Goal: Communication & Community: Answer question/provide support

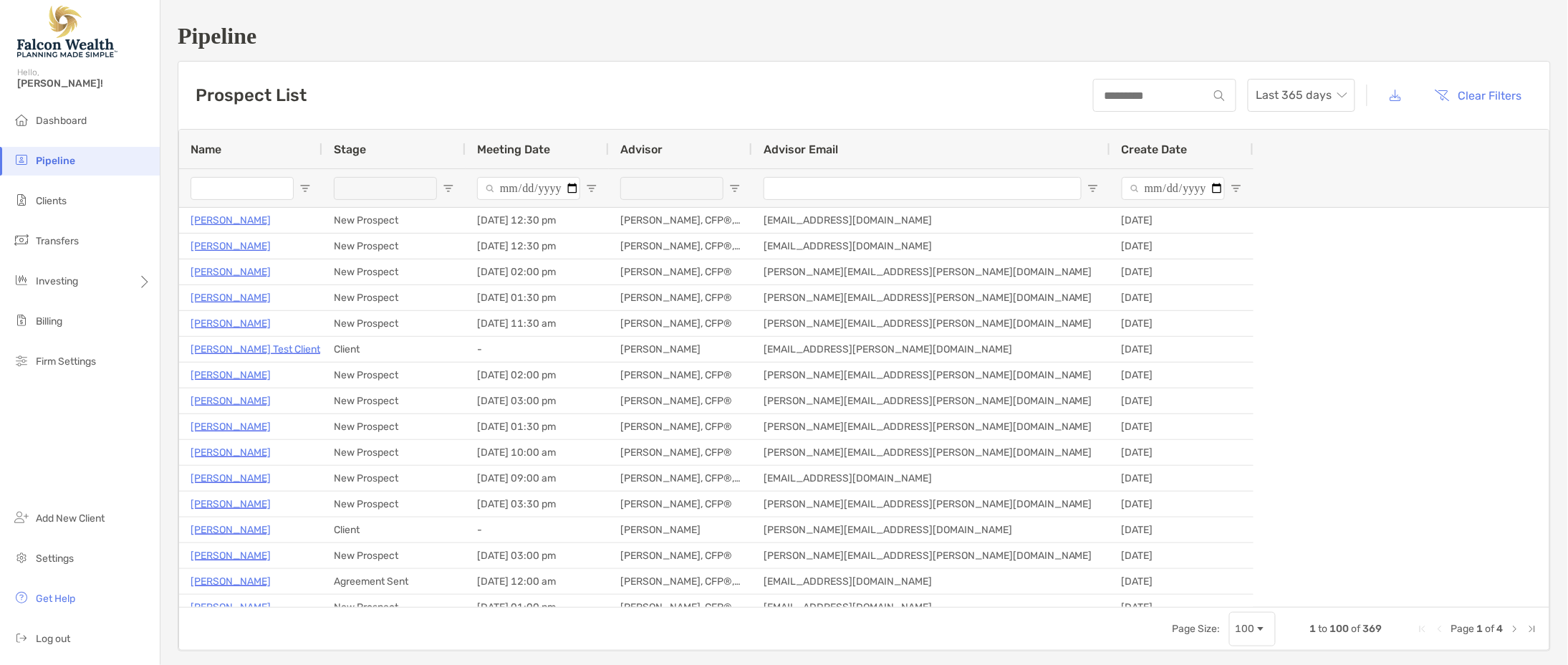
type input "**********"
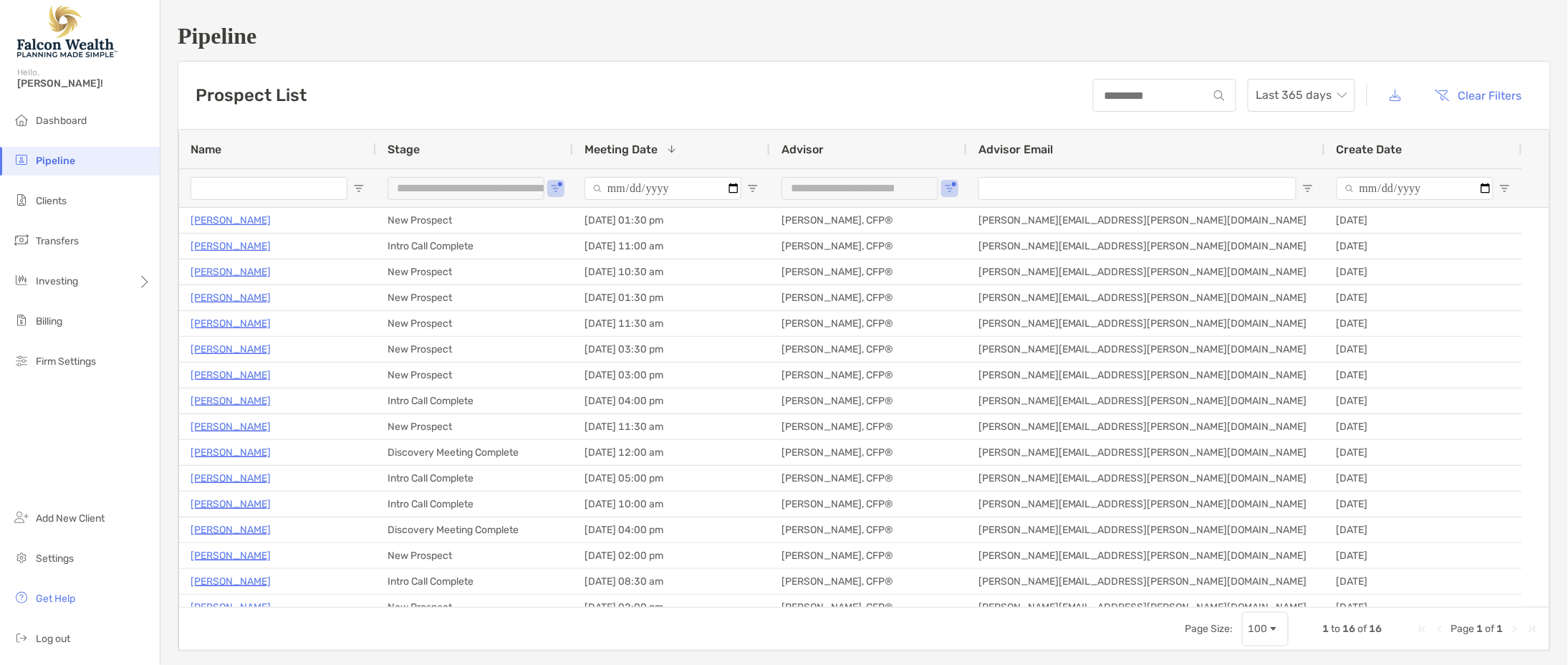
type input "**********"
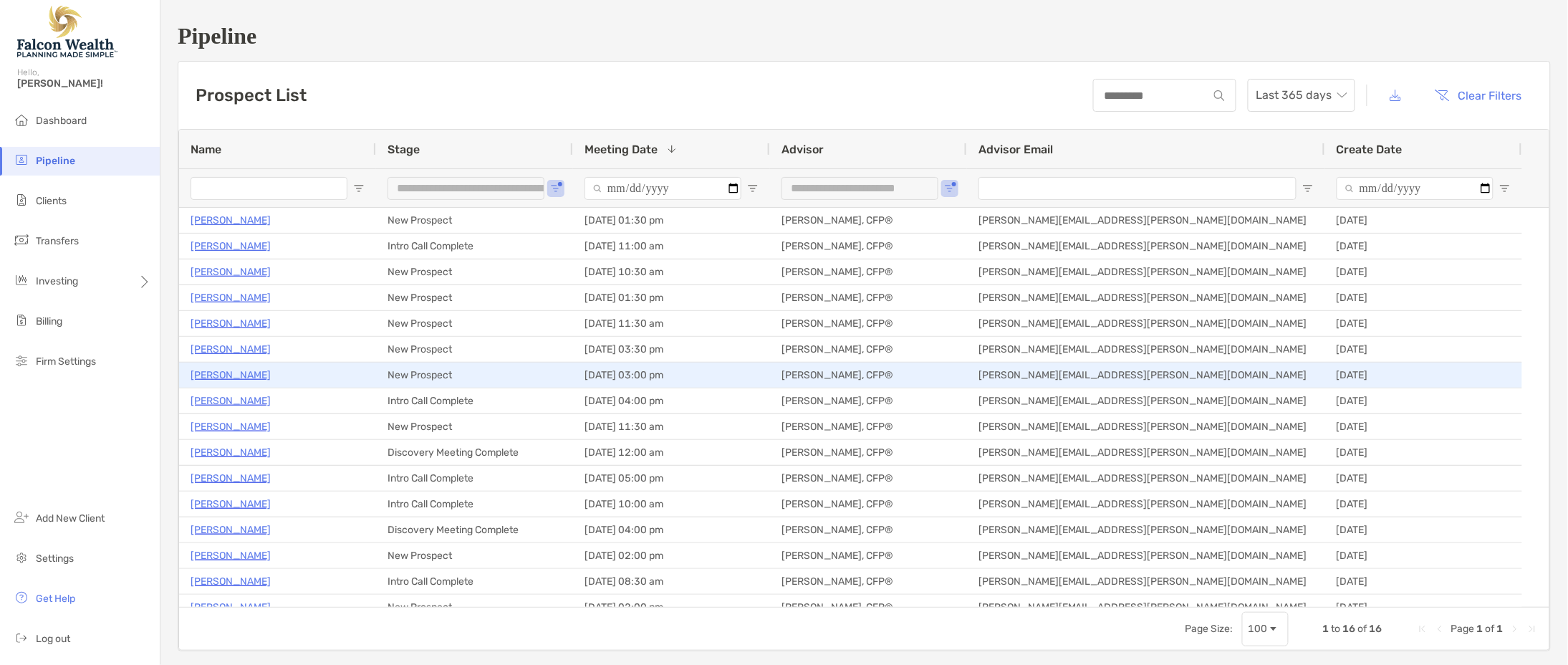
click at [232, 374] on p "Rachael Miller" at bounding box center [230, 375] width 80 height 18
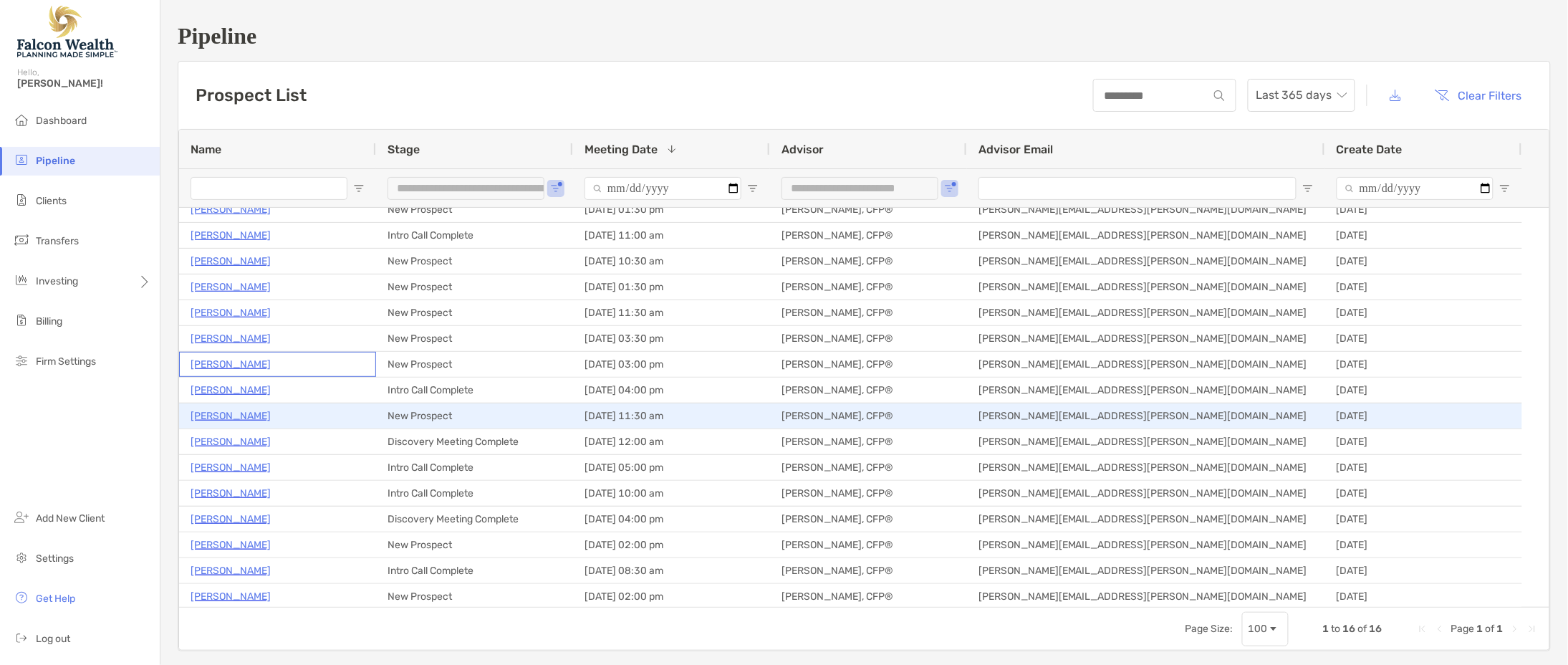
scroll to position [13, 0]
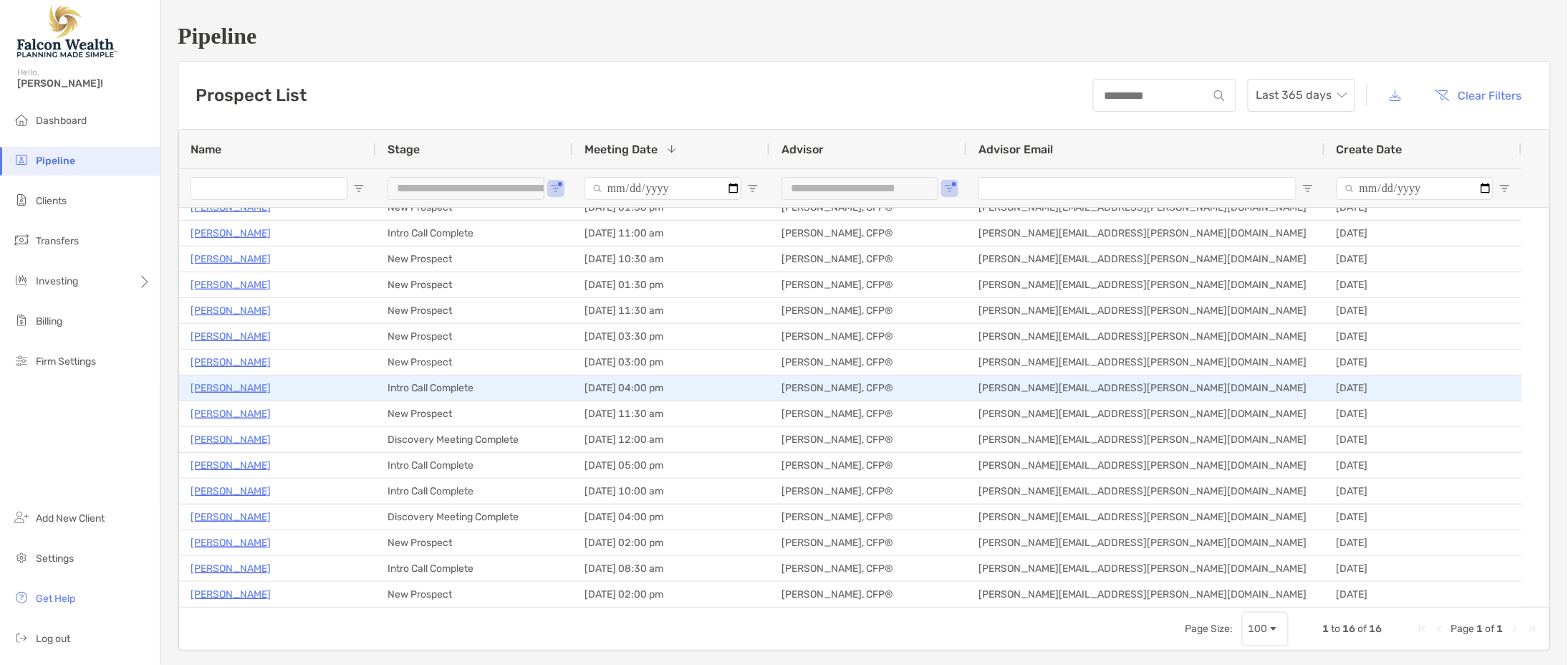
click at [220, 386] on p "Livio Adimari" at bounding box center [230, 388] width 80 height 18
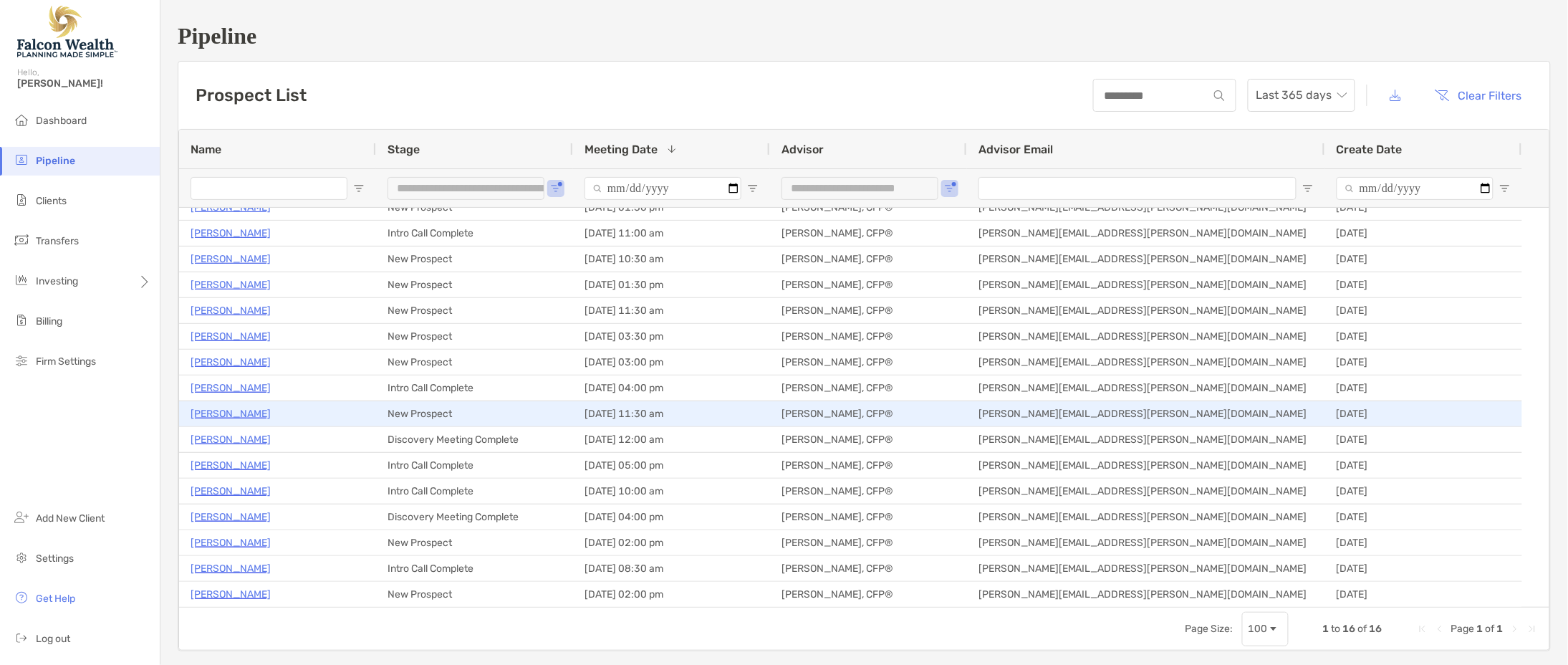
click at [233, 412] on p "Mark Daiber" at bounding box center [230, 414] width 80 height 18
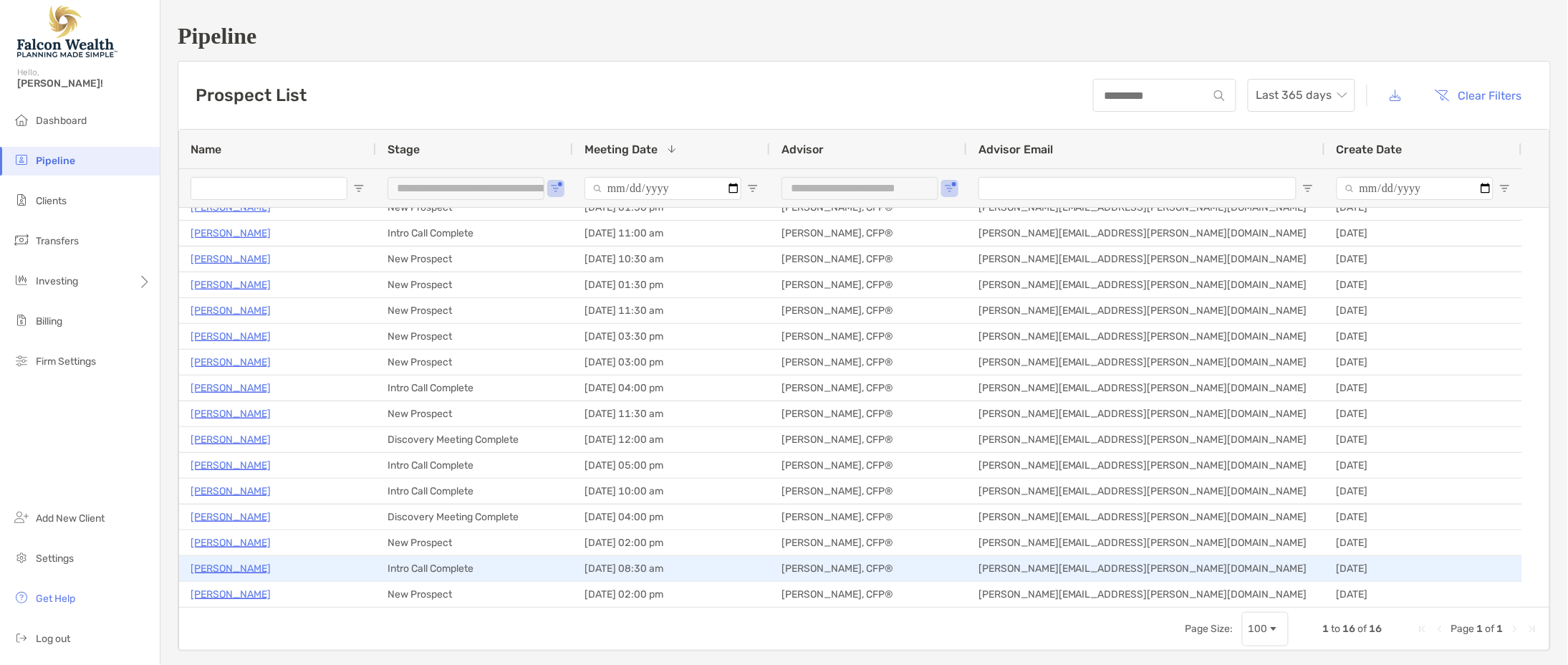
click at [234, 568] on p "Steve Hauck" at bounding box center [230, 568] width 80 height 18
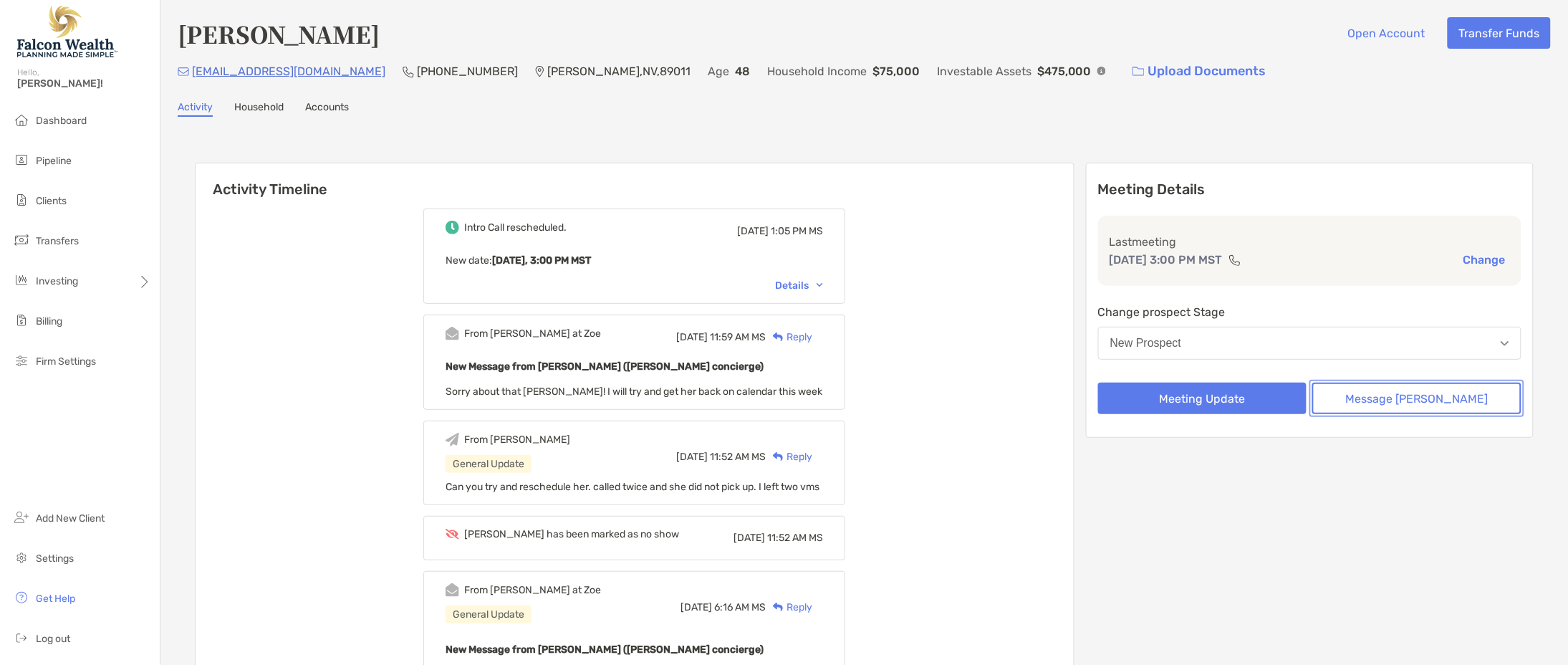
click at [1407, 394] on button "Message Zoe" at bounding box center [1416, 398] width 209 height 31
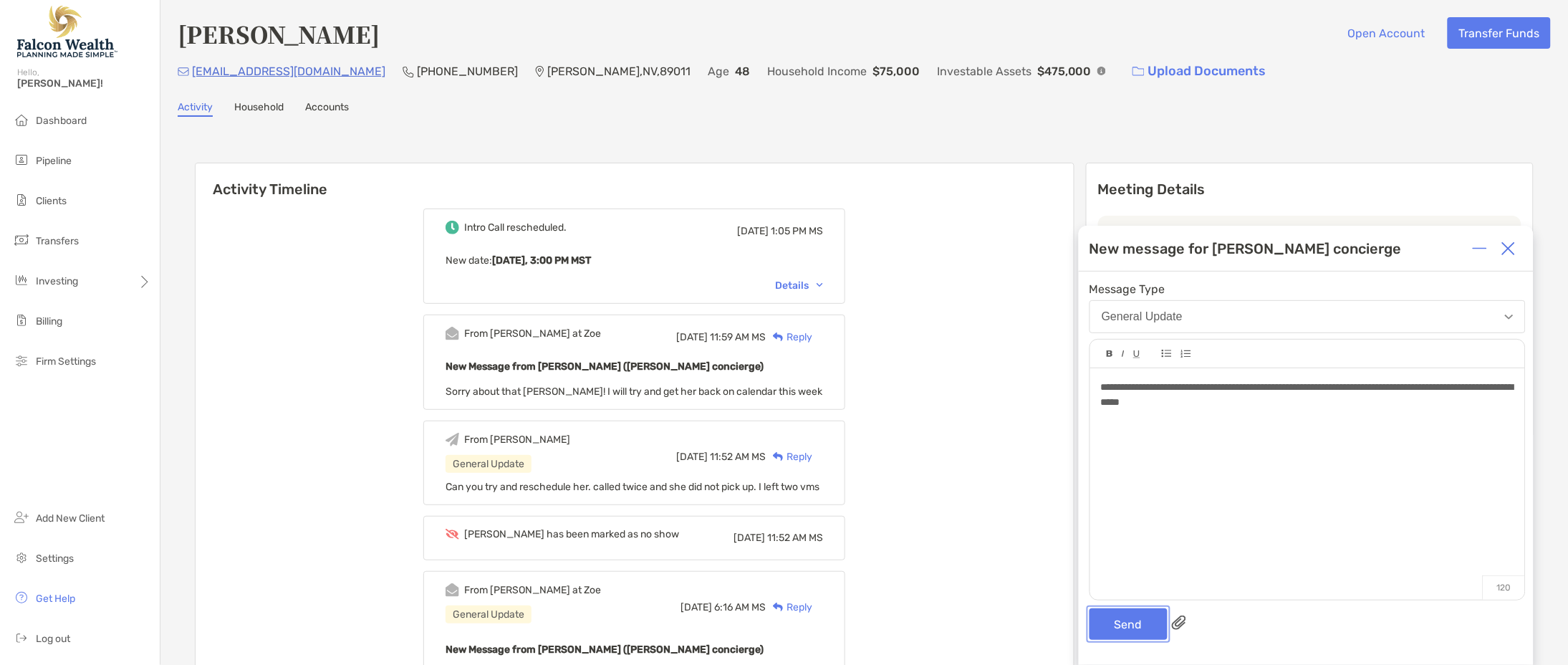
click at [1118, 622] on button "Send" at bounding box center [1129, 624] width 78 height 31
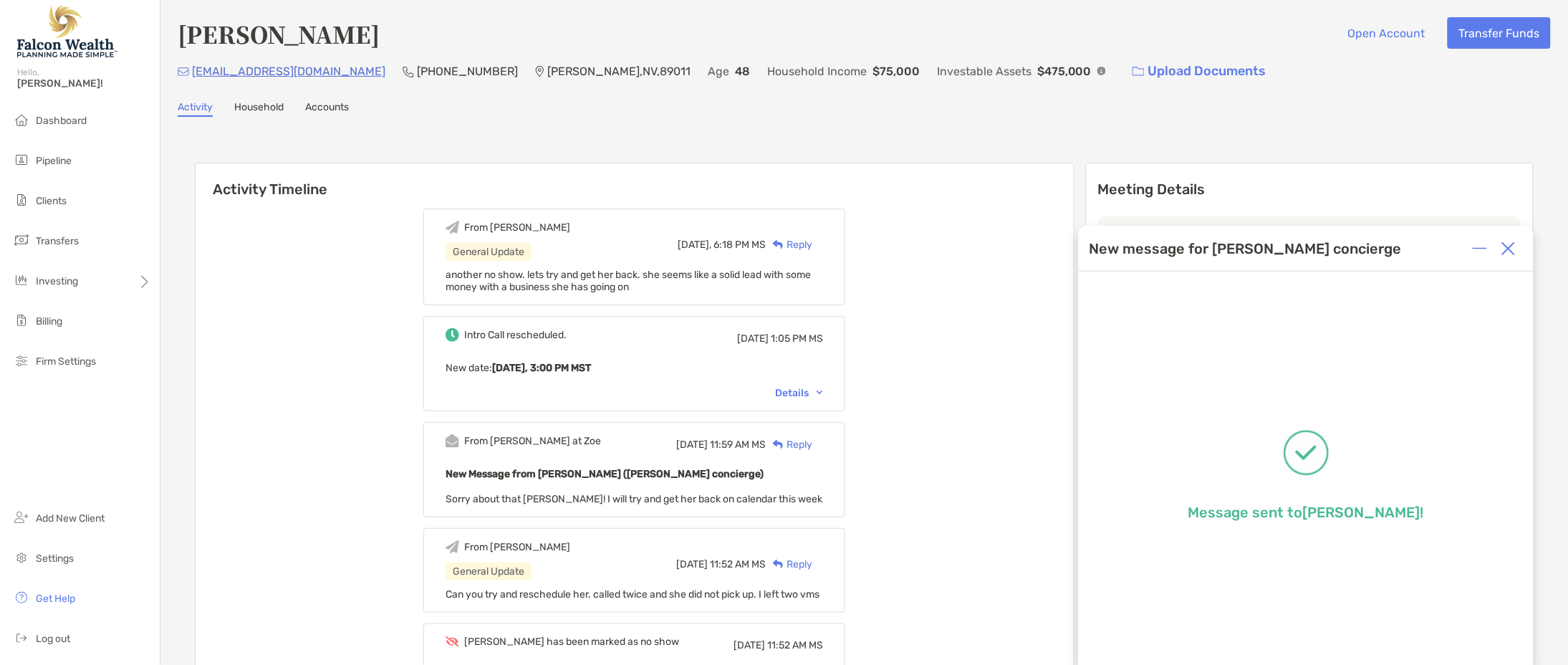
click at [1502, 247] on img at bounding box center [1508, 248] width 15 height 15
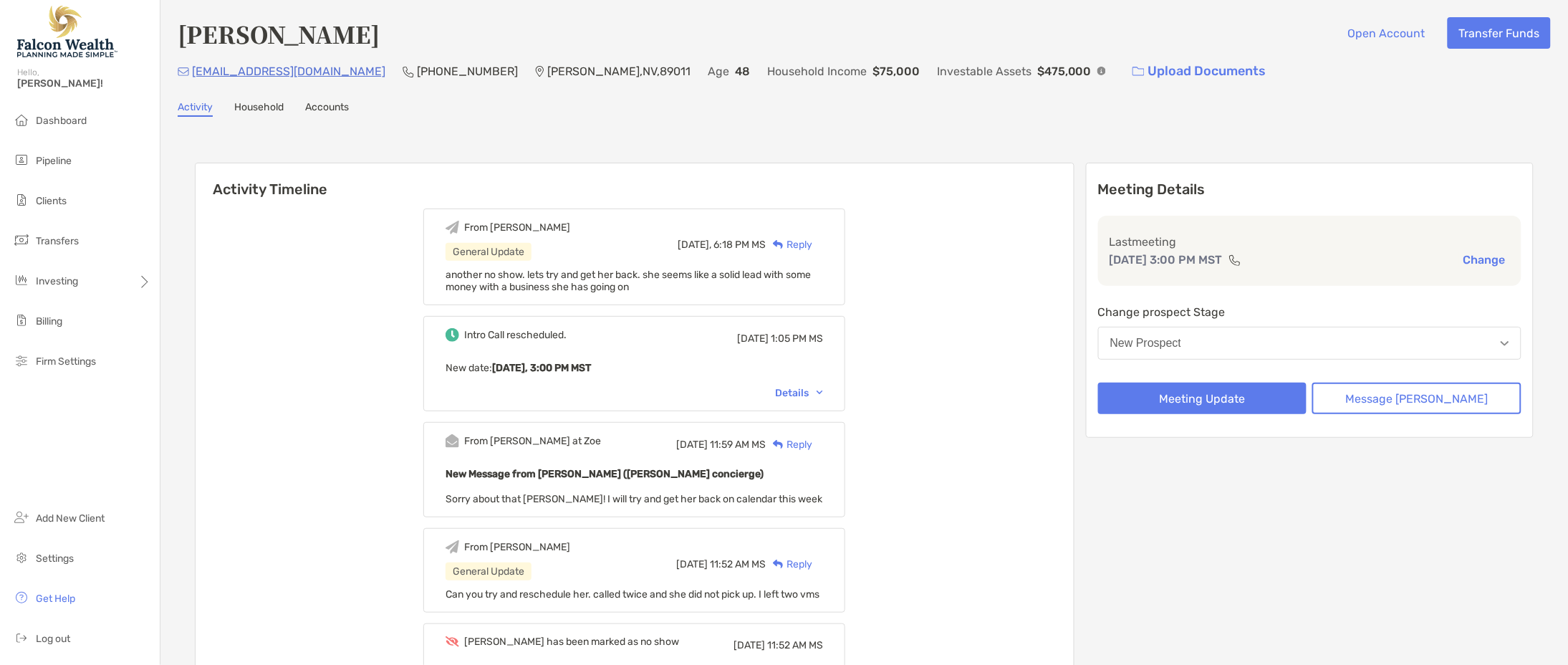
click at [1308, 336] on button "New Prospect" at bounding box center [1309, 343] width 423 height 33
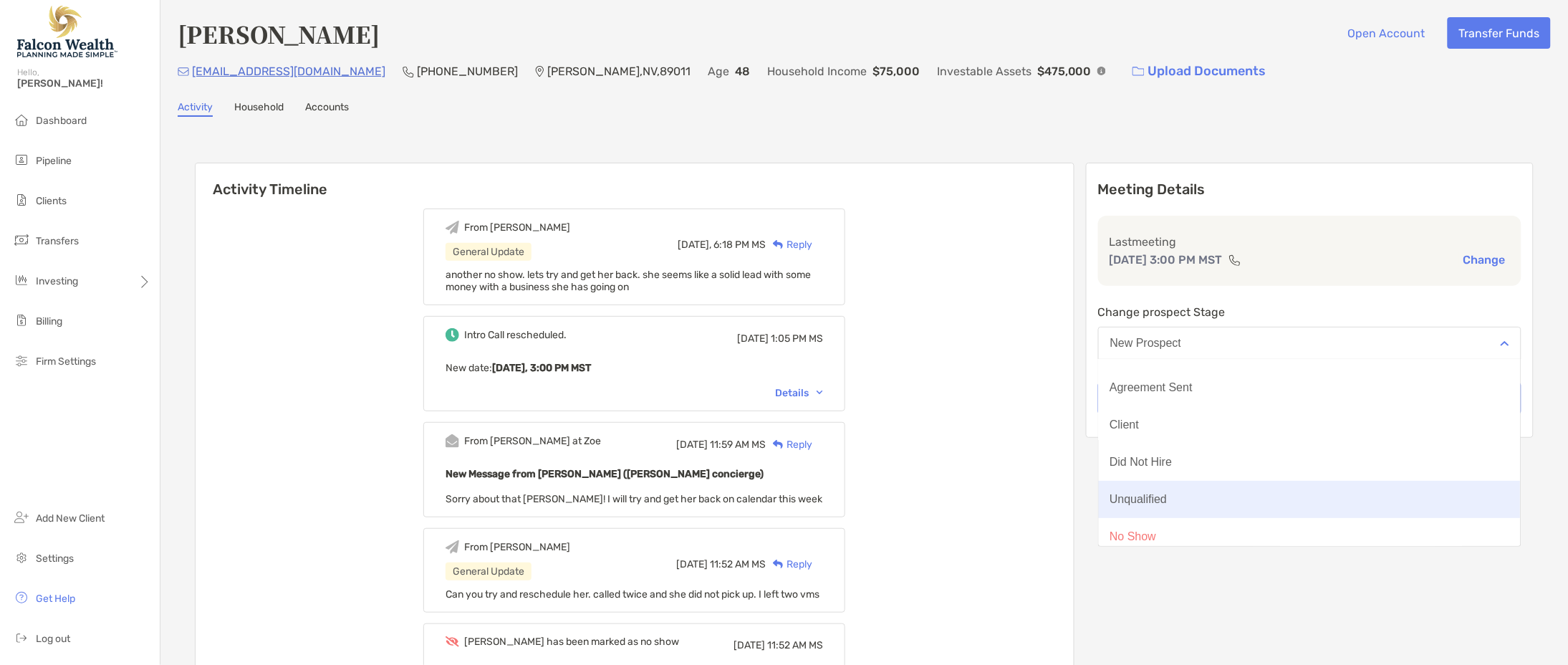
scroll to position [112, 0]
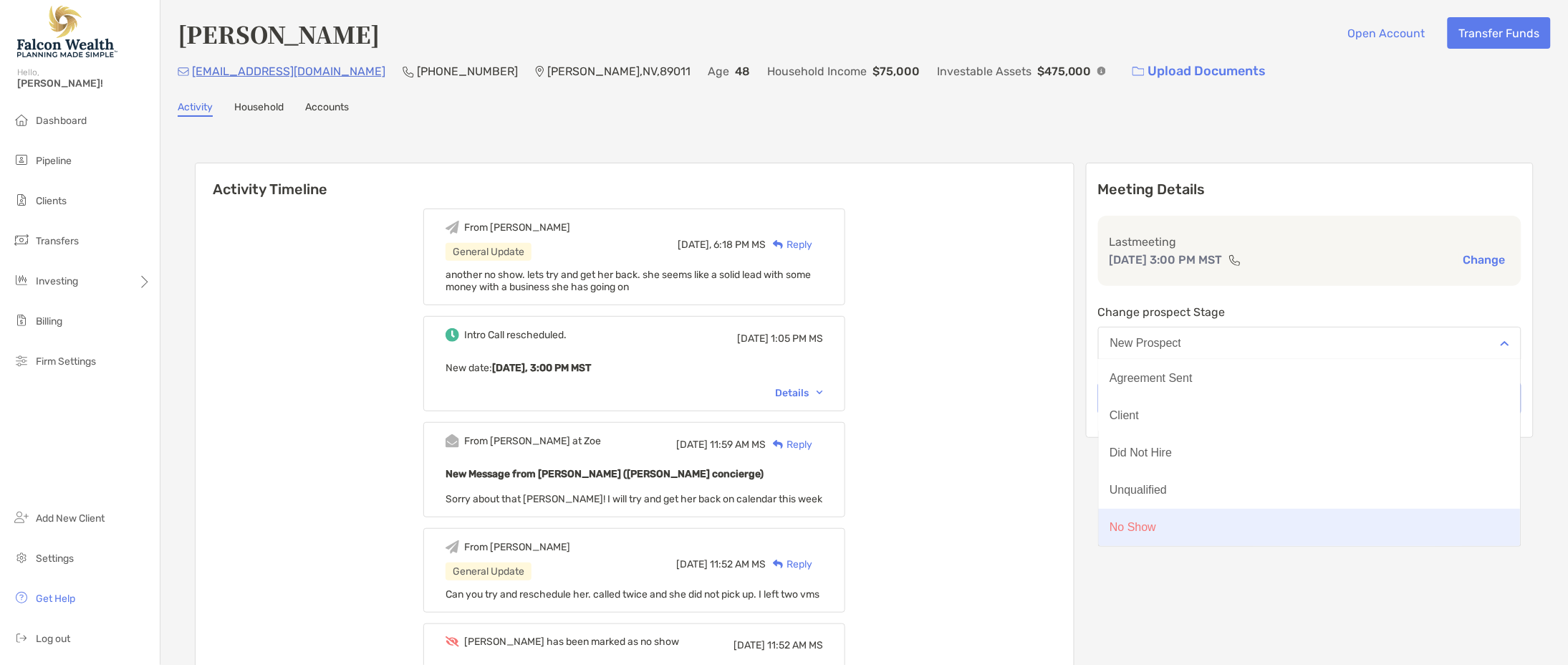
click at [1214, 522] on button "No Show" at bounding box center [1309, 527] width 422 height 38
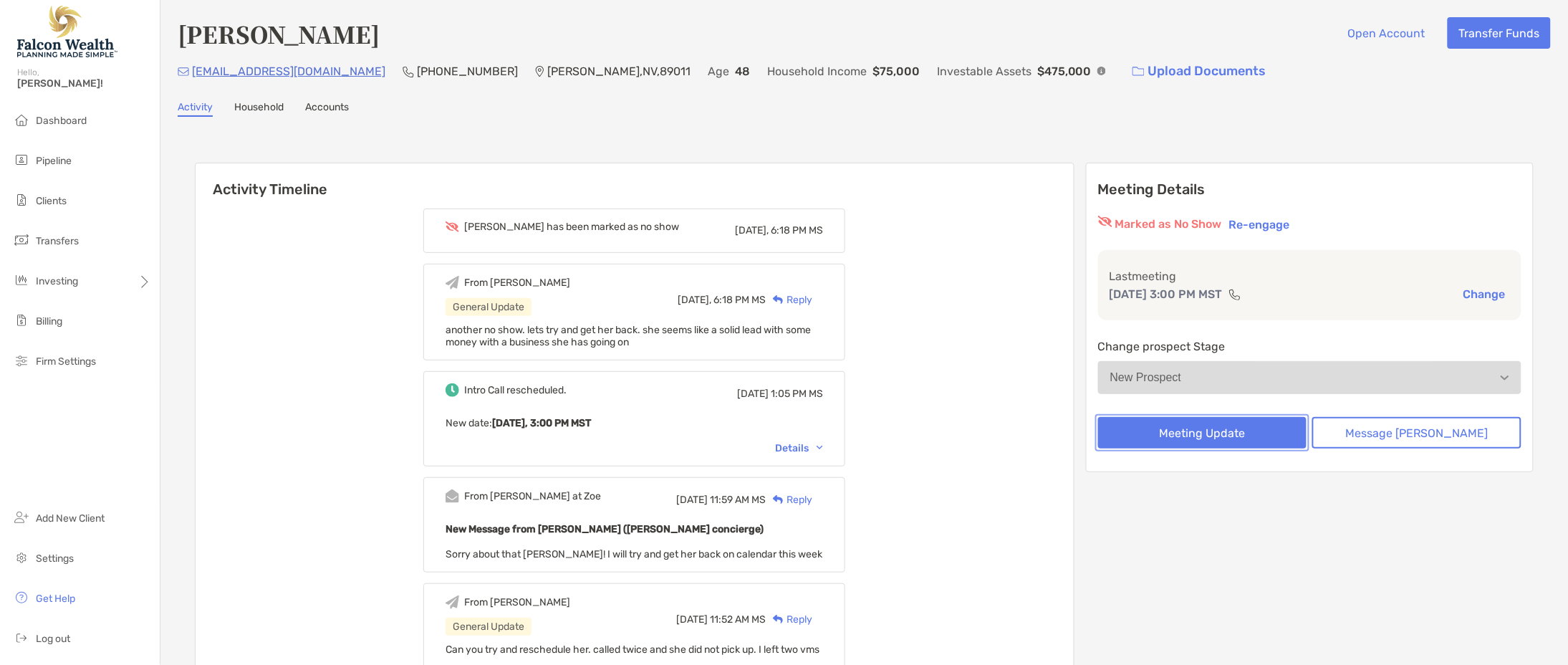
click at [1251, 431] on button "Meeting Update" at bounding box center [1202, 432] width 209 height 31
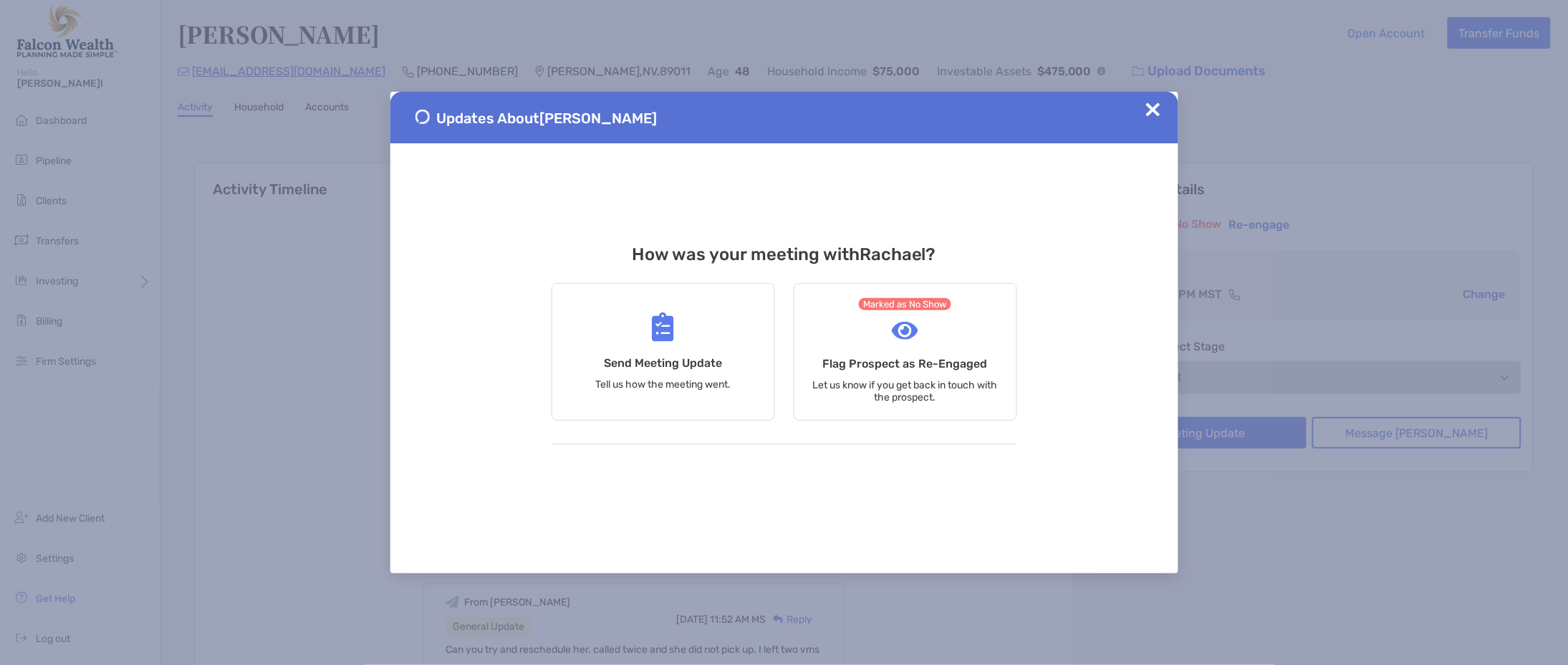
click at [1148, 108] on img at bounding box center [1153, 110] width 15 height 15
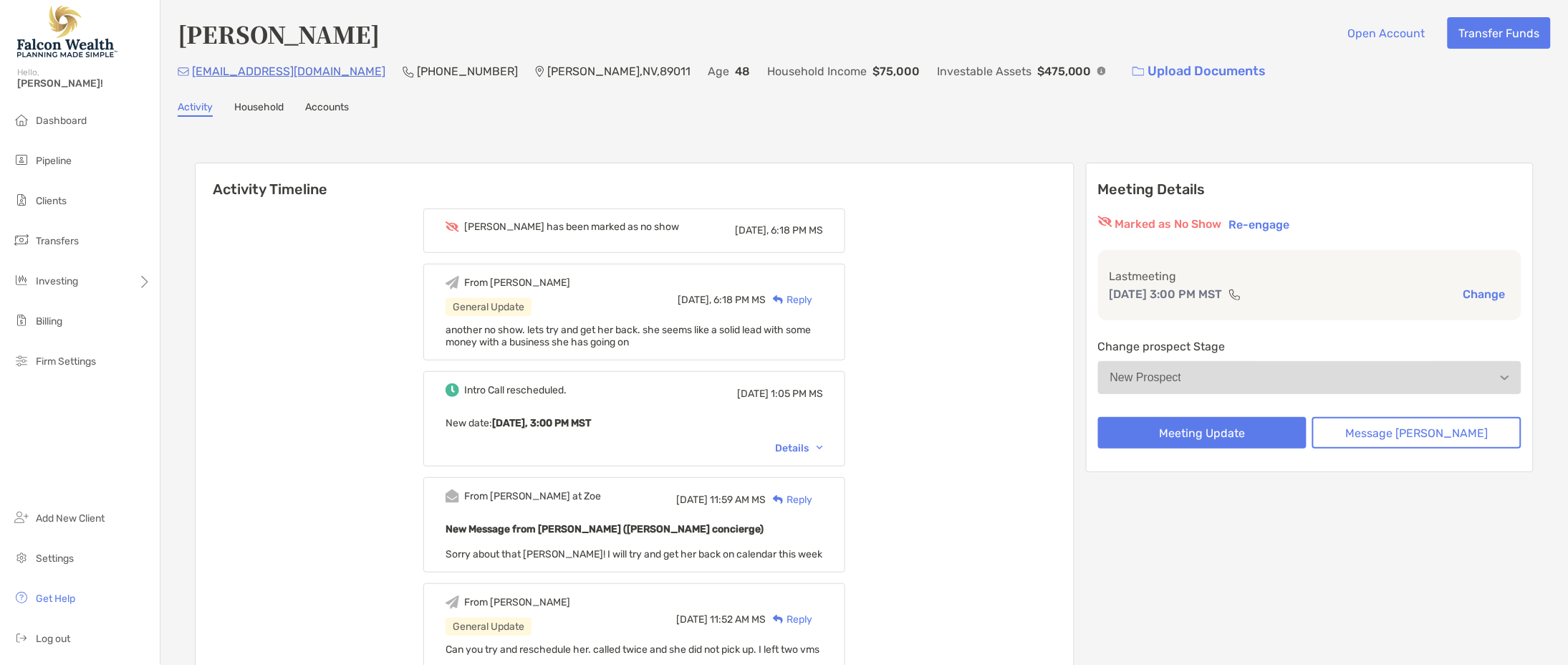
click at [1364, 552] on div "Meeting Details Marked as No Show Re-engage Last meeting Aug 20, 3:00 PM MST Ch…" at bounding box center [1309, 638] width 448 height 952
click at [49, 168] on li "Pipeline" at bounding box center [80, 161] width 160 height 28
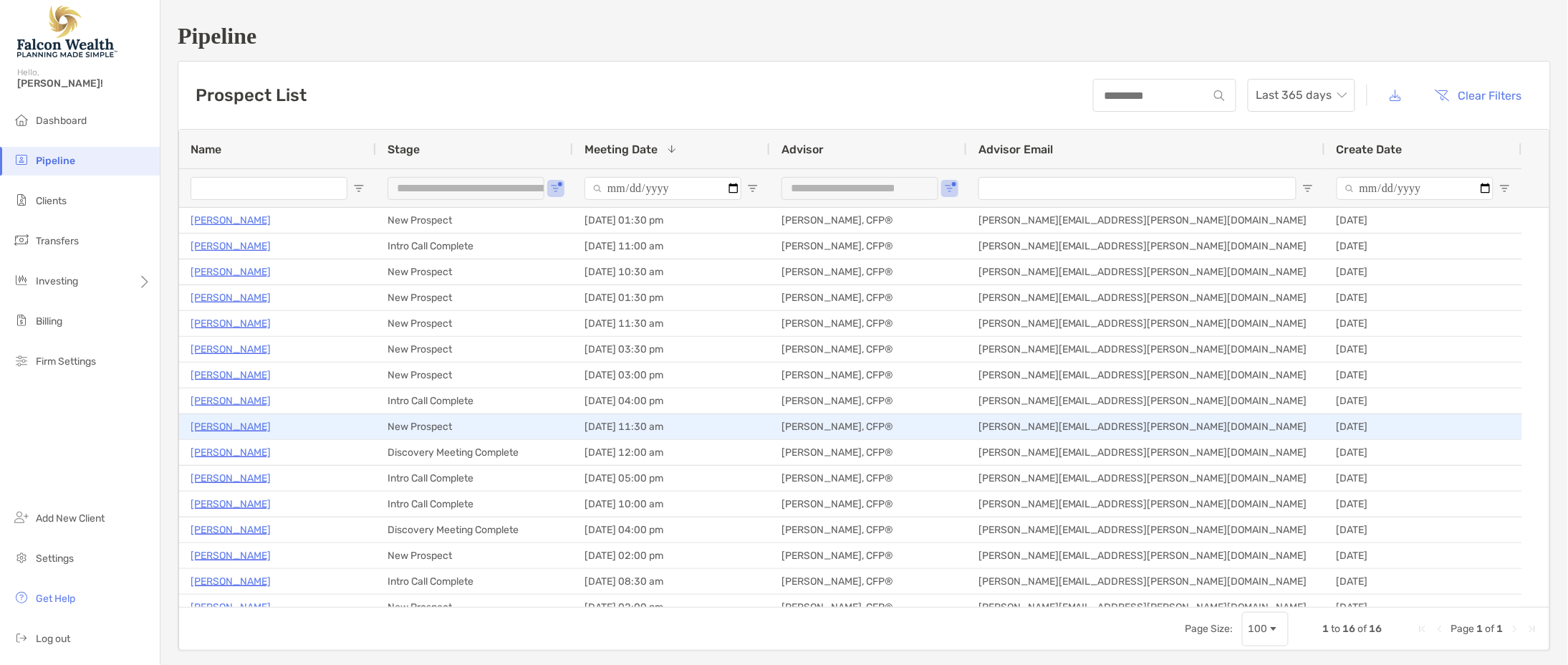
click at [224, 427] on p "Mark Daiber" at bounding box center [230, 426] width 80 height 18
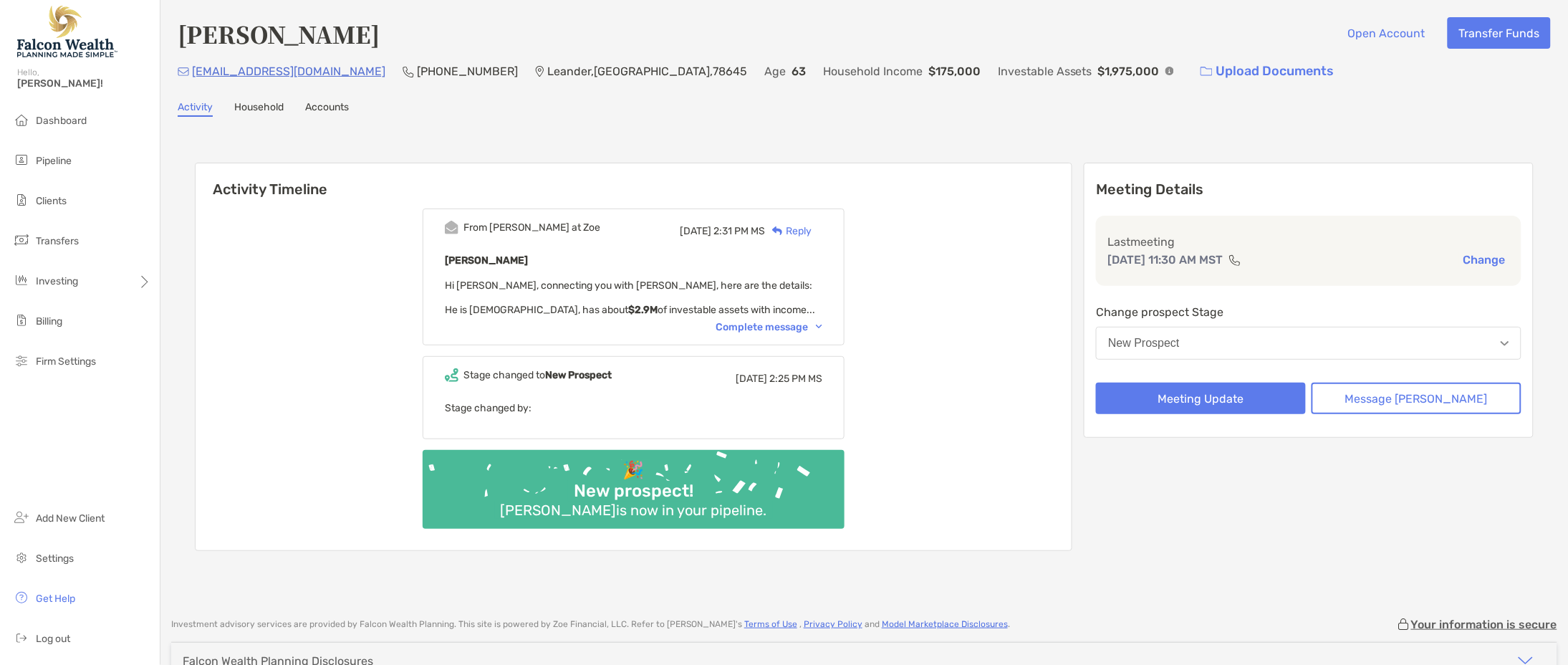
click at [1284, 341] on button "New Prospect" at bounding box center [1308, 343] width 426 height 33
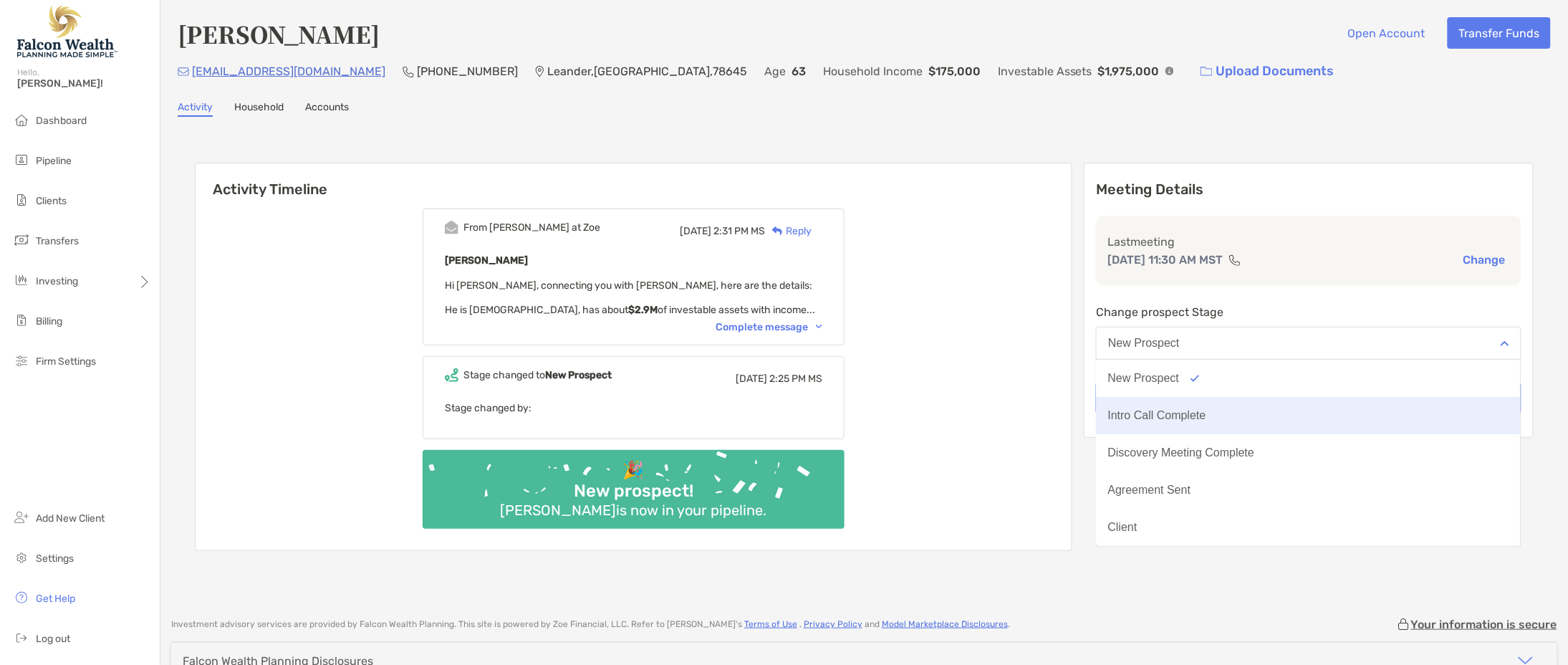
click at [1206, 419] on div "Intro Call Complete" at bounding box center [1157, 415] width 98 height 13
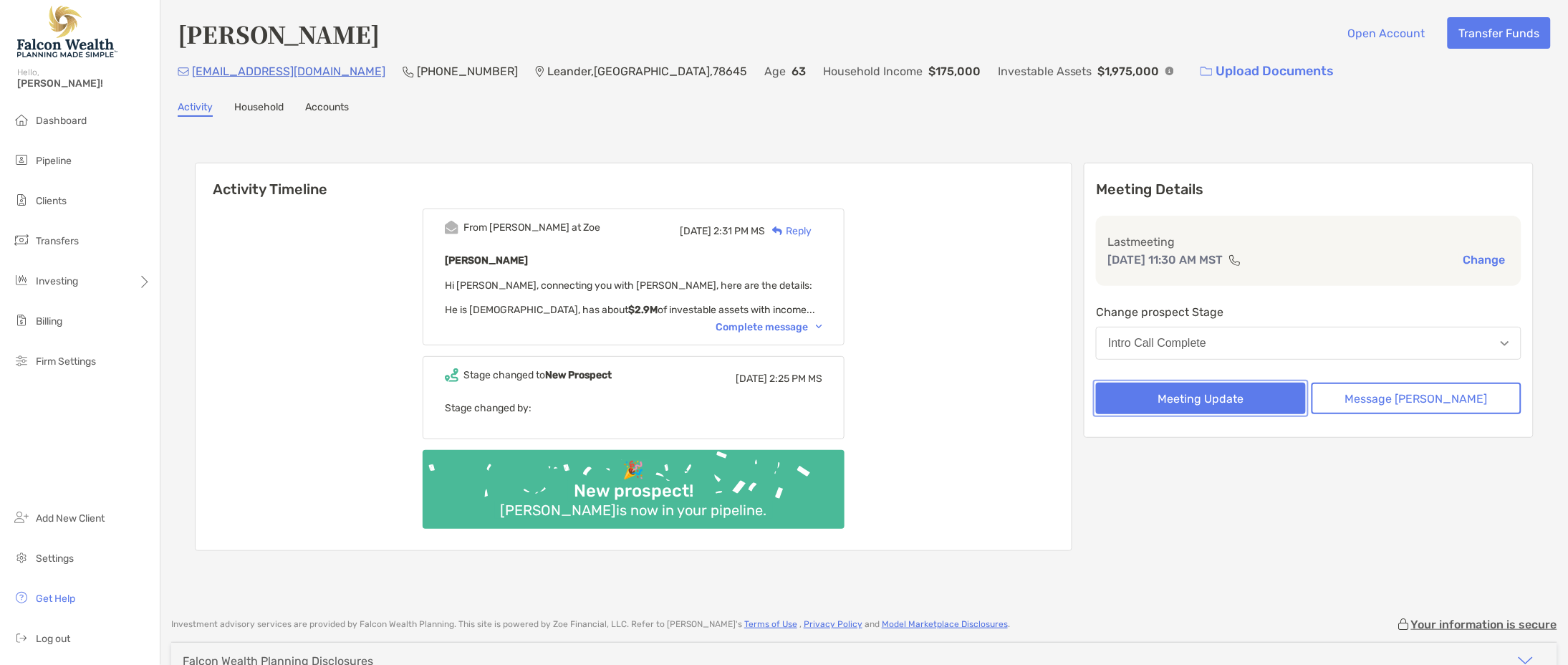
click at [1233, 393] on button "Meeting Update" at bounding box center [1200, 398] width 210 height 31
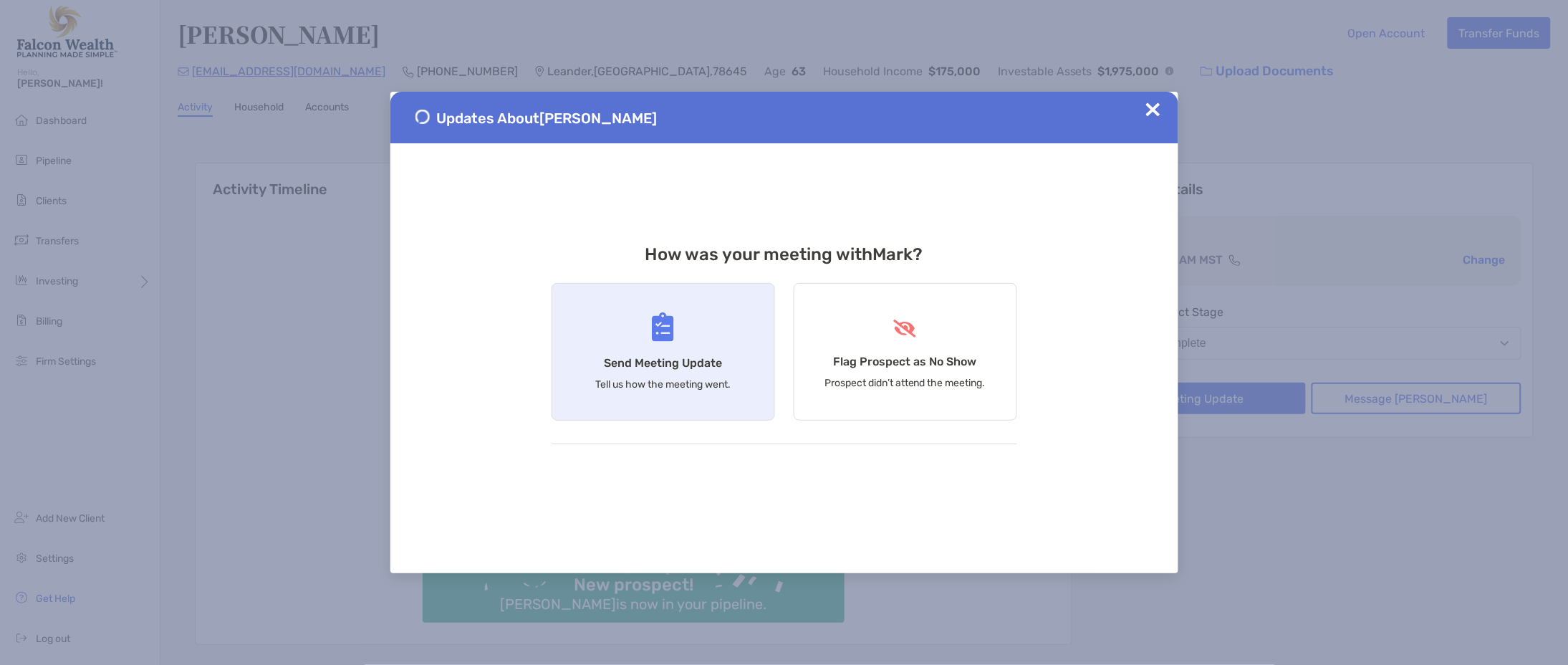
click at [668, 356] on h4 "Send Meeting Update" at bounding box center [663, 363] width 118 height 14
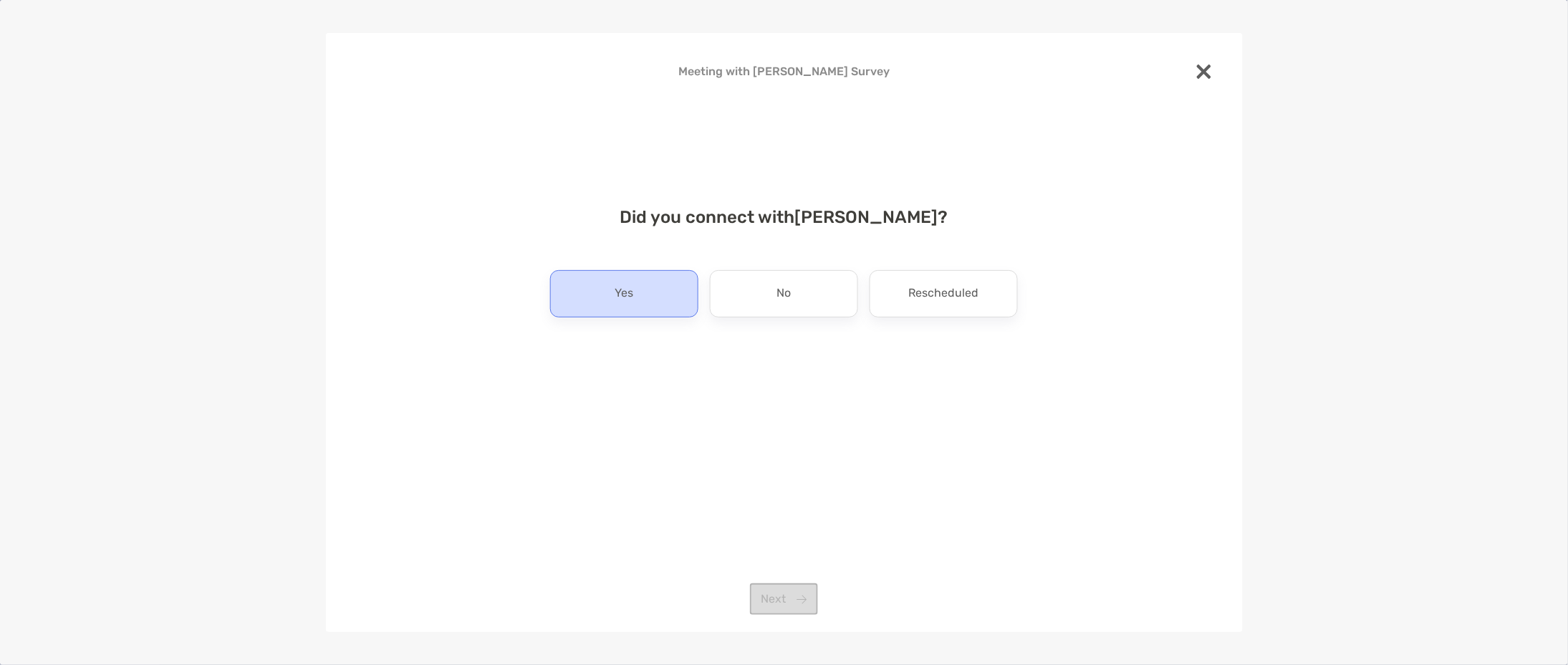
click at [651, 287] on div "Yes" at bounding box center [624, 294] width 149 height 48
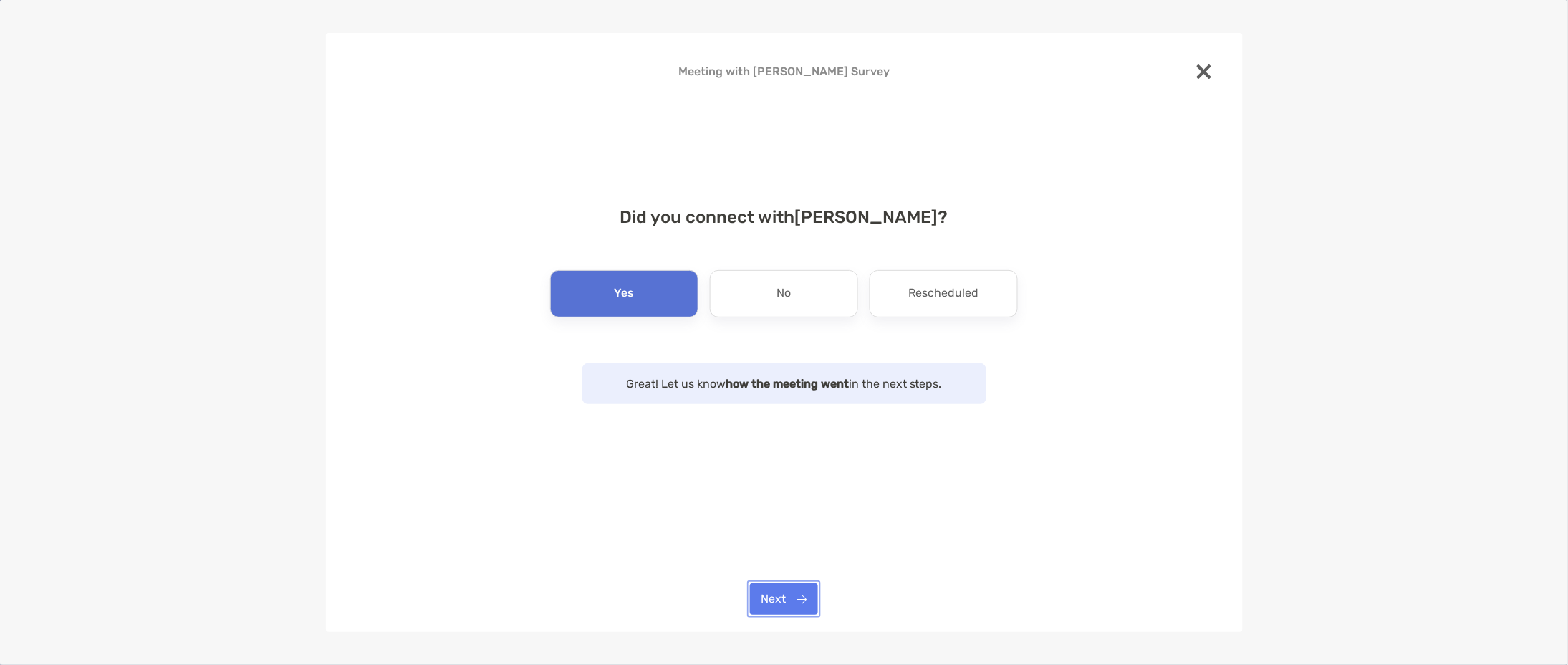
click at [794, 599] on button "Next" at bounding box center [783, 598] width 68 height 31
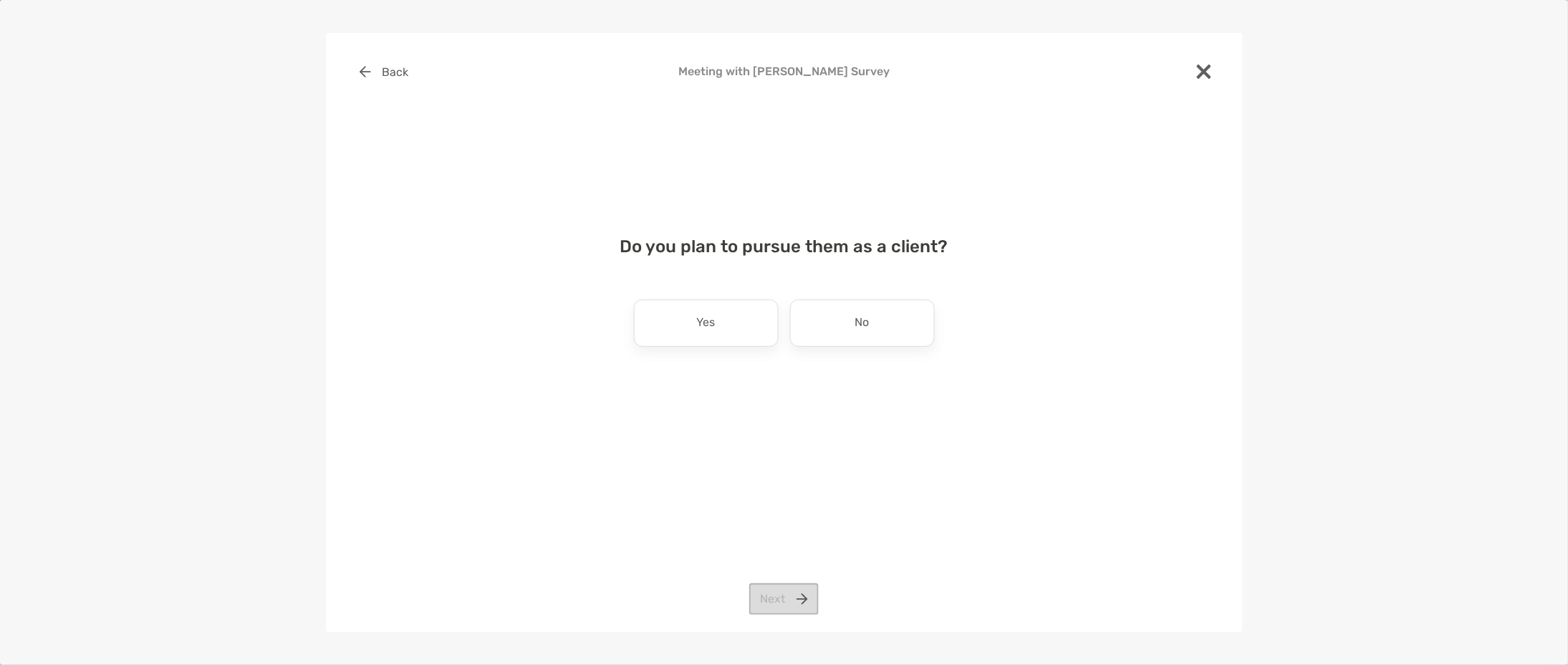
click at [684, 339] on div "Yes" at bounding box center [706, 323] width 145 height 48
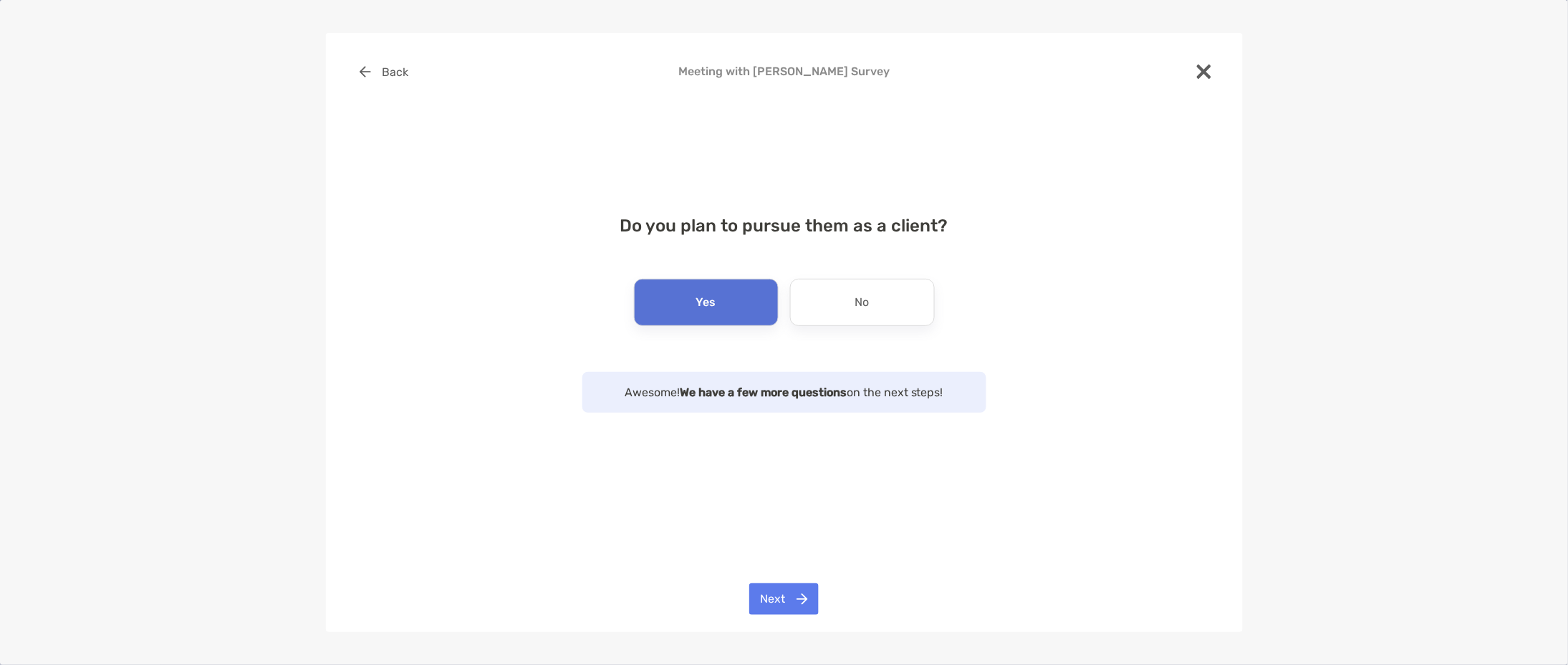
click at [783, 580] on div "Back Meeting with Mark Daiber Survey Do you plan to pursue them as a client? Ye…" at bounding box center [784, 332] width 916 height 598
click at [782, 598] on button "Next" at bounding box center [783, 598] width 70 height 31
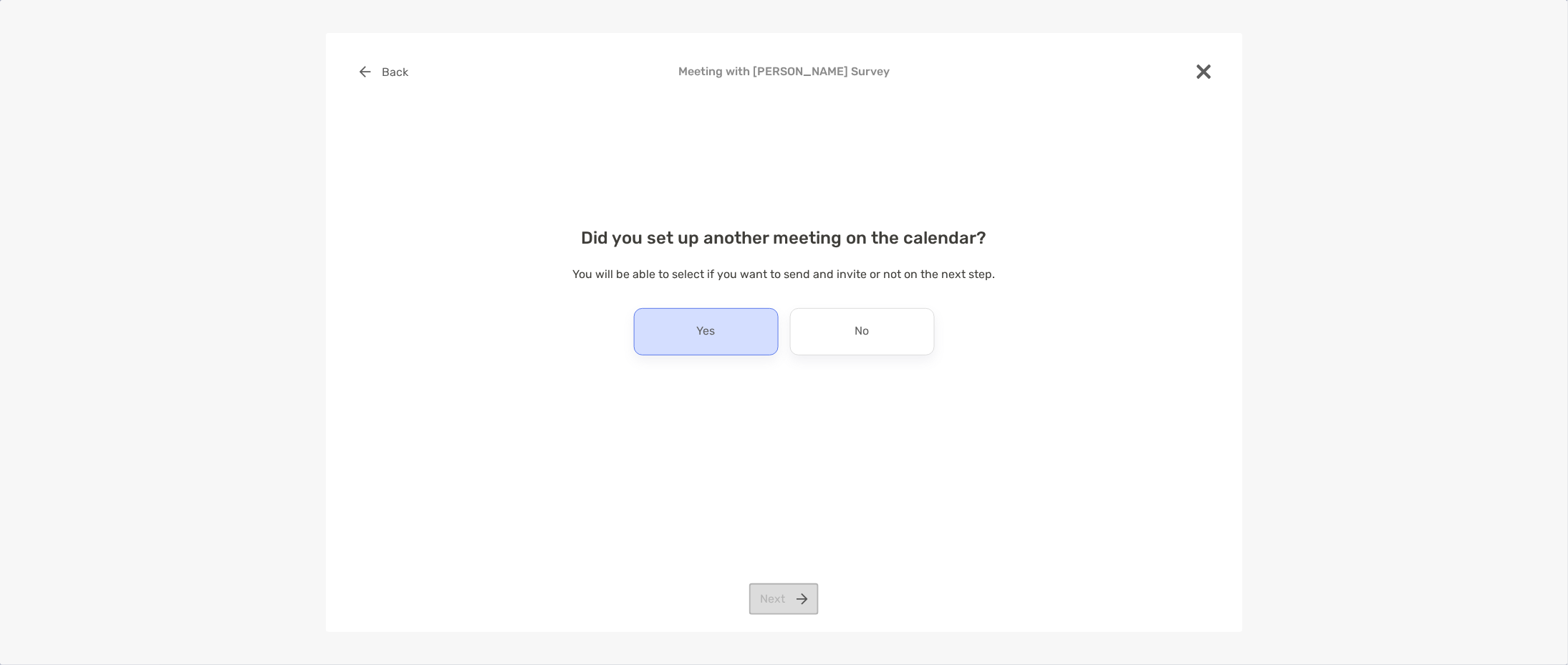
click at [721, 332] on div "Yes" at bounding box center [706, 332] width 145 height 48
click at [769, 614] on button "Next" at bounding box center [783, 598] width 70 height 31
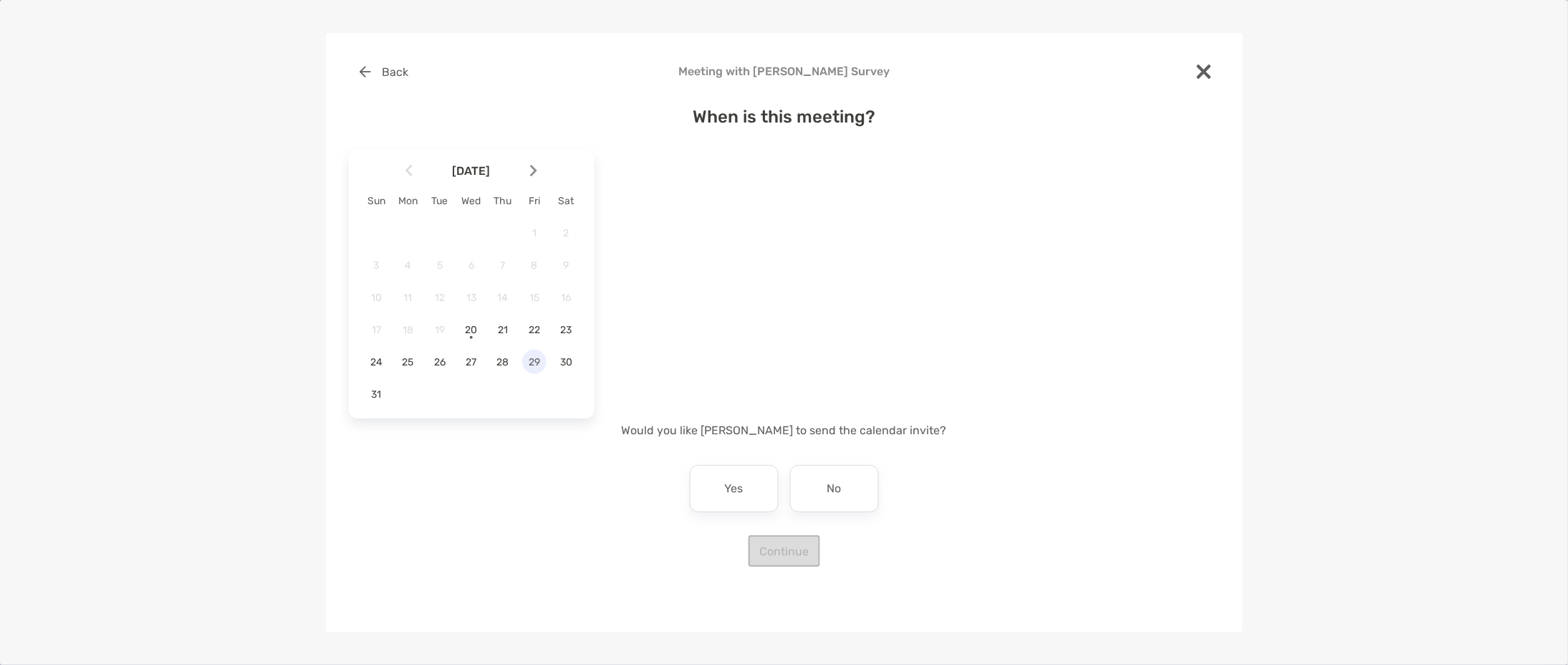
click at [543, 361] on span "29" at bounding box center [534, 362] width 24 height 12
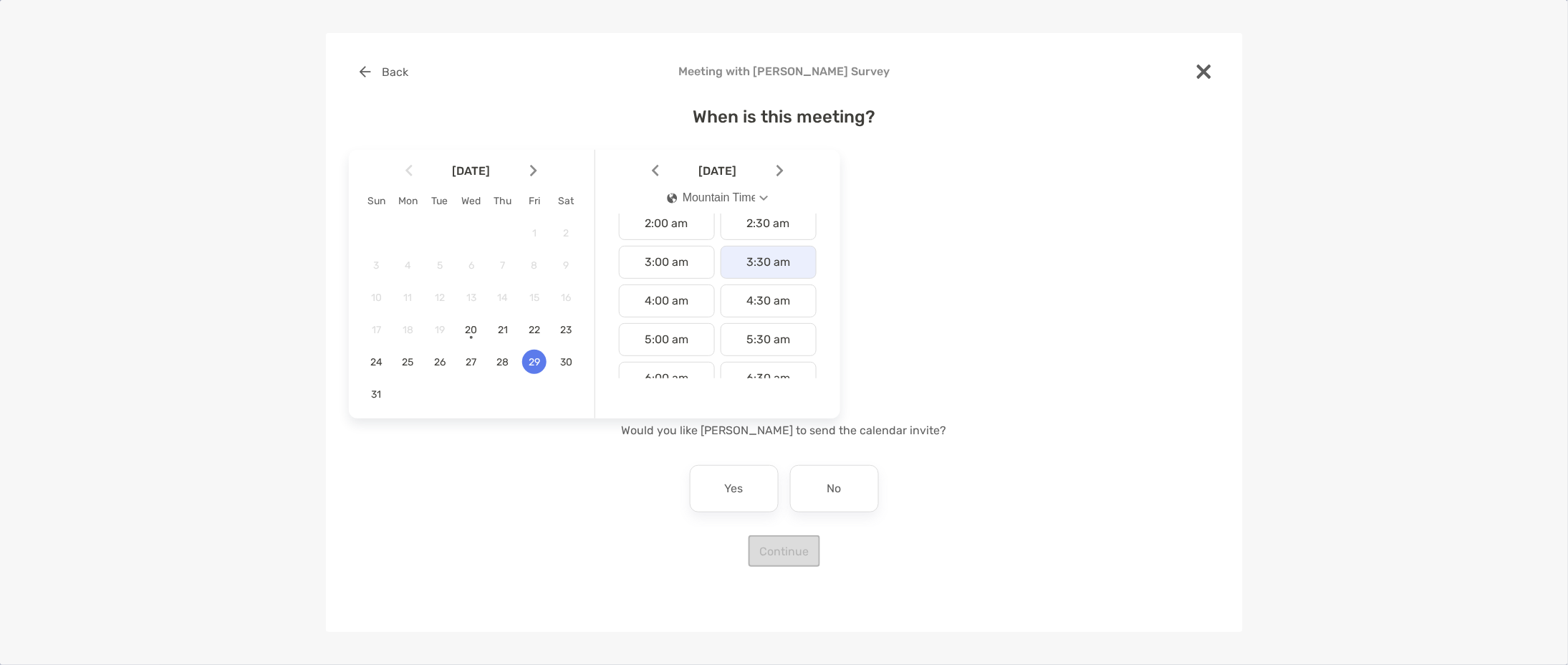
scroll to position [90, 0]
click at [738, 188] on button "Mountain Time" at bounding box center [717, 198] width 126 height 33
click at [721, 339] on div "Pacific Time" at bounding box center [705, 345] width 77 height 13
click at [760, 317] on div "1:30 pm" at bounding box center [768, 315] width 96 height 33
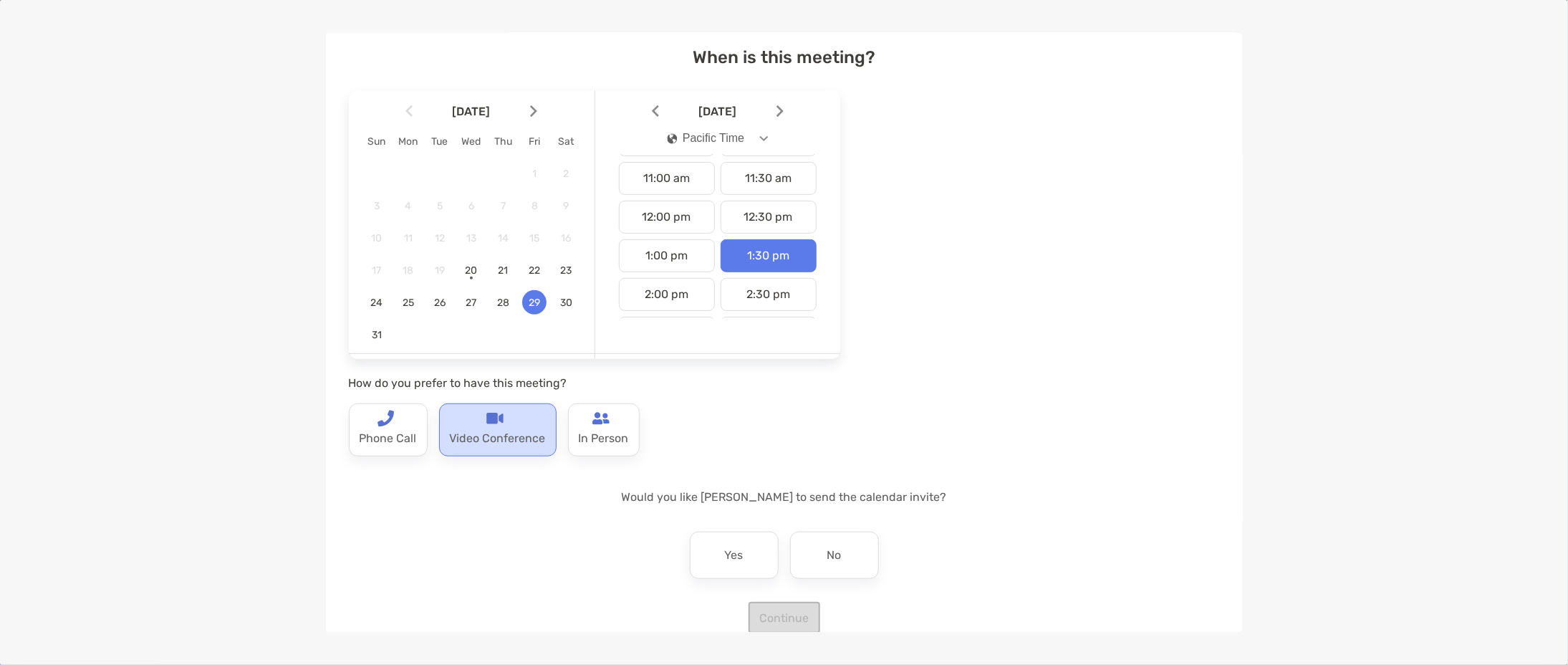
click at [502, 431] on p "Video Conference" at bounding box center [497, 439] width 96 height 23
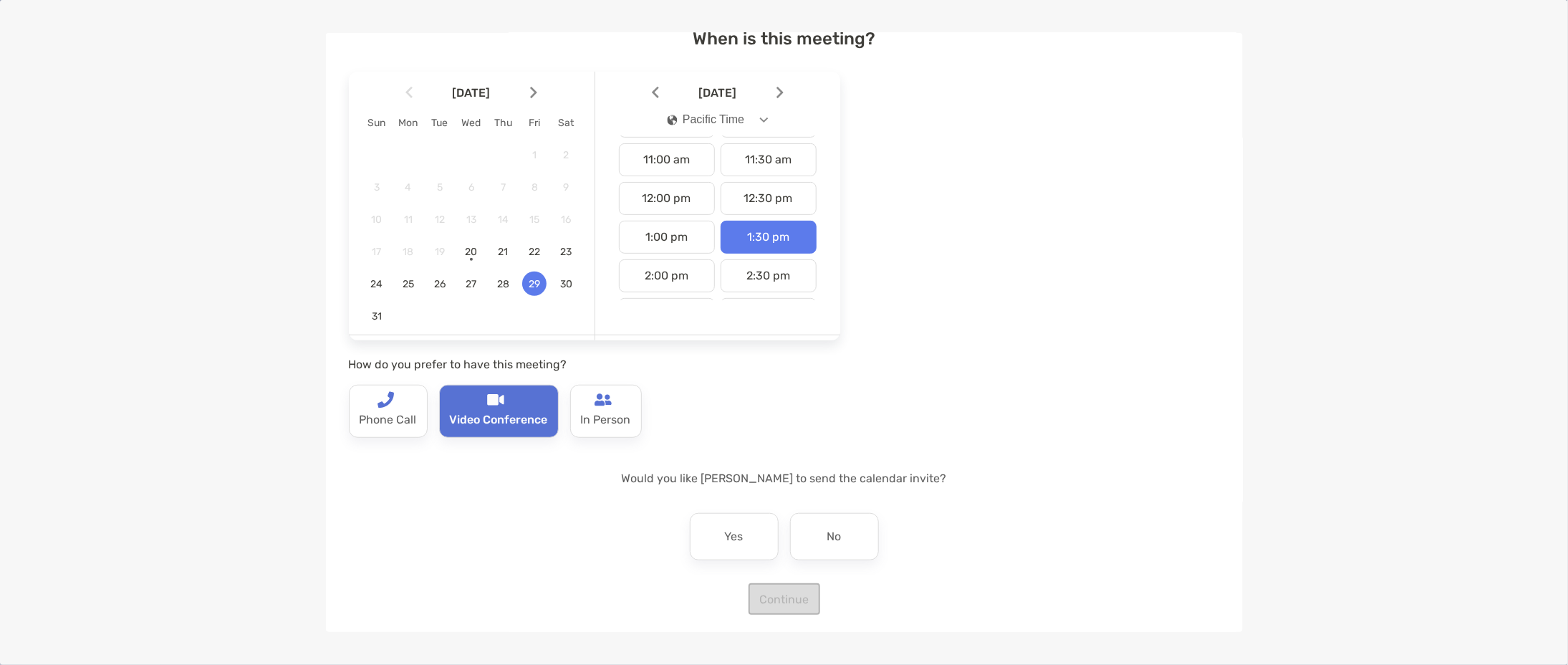
scroll to position [84, 0]
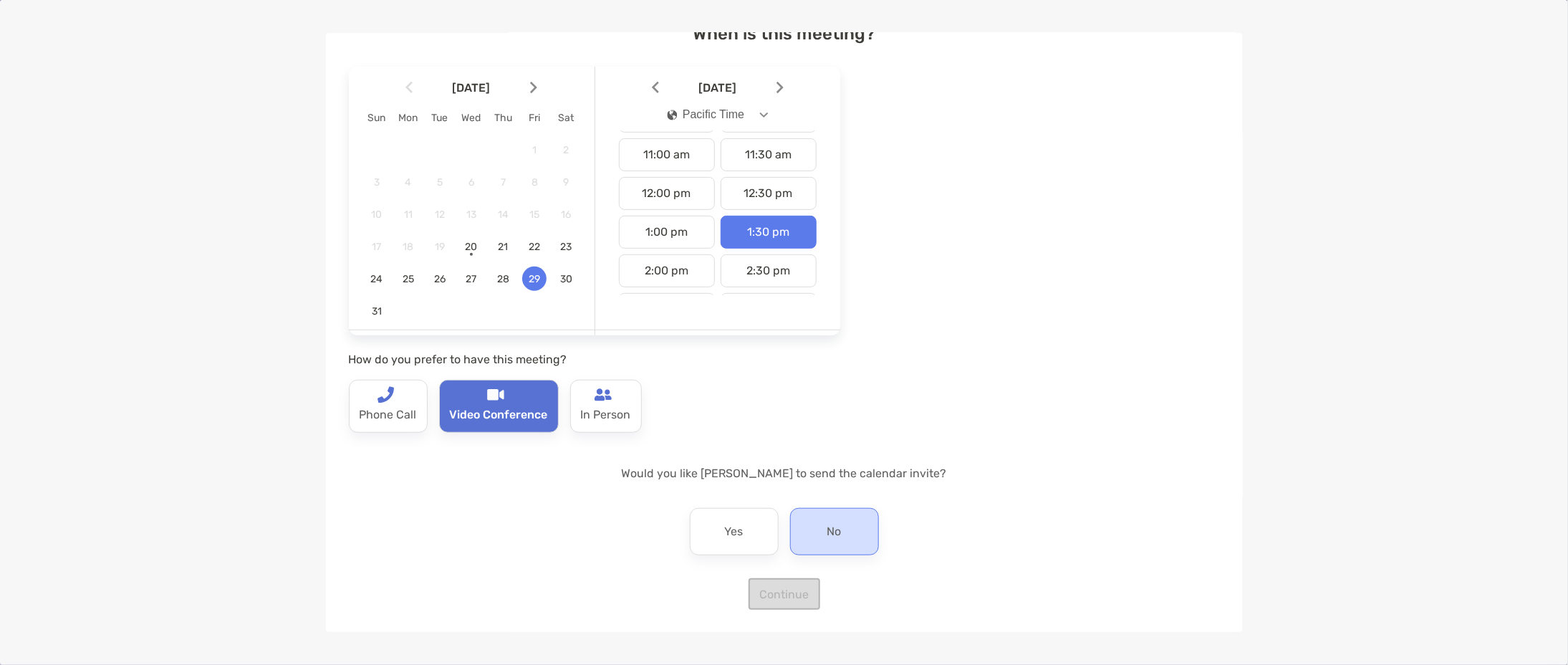
click at [829, 535] on p "No" at bounding box center [834, 532] width 15 height 23
click at [803, 598] on button "Continue" at bounding box center [785, 594] width 72 height 31
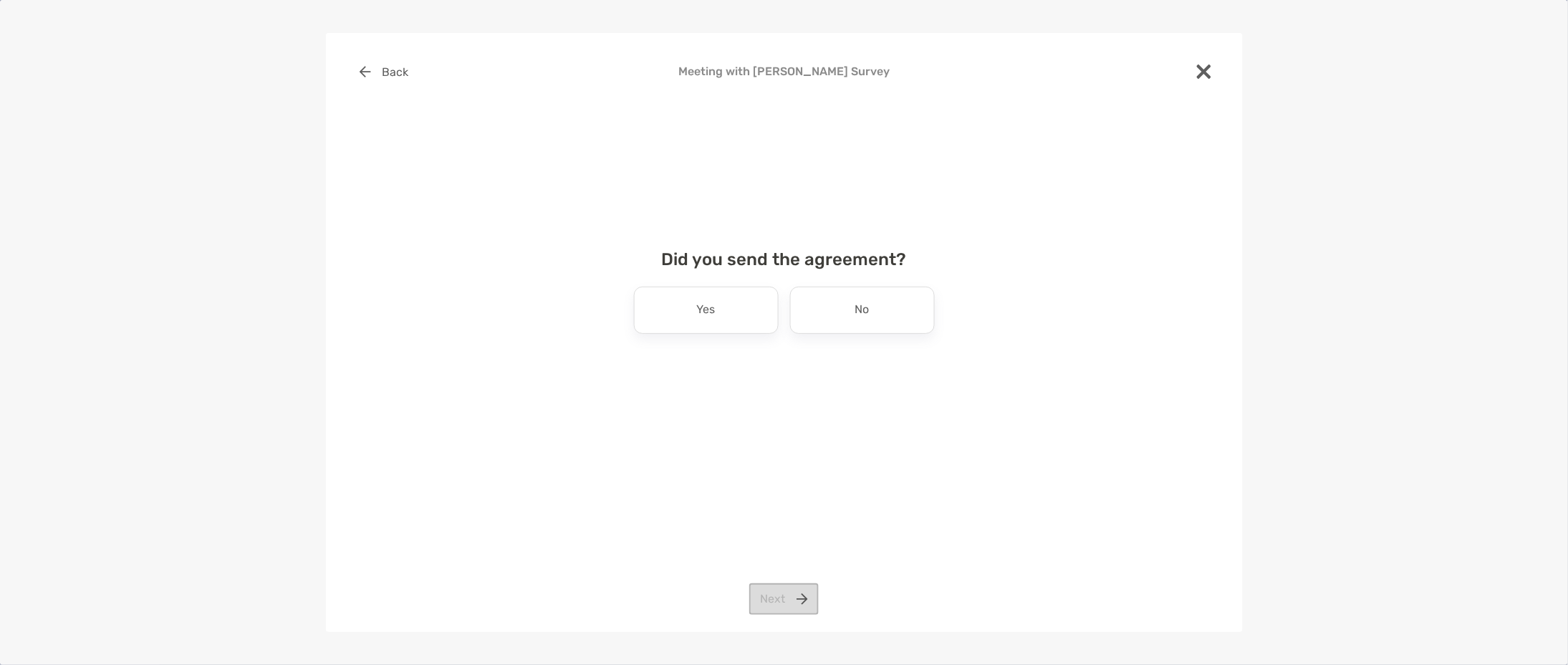
scroll to position [0, 0]
click at [746, 310] on div "Yes" at bounding box center [706, 310] width 145 height 48
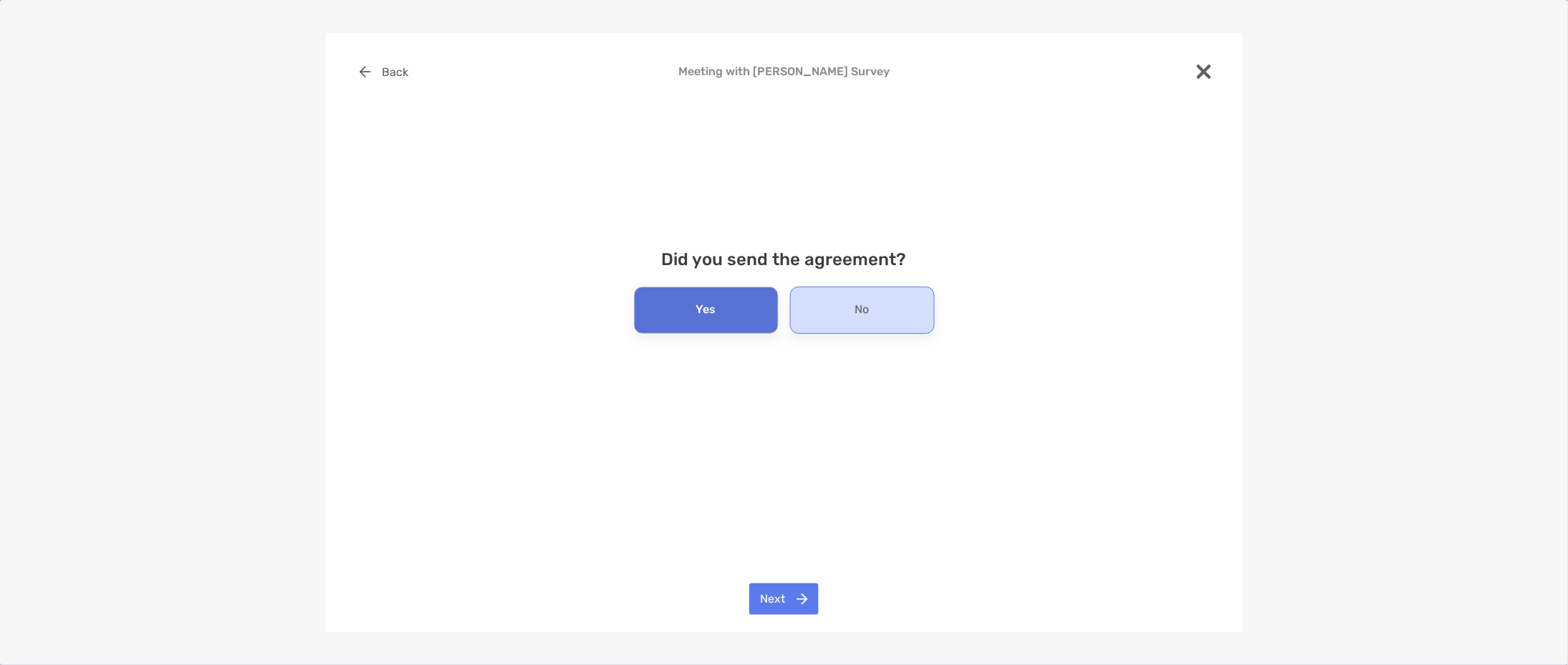
click at [861, 314] on p "No" at bounding box center [862, 310] width 15 height 23
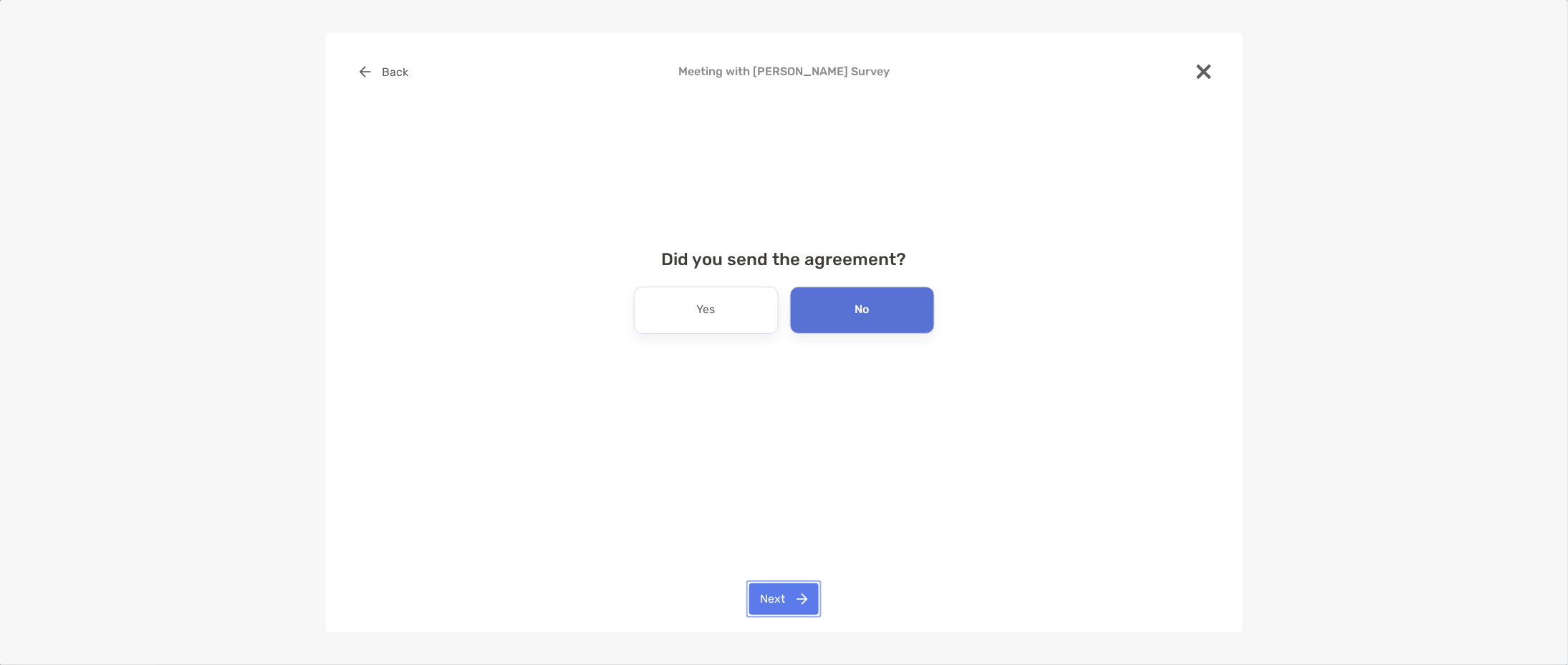
click at [805, 585] on button "Next" at bounding box center [783, 598] width 70 height 31
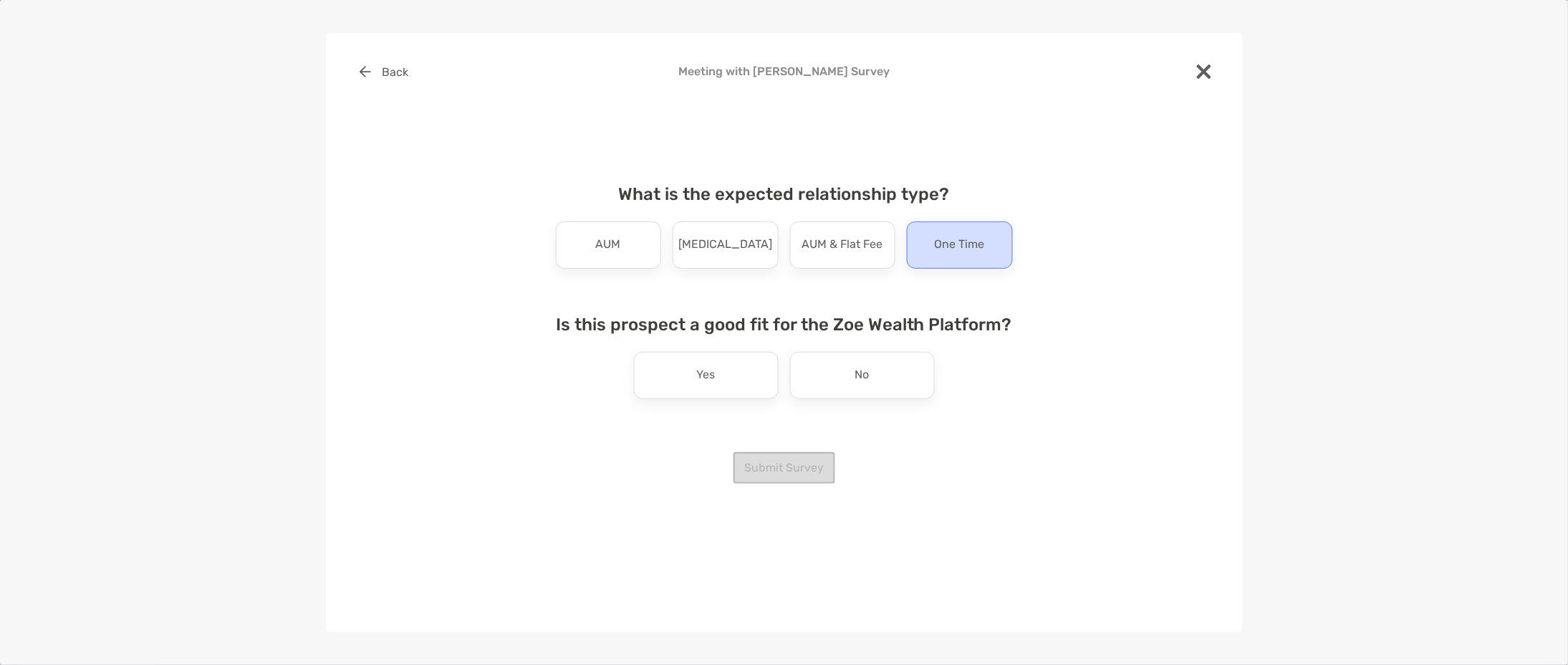
click at [964, 248] on p "One Time" at bounding box center [959, 245] width 50 height 23
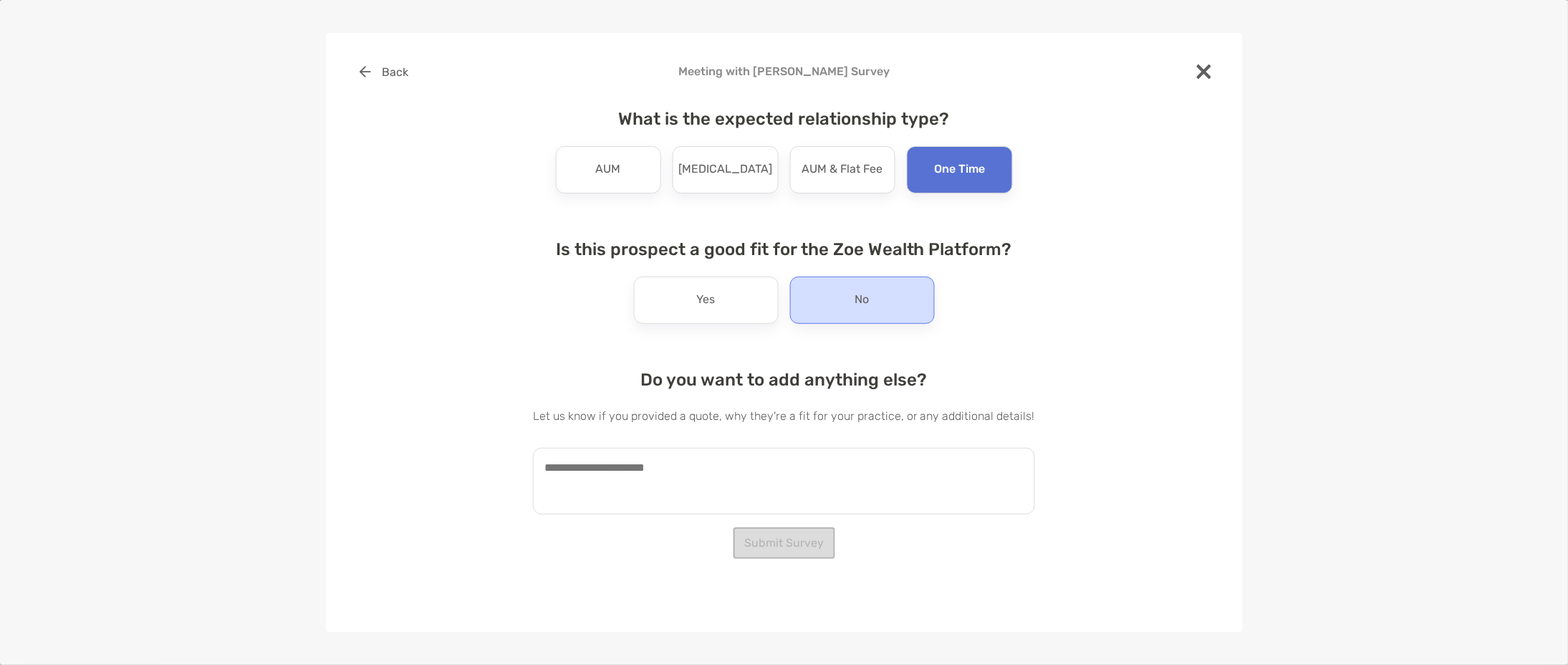
click at [839, 296] on div "No" at bounding box center [862, 300] width 145 height 48
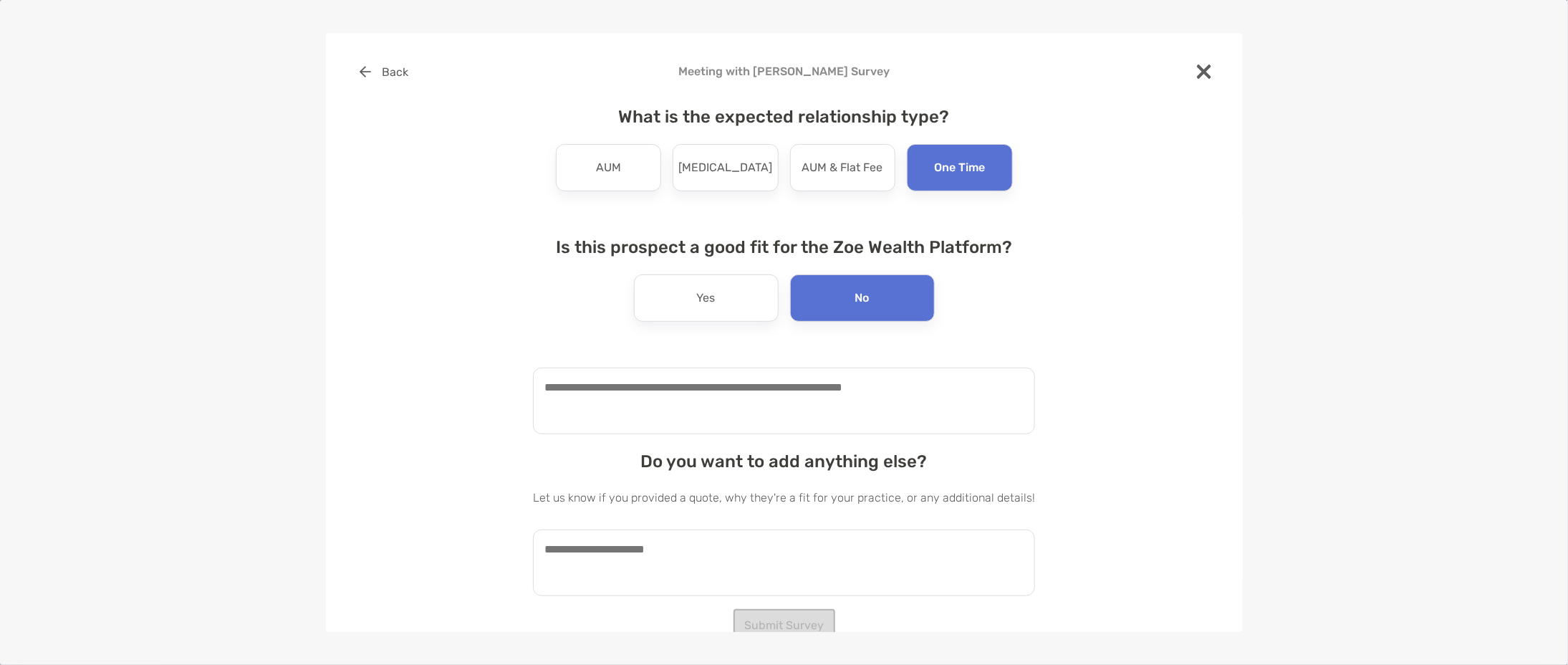
click at [800, 399] on textarea at bounding box center [784, 401] width 502 height 67
type textarea "**********"
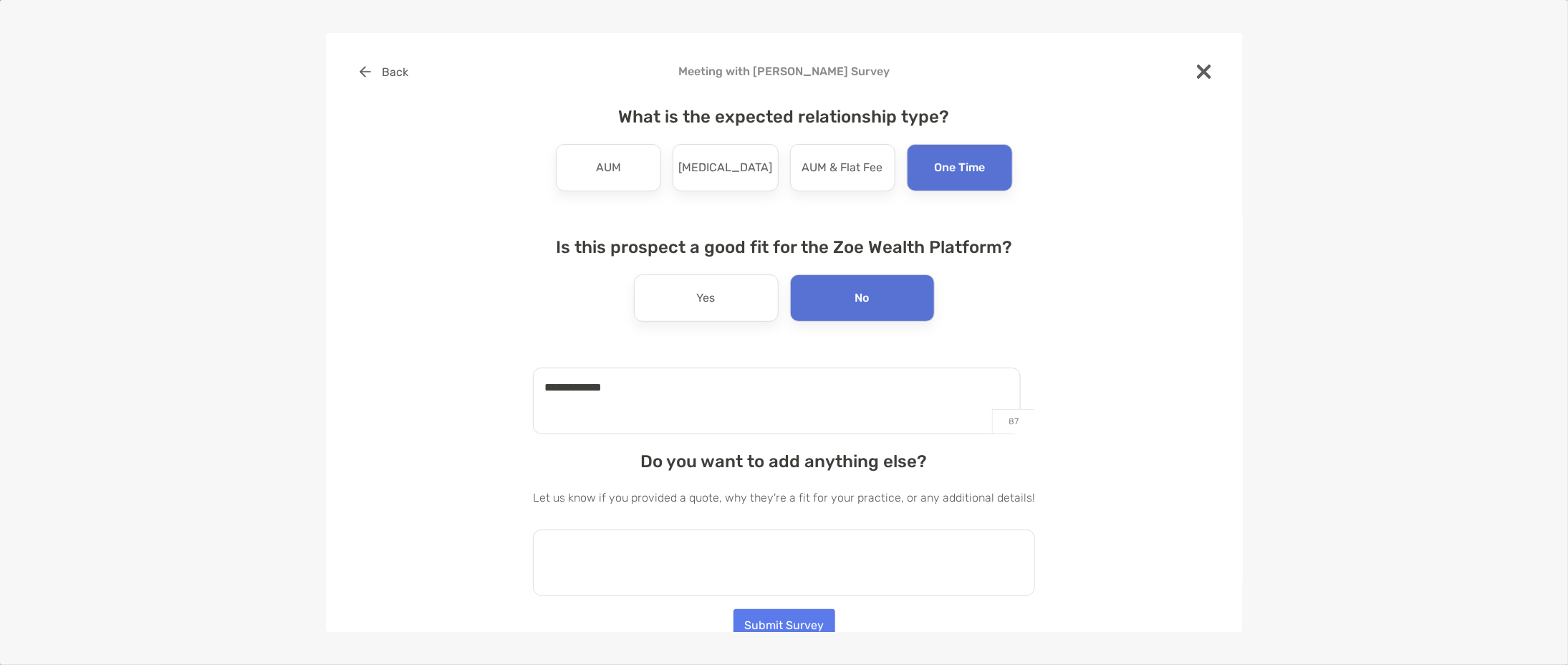
click at [789, 570] on textarea at bounding box center [784, 562] width 502 height 67
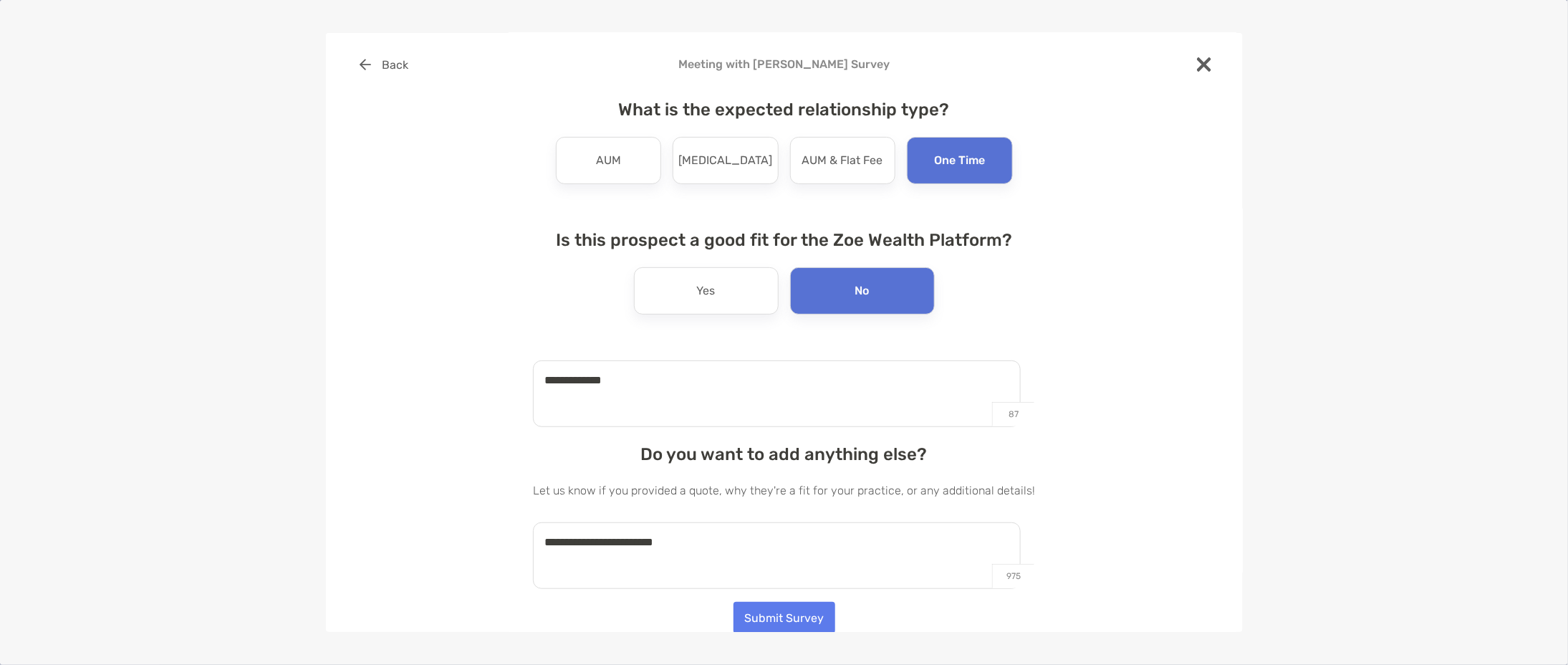
type textarea "**********"
click at [787, 620] on button "Submit Survey" at bounding box center [784, 618] width 102 height 31
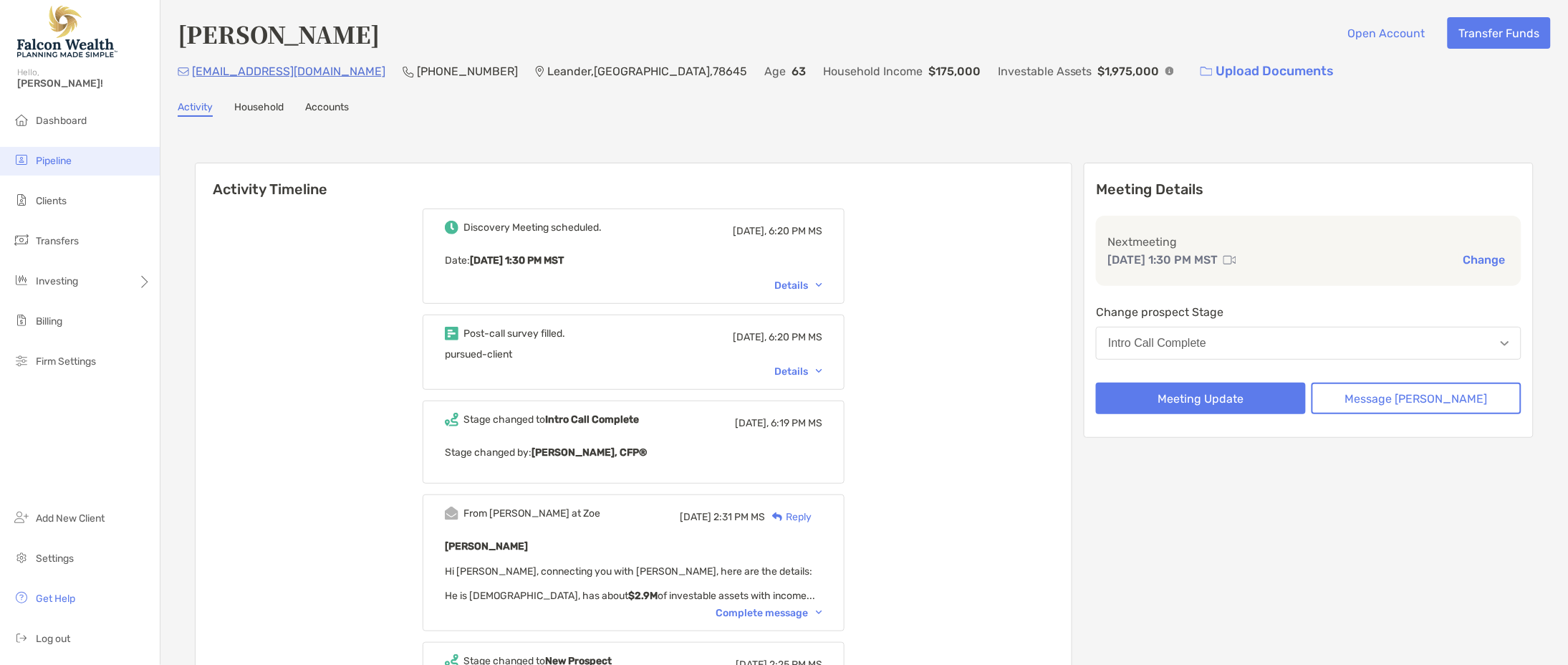
click at [81, 165] on li "Pipeline" at bounding box center [80, 161] width 160 height 28
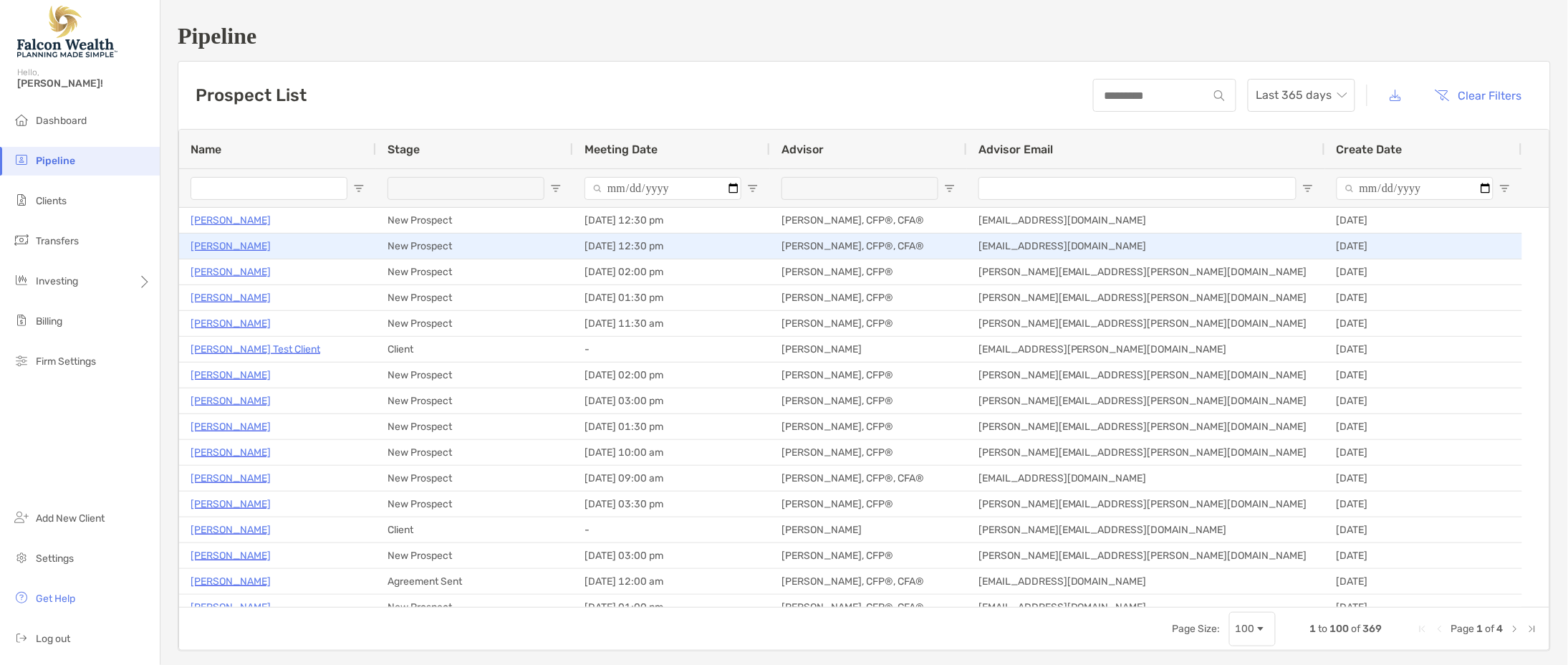
type input "**********"
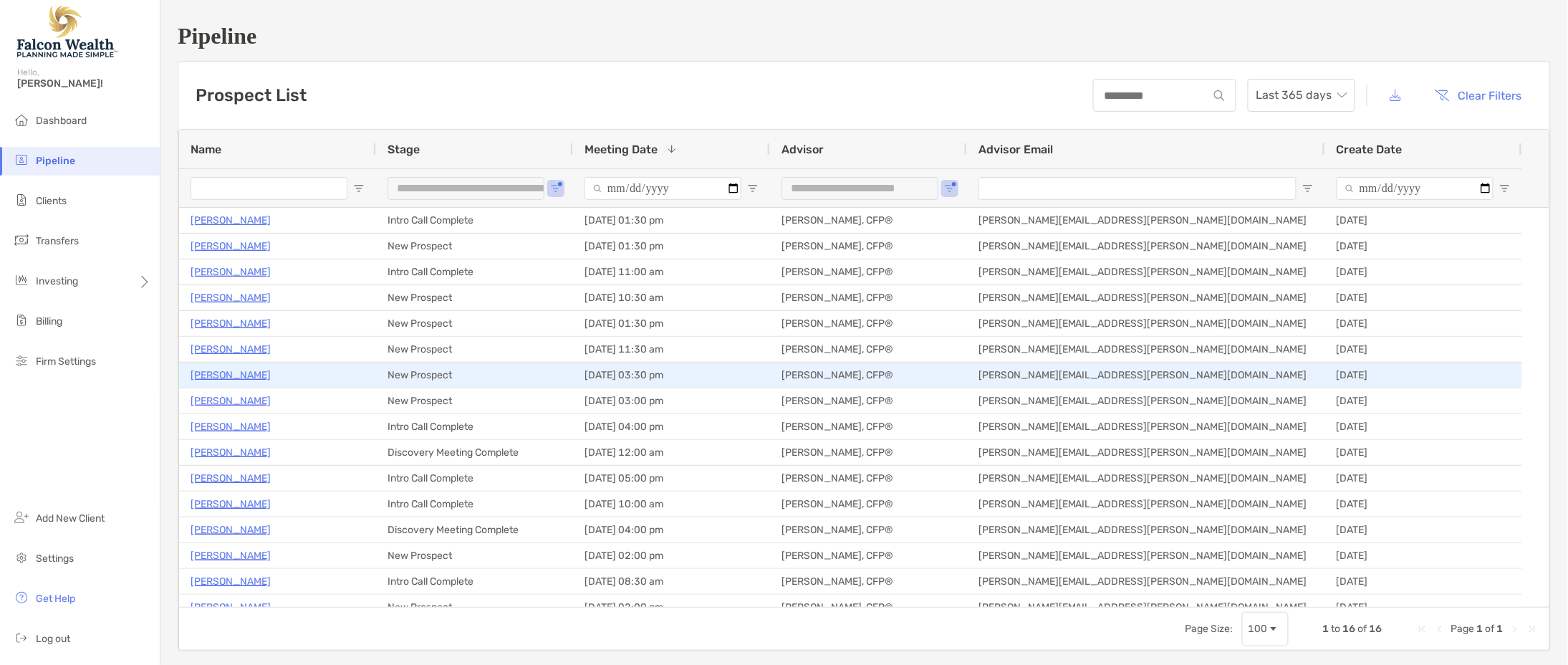
click at [243, 370] on p "[PERSON_NAME]" at bounding box center [230, 375] width 80 height 18
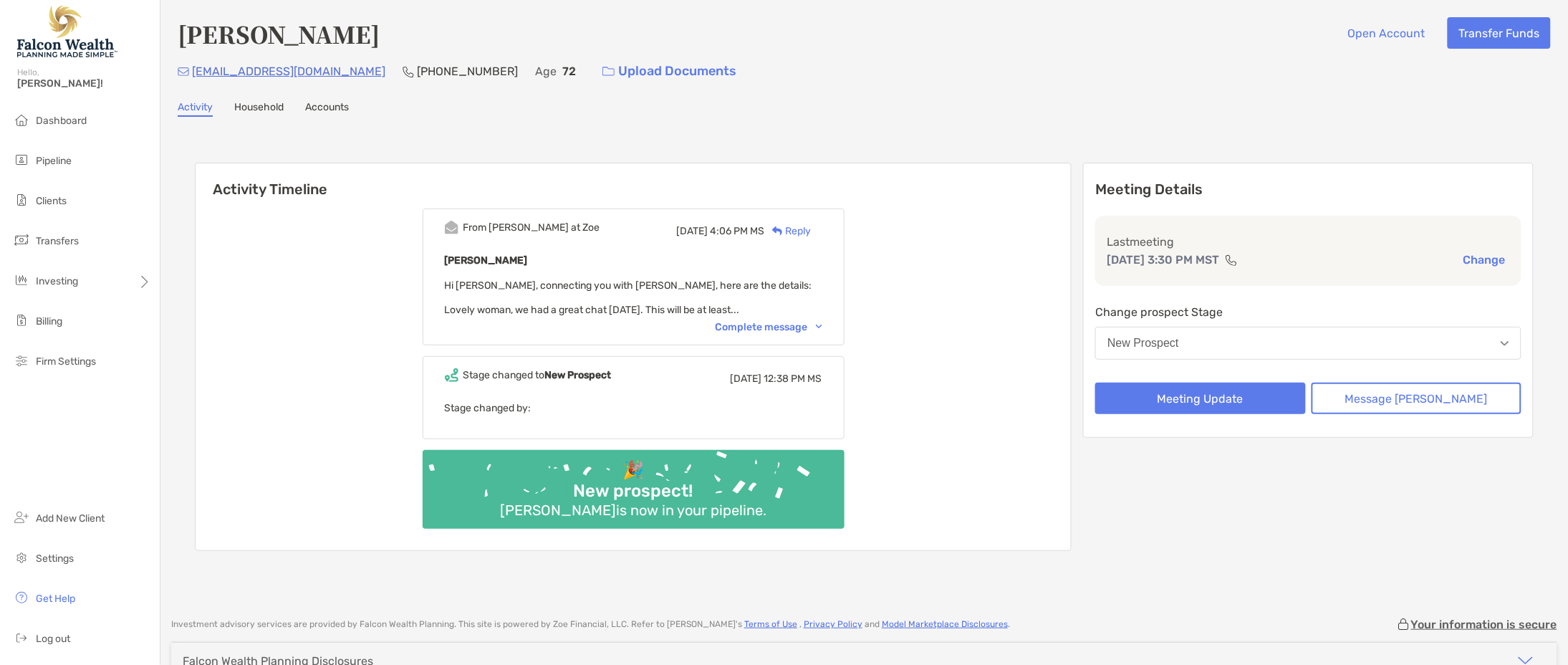
click at [822, 323] on div "Complete message" at bounding box center [768, 327] width 106 height 12
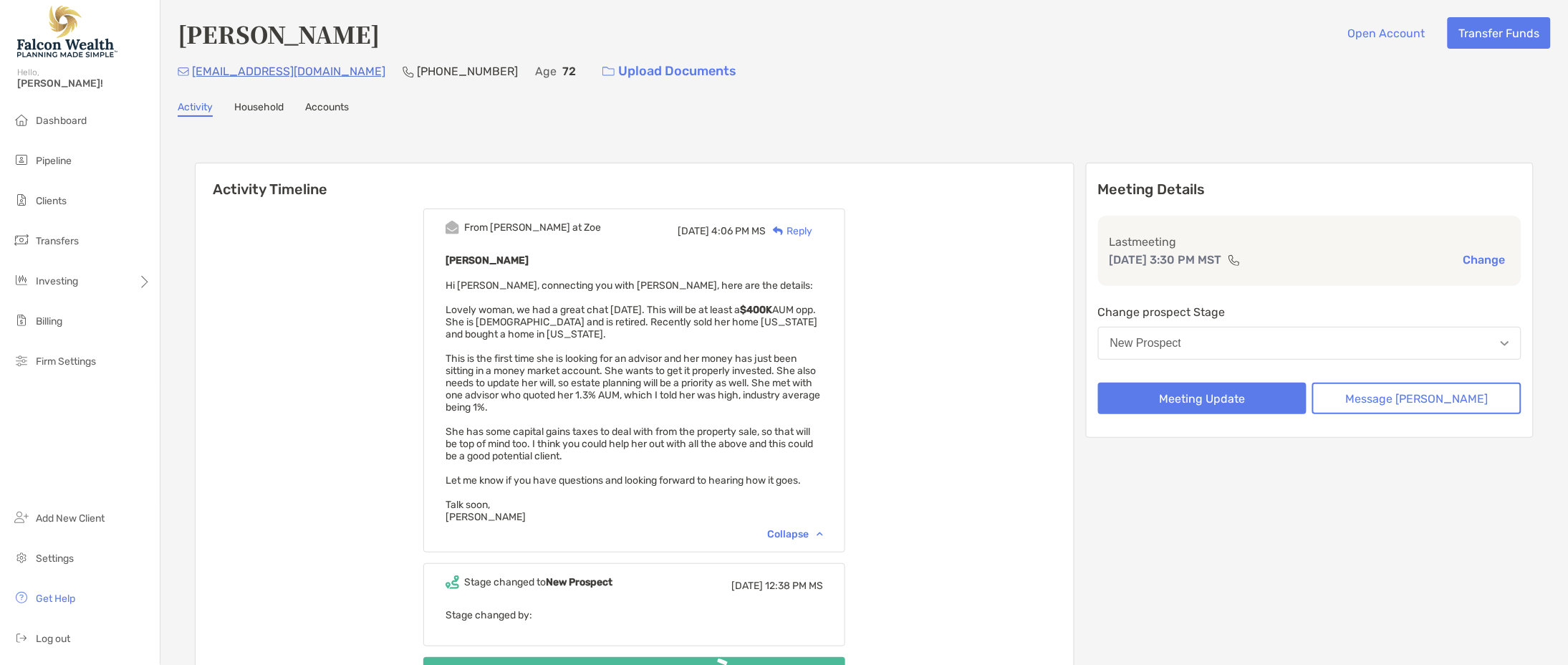
click at [812, 230] on div "Reply" at bounding box center [789, 231] width 47 height 15
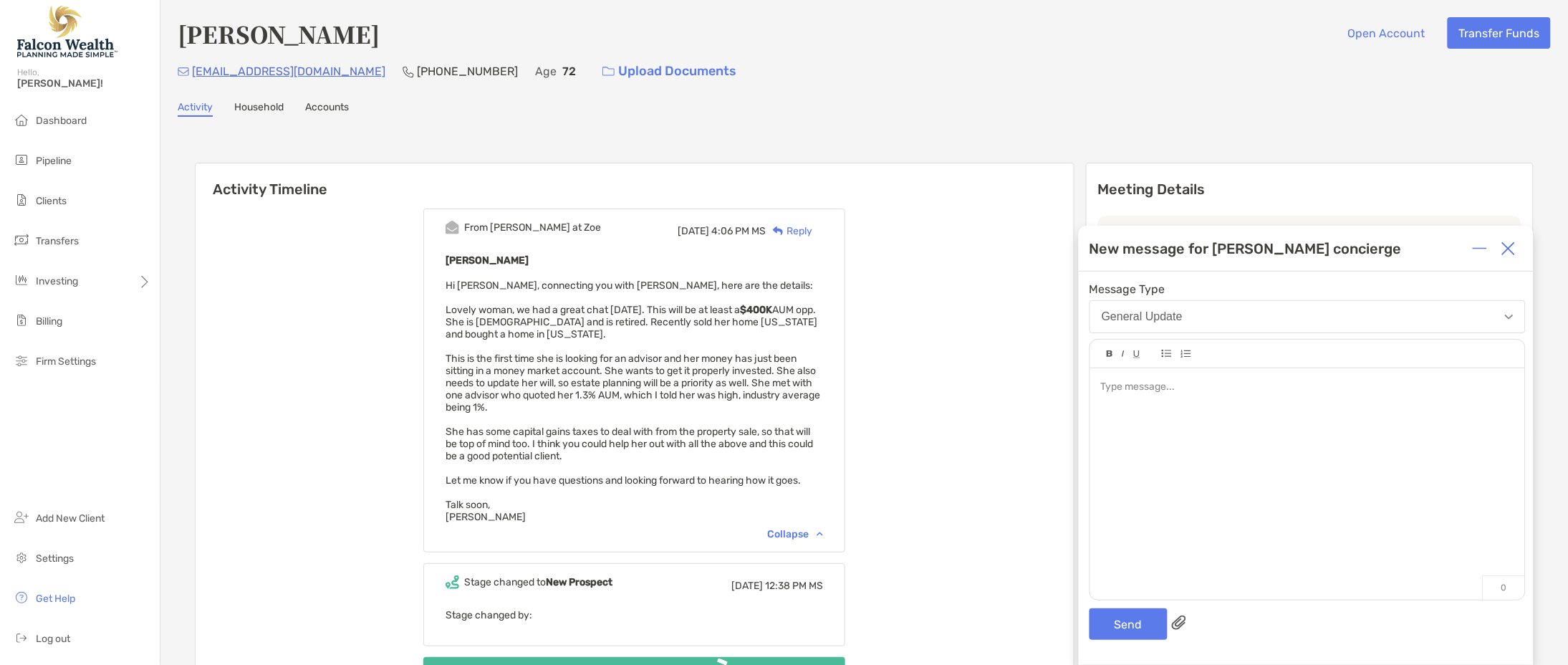
click at [812, 229] on div "Reply" at bounding box center [789, 231] width 47 height 15
click at [1513, 244] on img at bounding box center [1508, 248] width 15 height 15
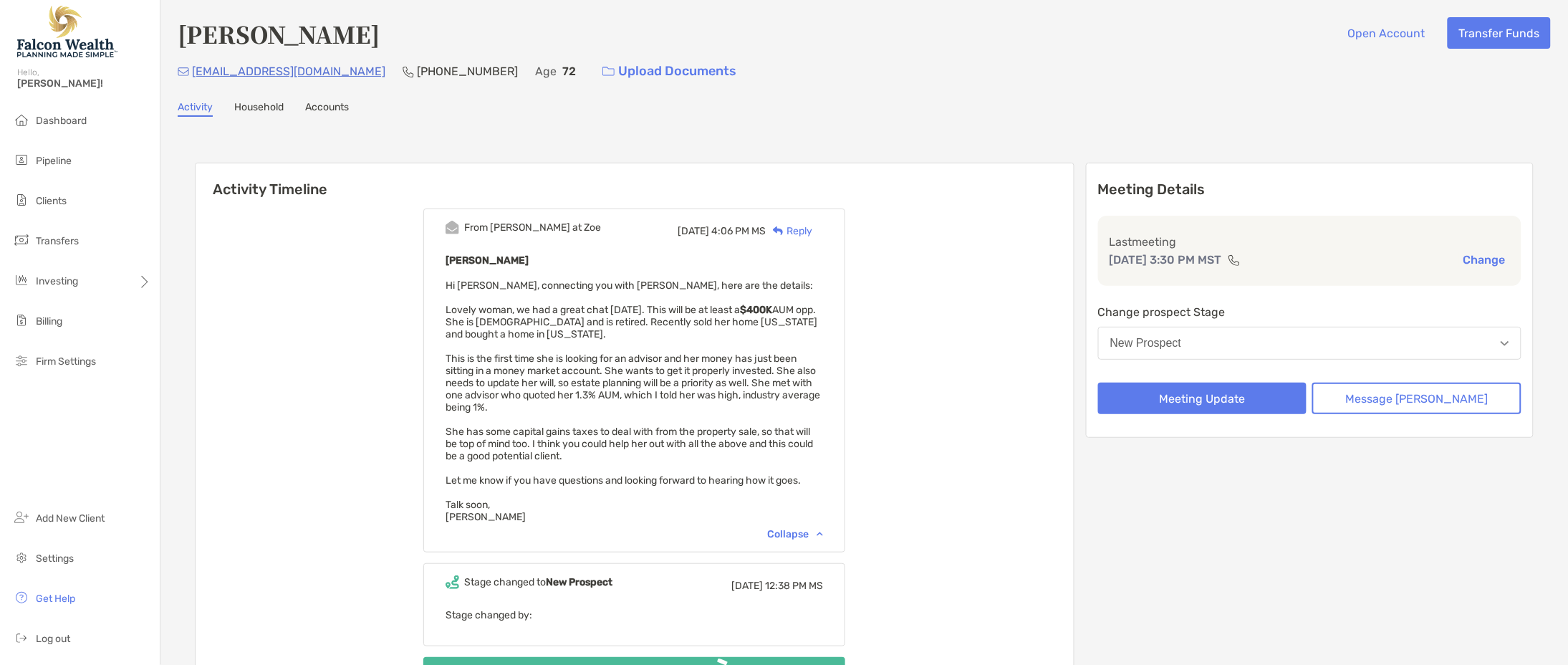
click at [807, 228] on div "Reply" at bounding box center [789, 231] width 47 height 15
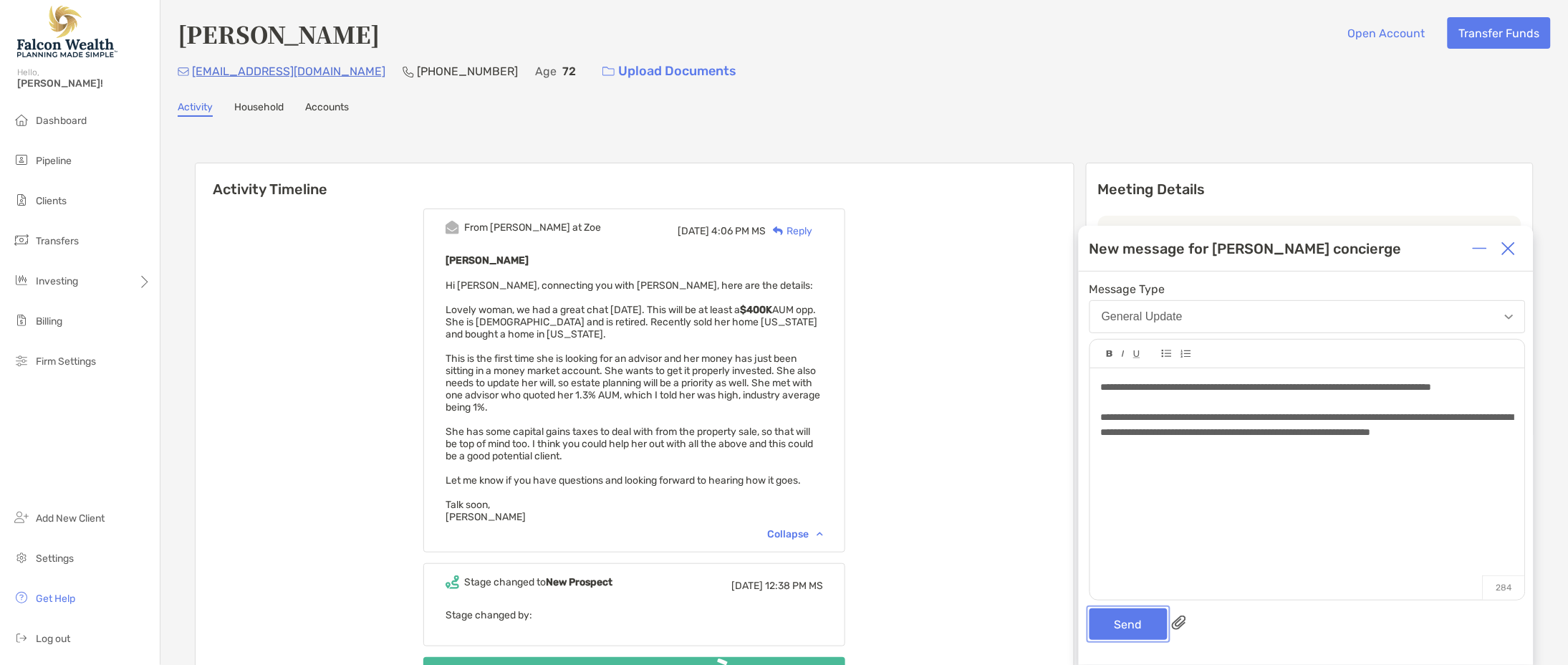
click at [1138, 632] on button "Send" at bounding box center [1129, 624] width 78 height 31
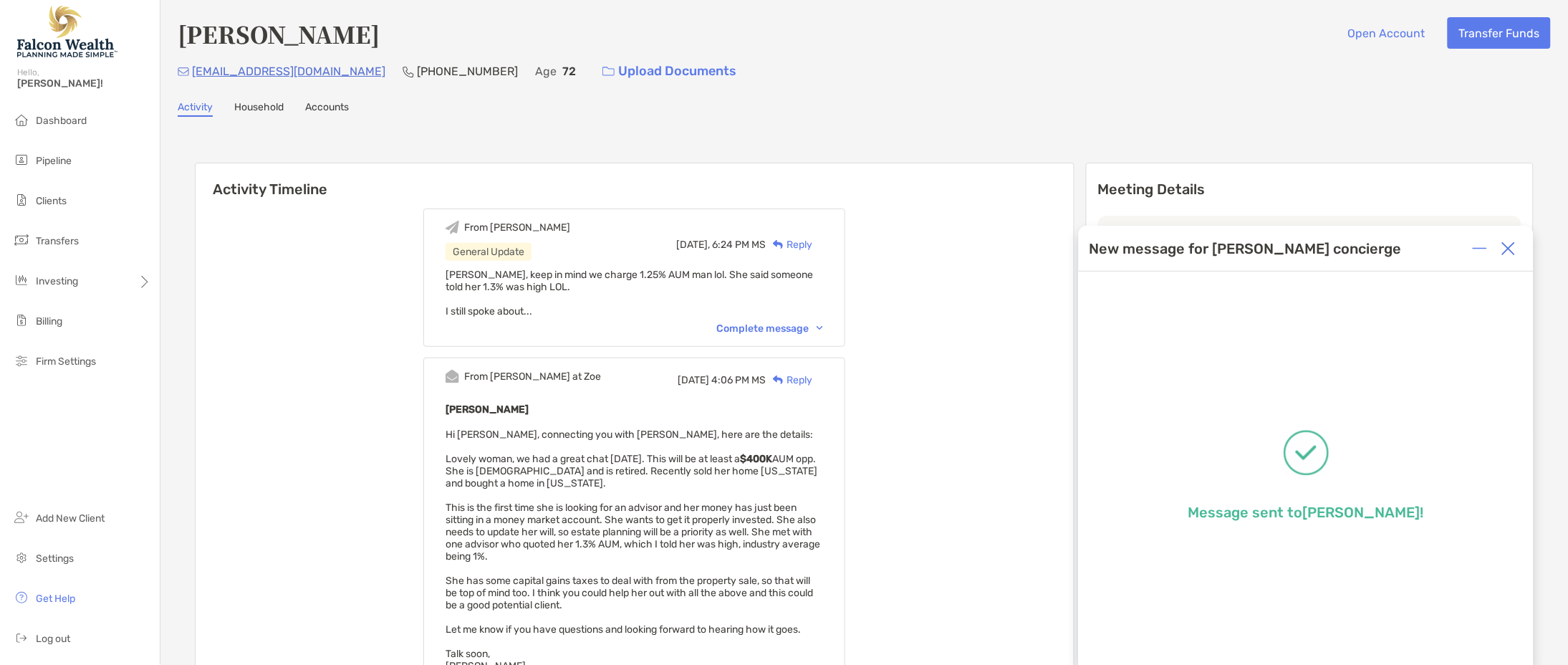
click at [1502, 252] on img at bounding box center [1508, 248] width 15 height 15
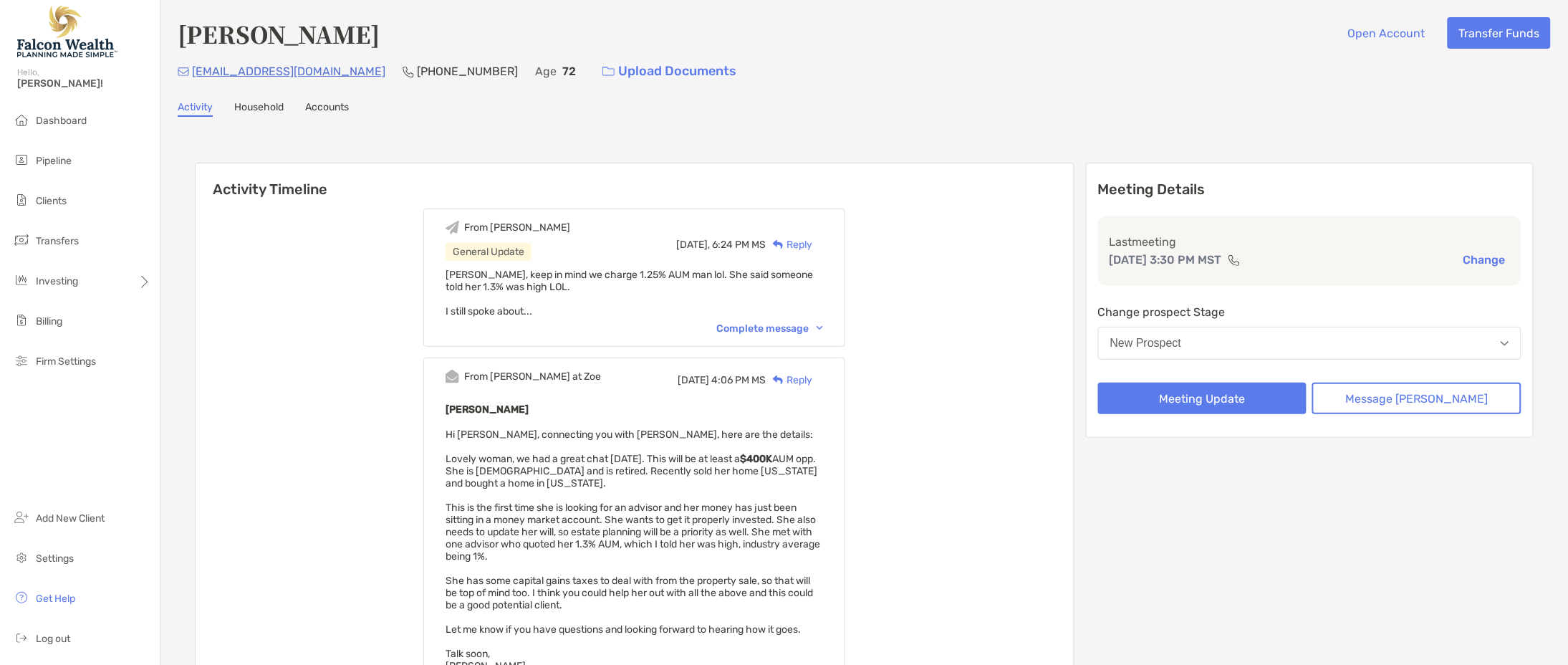
click at [1283, 341] on button "New Prospect" at bounding box center [1309, 343] width 423 height 33
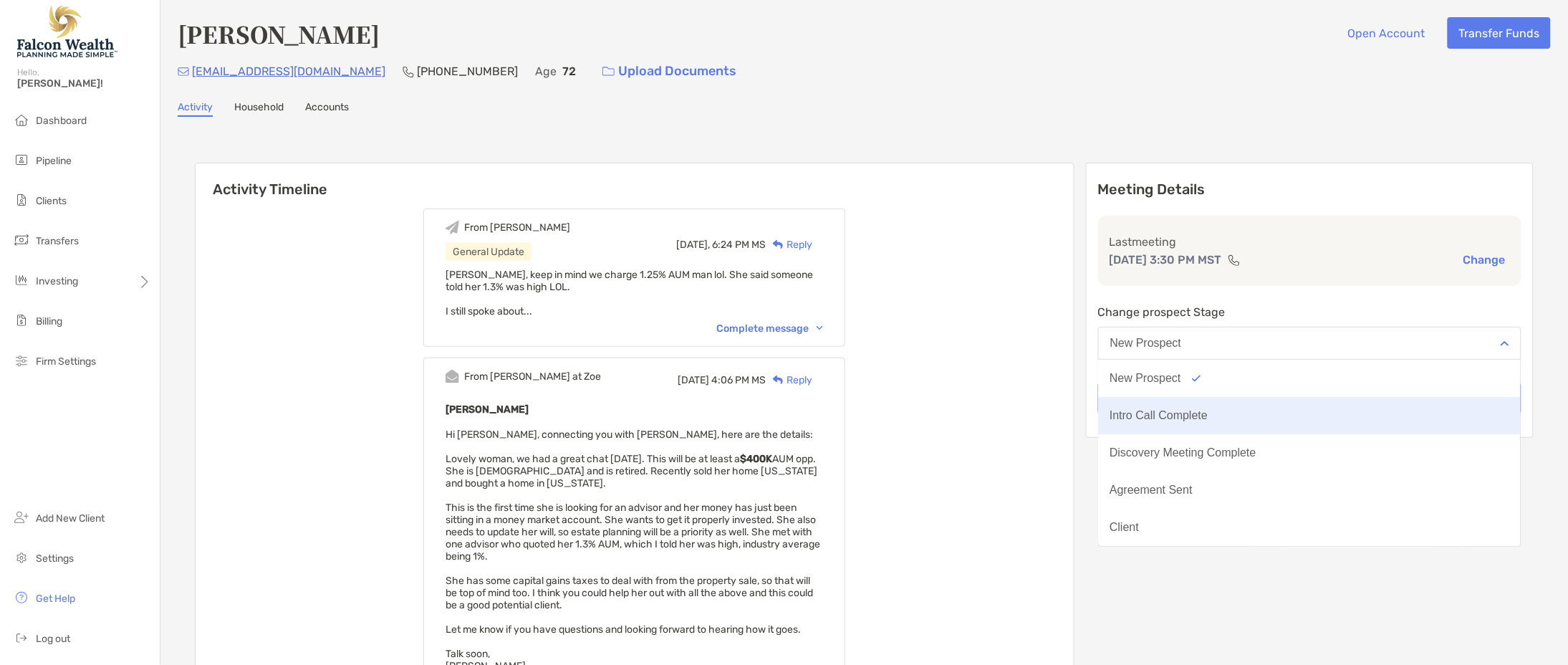
click at [1208, 409] on div "Intro Call Complete" at bounding box center [1159, 415] width 98 height 13
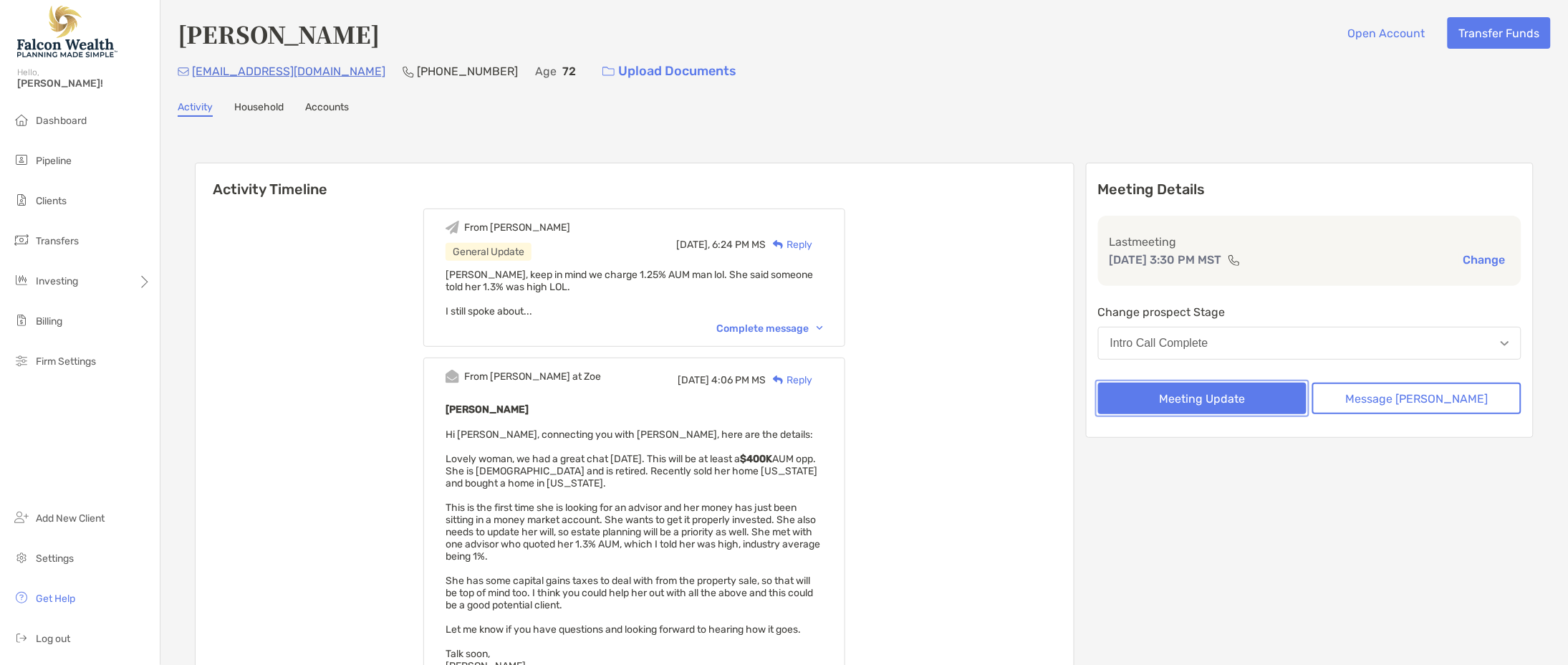
click at [1251, 398] on button "Meeting Update" at bounding box center [1202, 398] width 209 height 31
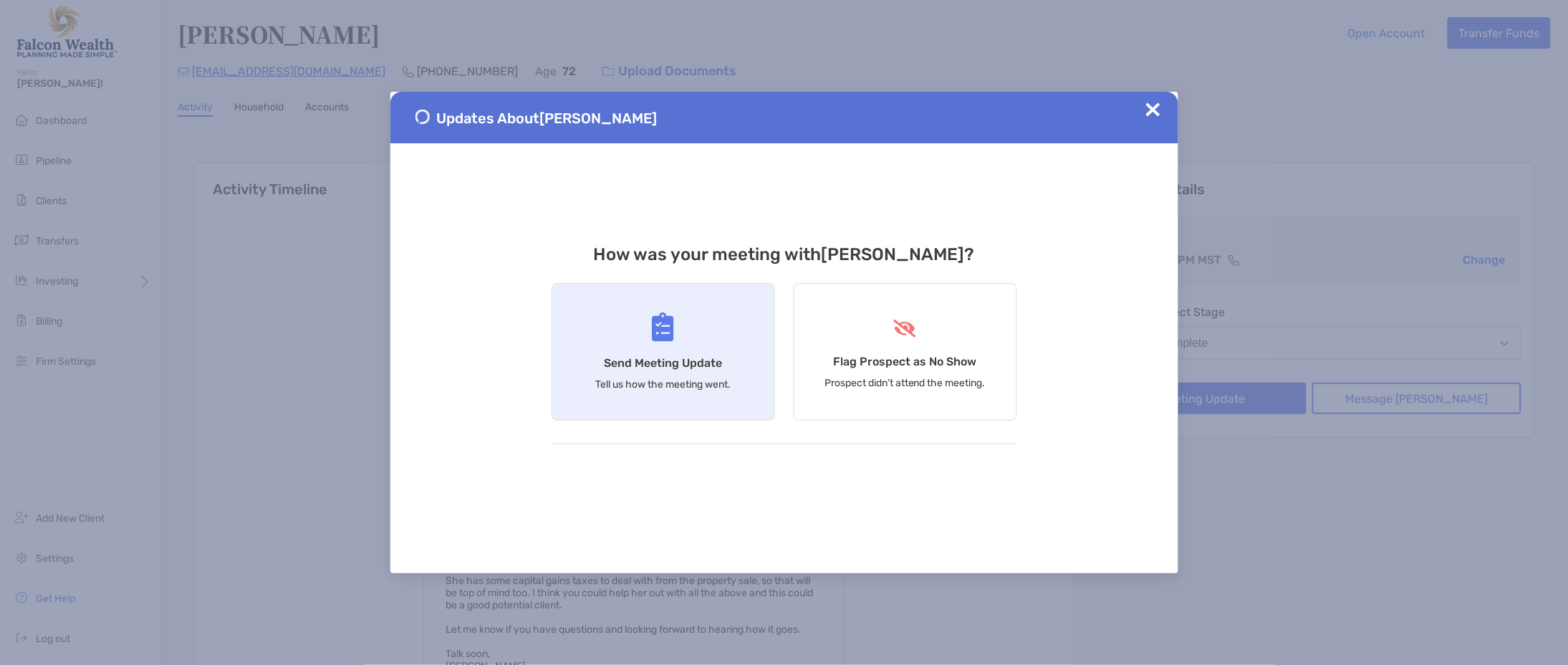
click at [662, 341] on img at bounding box center [662, 327] width 22 height 29
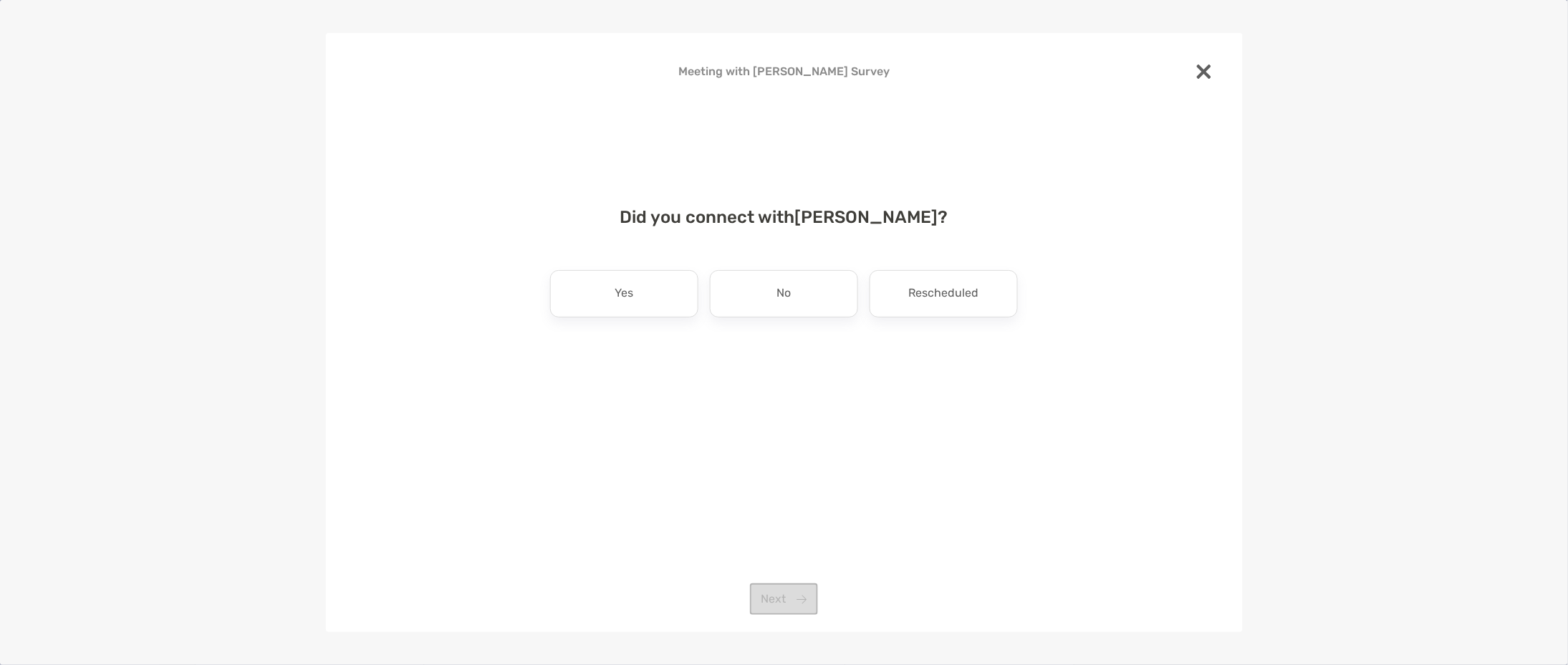
click at [1209, 73] on img at bounding box center [1204, 71] width 15 height 15
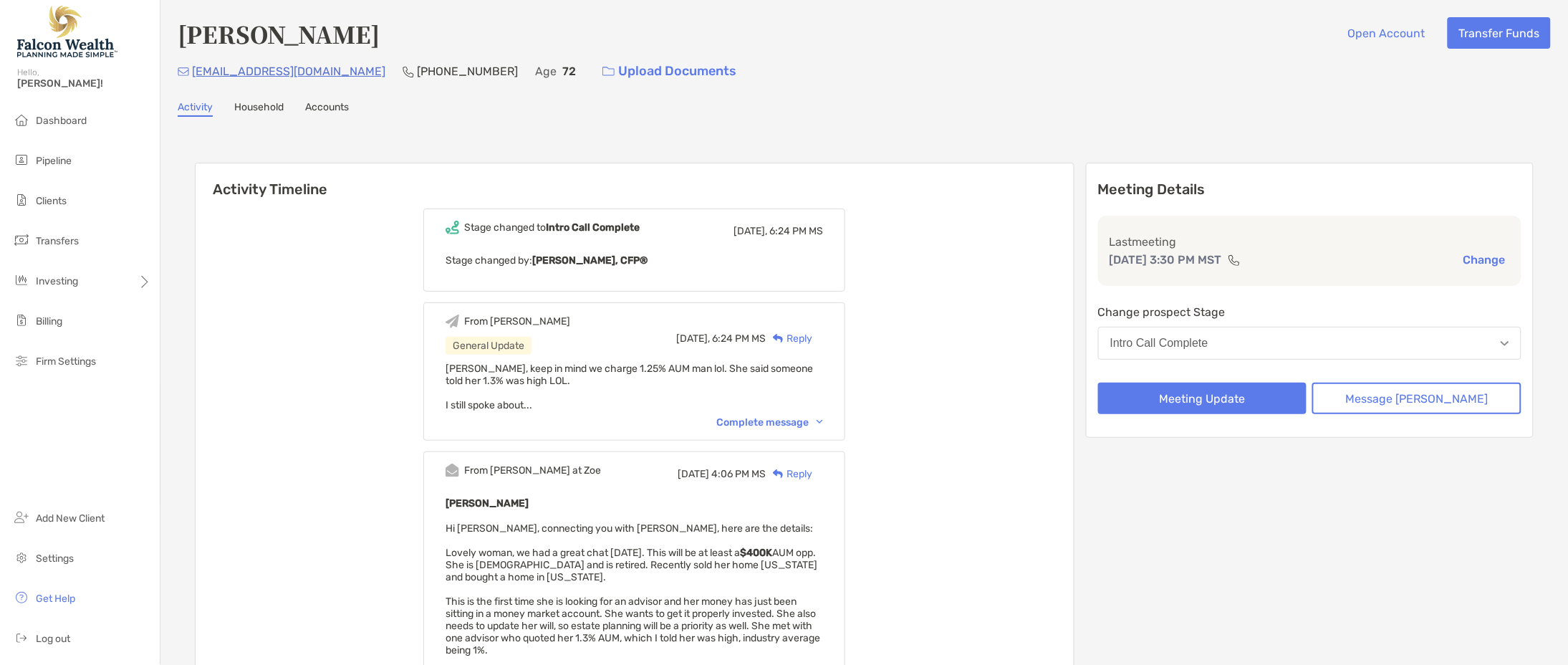
click at [837, 409] on div "From Matthew General Update Today, 6:24 PM MS Reply Paul, keep in mind we charg…" at bounding box center [634, 372] width 422 height 139
click at [1261, 396] on button "Meeting Update" at bounding box center [1202, 398] width 209 height 31
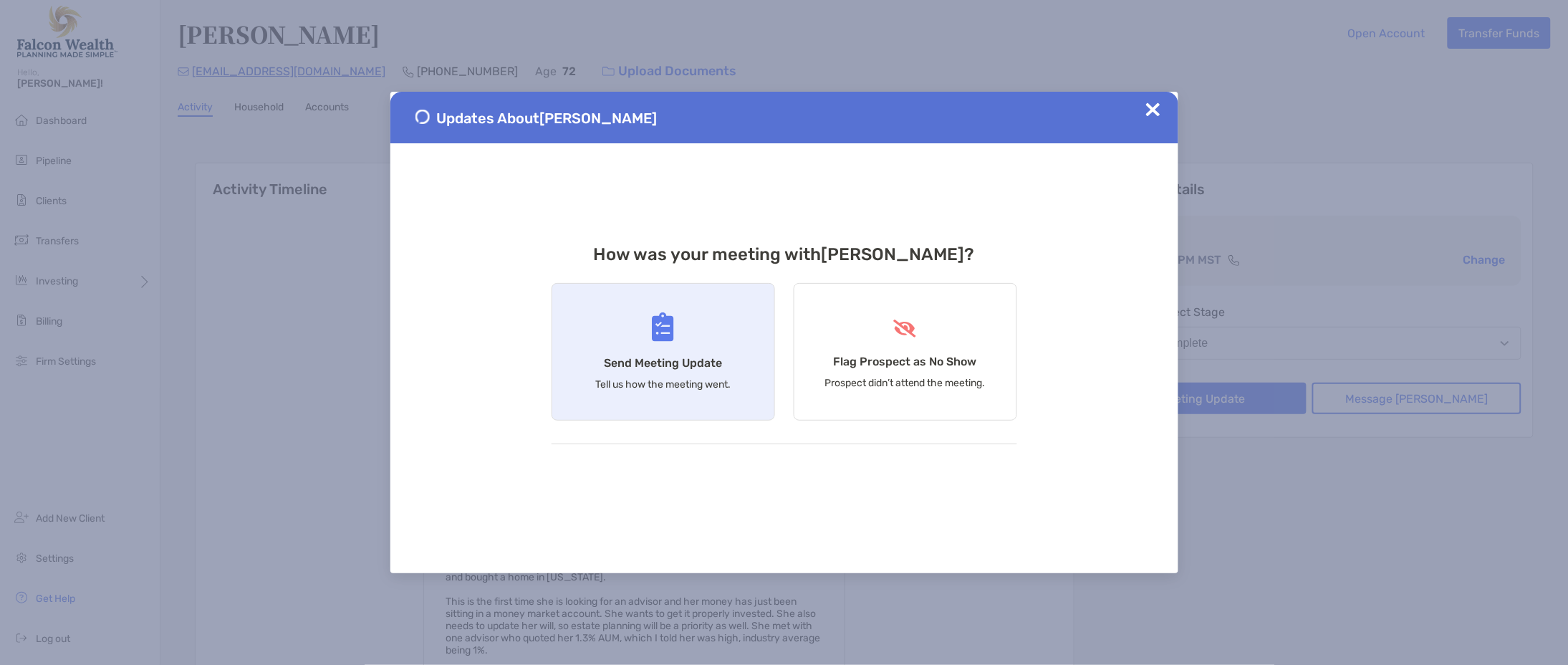
click at [654, 329] on img at bounding box center [662, 327] width 22 height 29
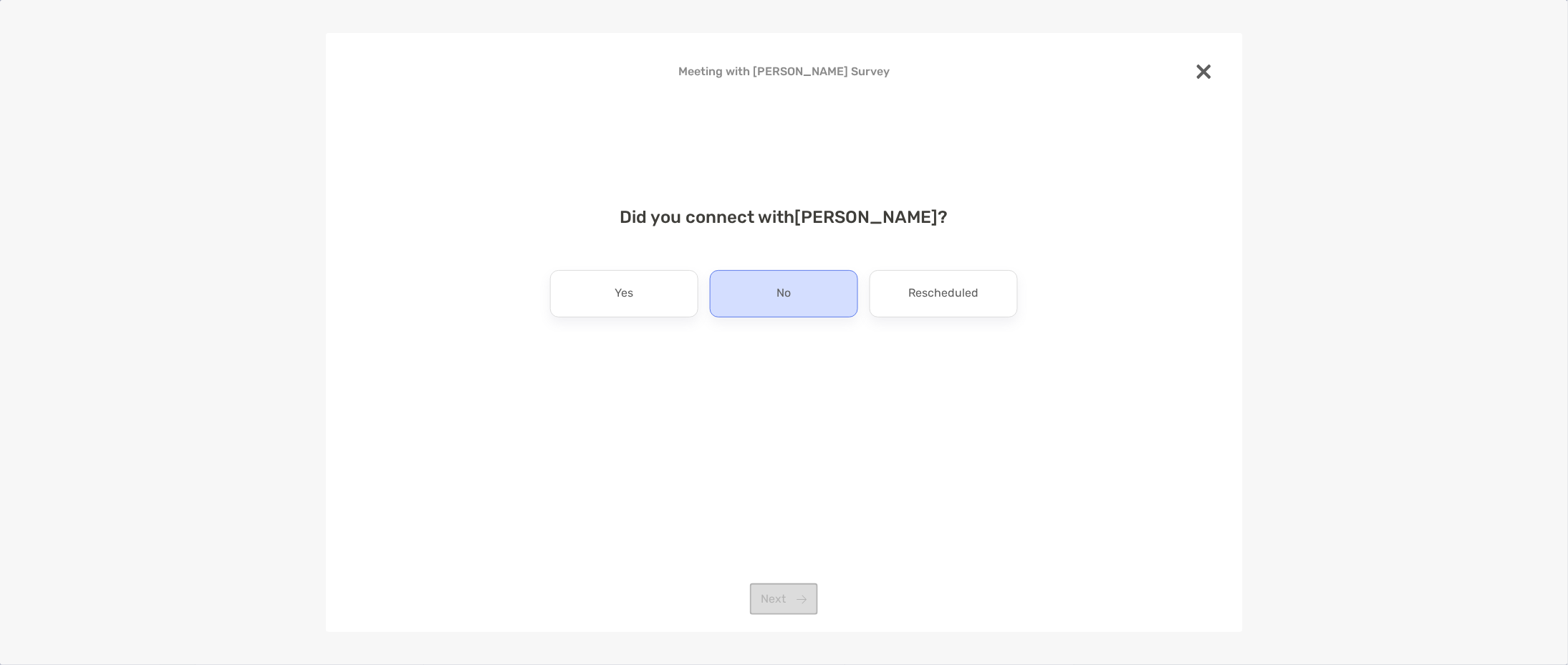
click at [817, 284] on div "No" at bounding box center [784, 294] width 149 height 48
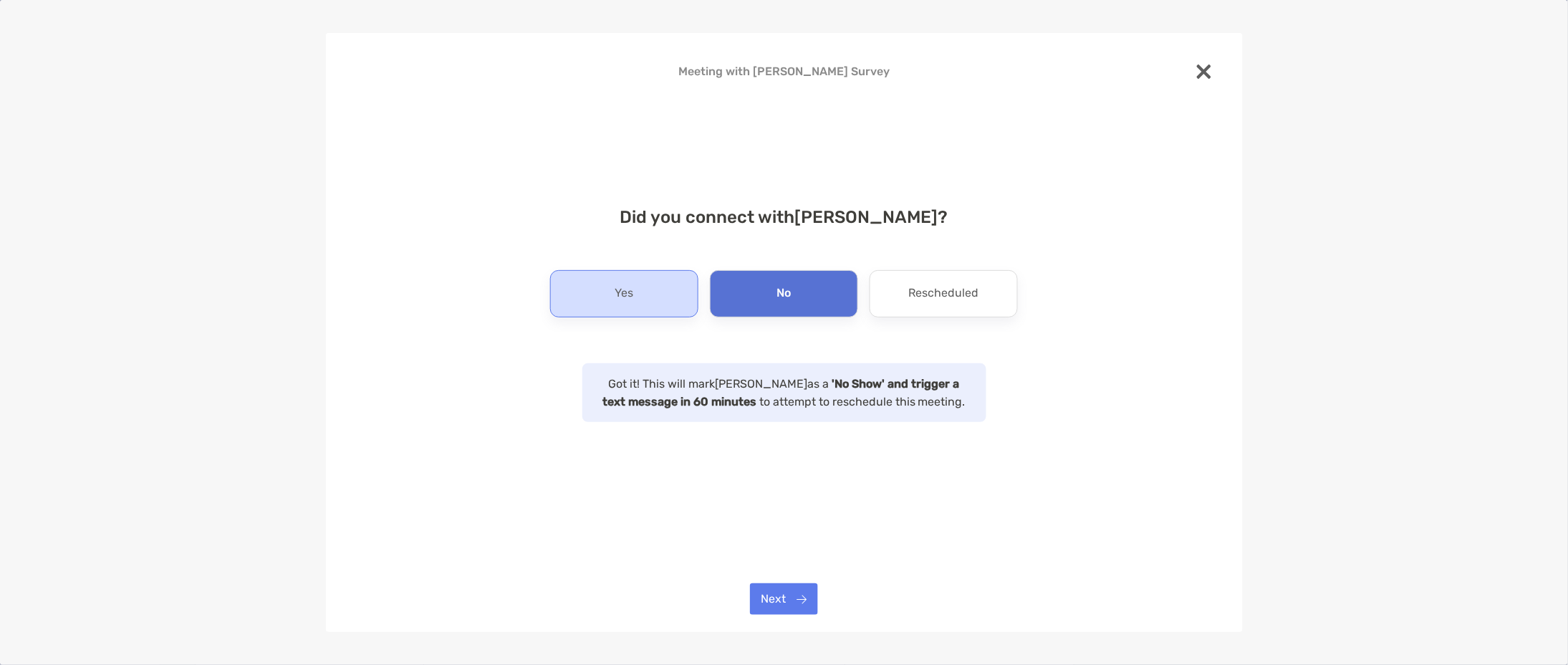
click at [609, 286] on div "Yes" at bounding box center [624, 294] width 149 height 48
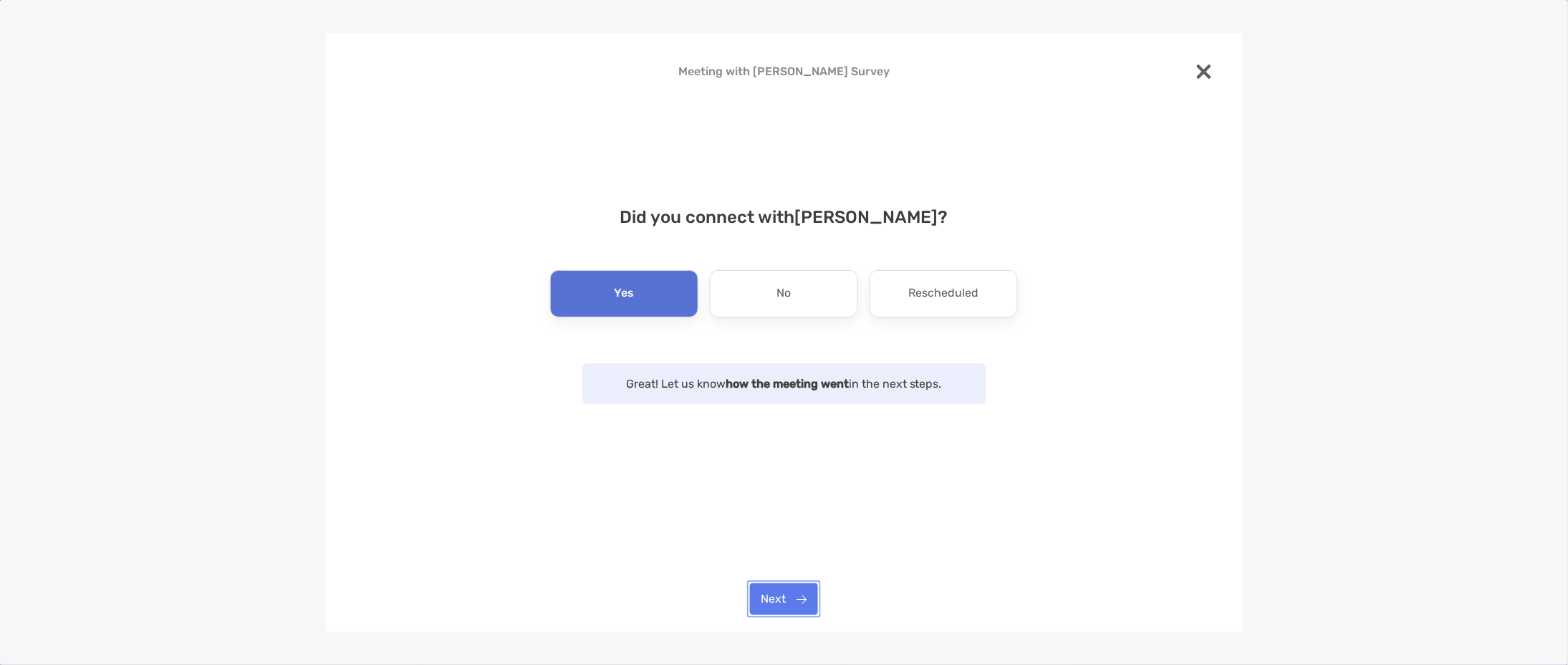
click at [799, 590] on button "Next" at bounding box center [783, 598] width 68 height 31
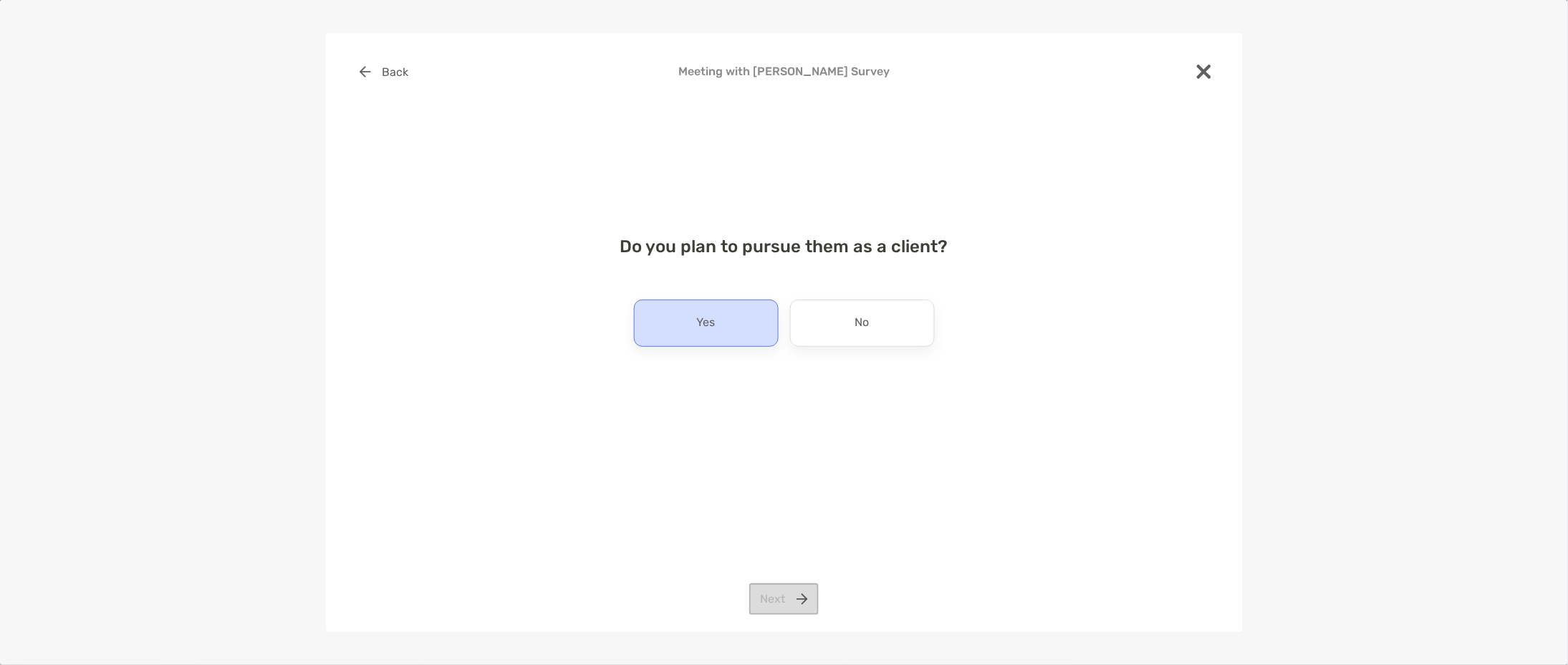
click at [695, 303] on div "Yes" at bounding box center [706, 323] width 145 height 48
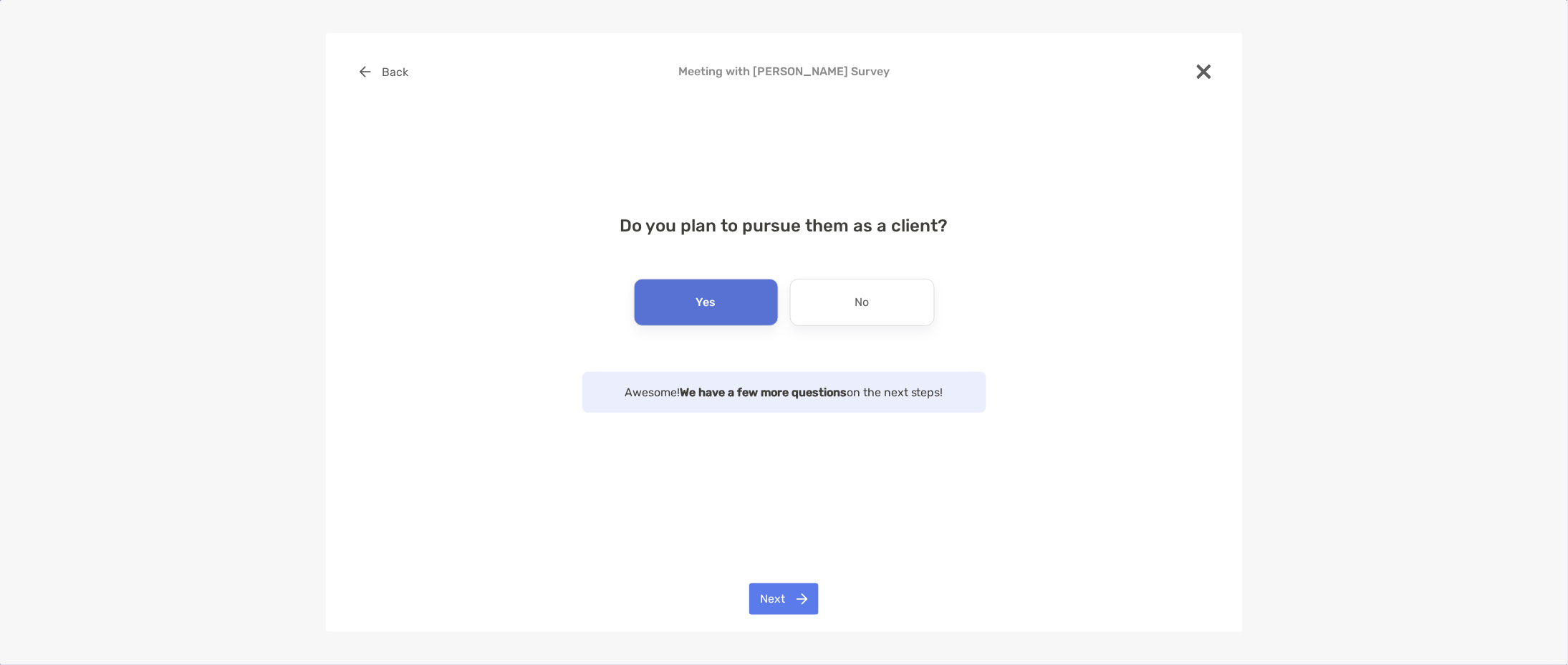
drag, startPoint x: 811, startPoint y: 582, endPoint x: 803, endPoint y: 588, distance: 10.0
click at [811, 583] on div "Back Meeting with Leslie Robertson Survey Do you plan to pursue them as a clien…" at bounding box center [784, 332] width 916 height 598
click at [802, 588] on button "Next" at bounding box center [783, 598] width 70 height 31
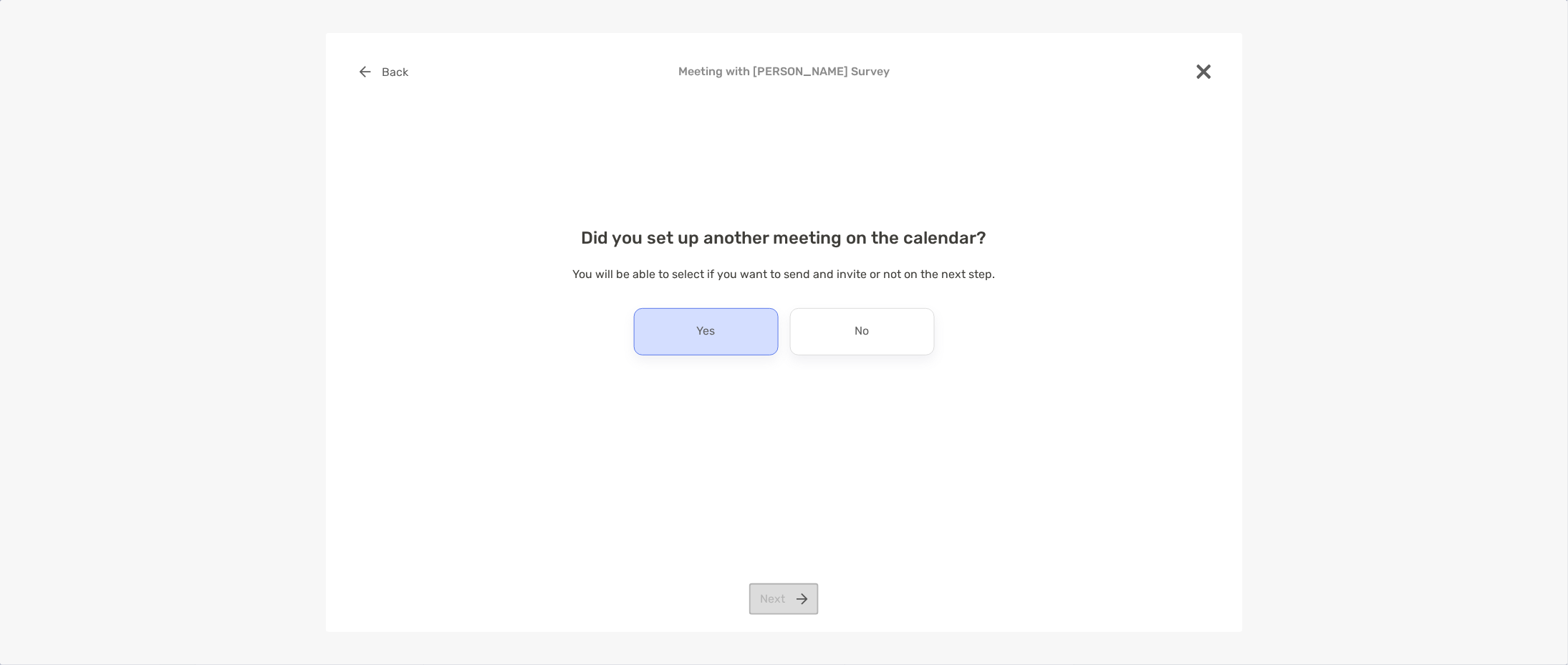
click at [710, 334] on p "Yes" at bounding box center [706, 332] width 18 height 23
click at [776, 597] on button "Next" at bounding box center [783, 598] width 70 height 31
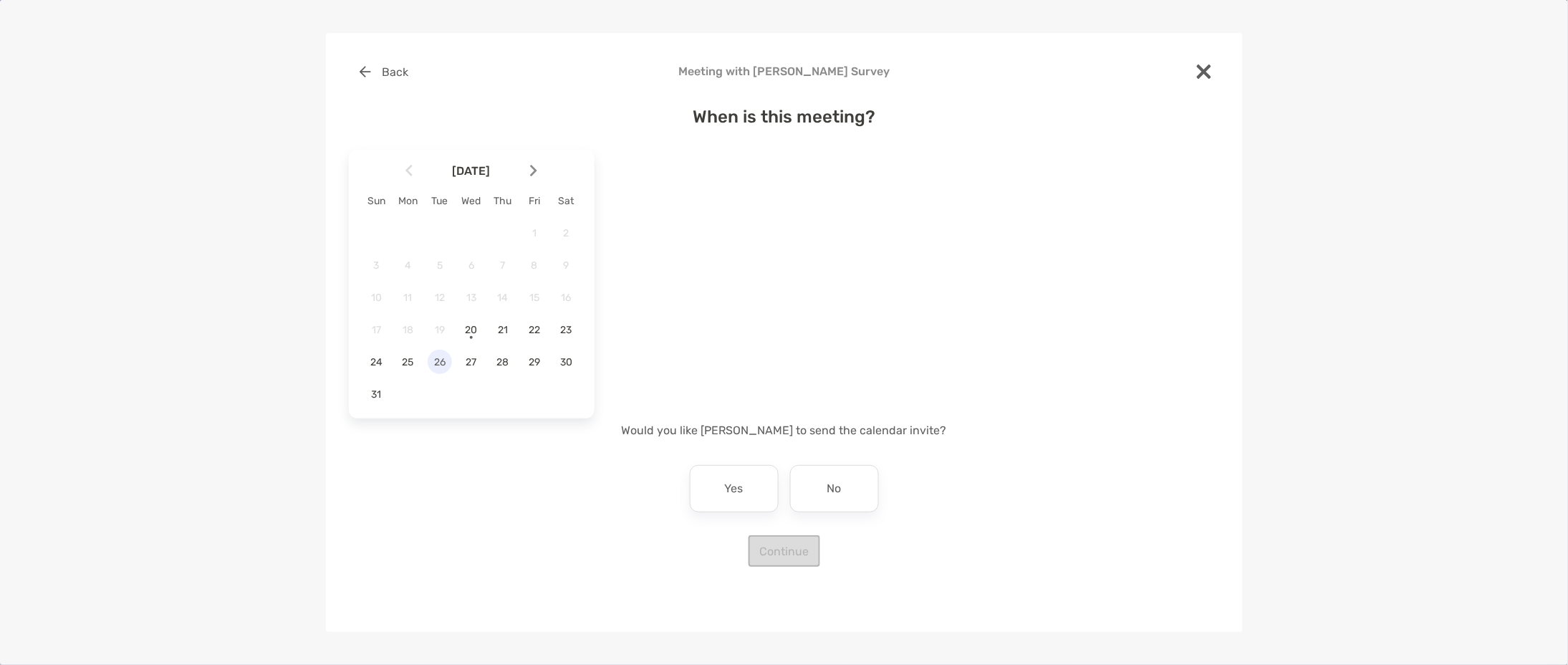
click at [441, 359] on span "26" at bounding box center [439, 362] width 24 height 12
click at [767, 195] on img "button" at bounding box center [763, 198] width 8 height 5
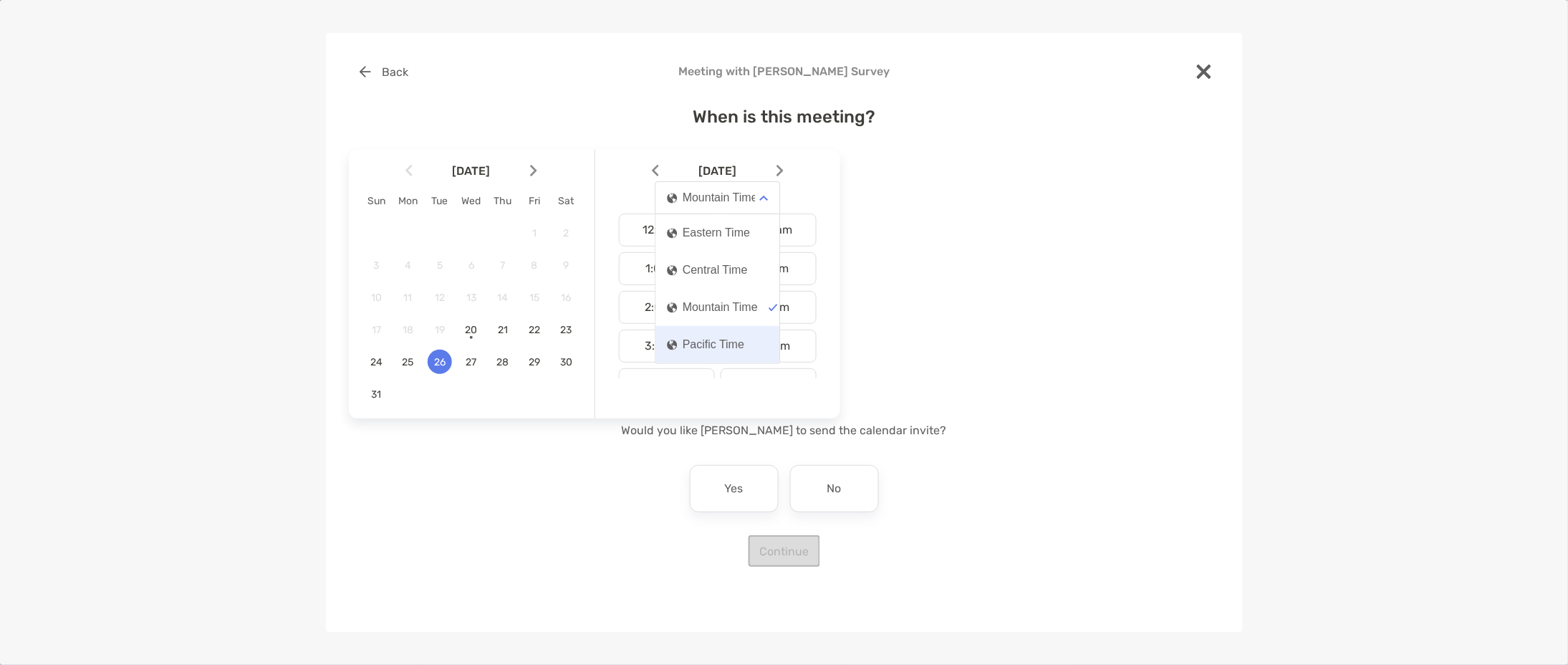
click at [727, 344] on div "Pacific Time" at bounding box center [705, 345] width 77 height 13
click at [762, 253] on div "3:30 pm" at bounding box center [768, 244] width 96 height 33
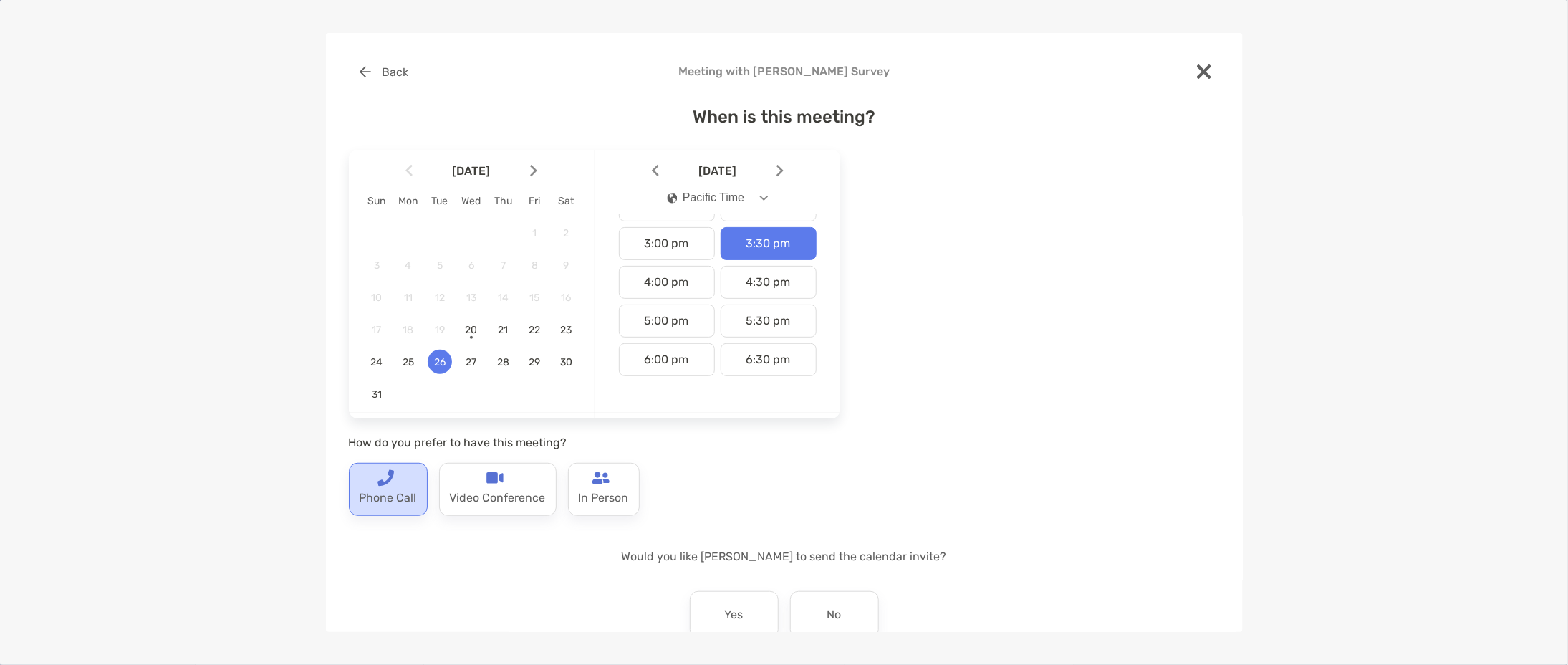
click at [364, 493] on p "Phone Call" at bounding box center [388, 498] width 57 height 23
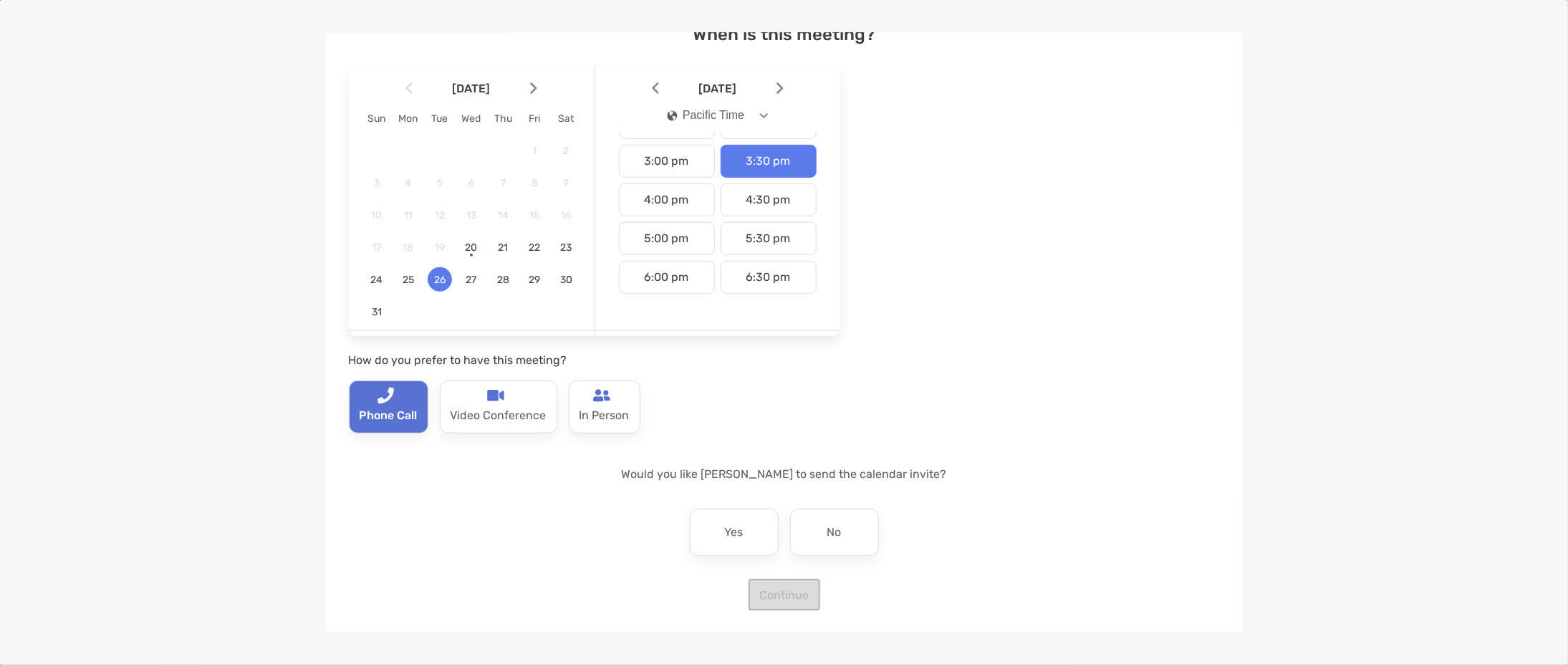
scroll to position [84, 0]
click at [838, 539] on div "No" at bounding box center [835, 532] width 89 height 48
click at [788, 598] on button "Continue" at bounding box center [785, 594] width 72 height 31
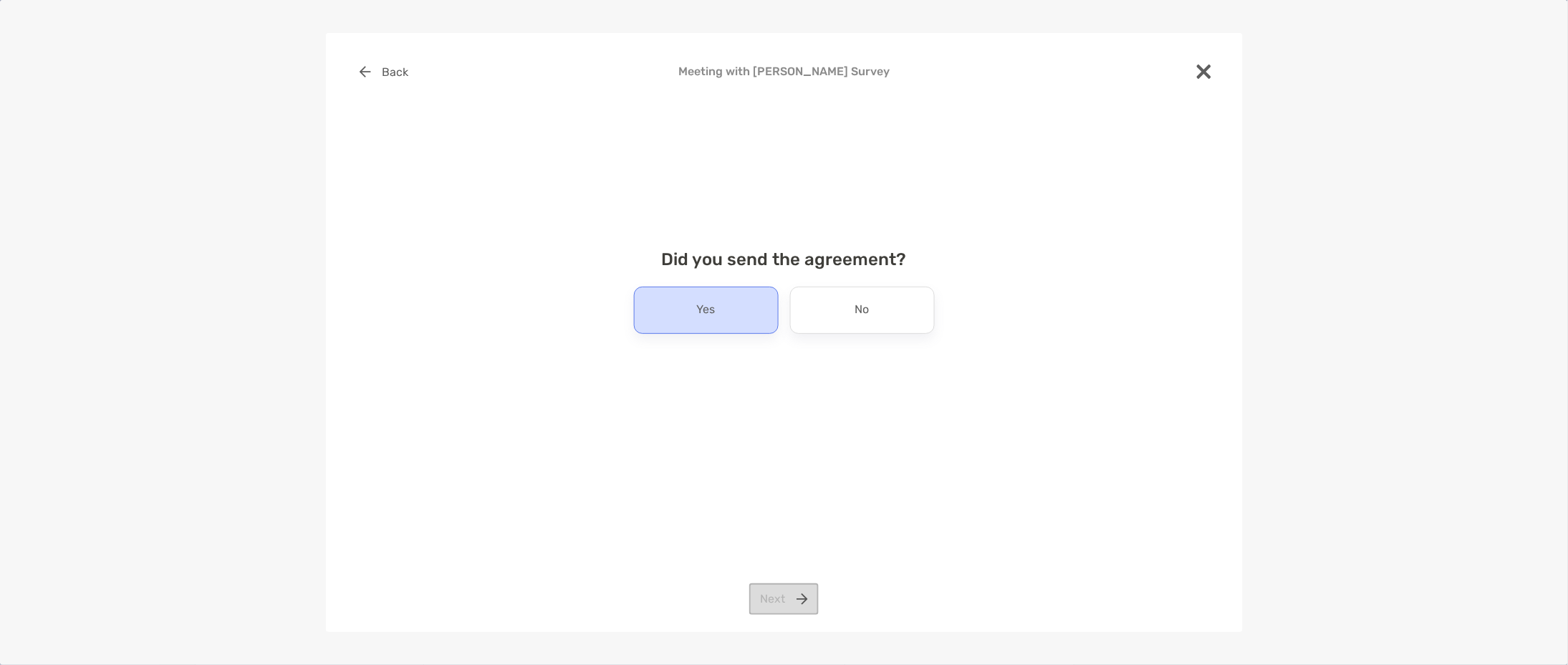
click at [758, 311] on div "Yes" at bounding box center [706, 310] width 145 height 48
click at [807, 607] on button "Next" at bounding box center [783, 598] width 70 height 31
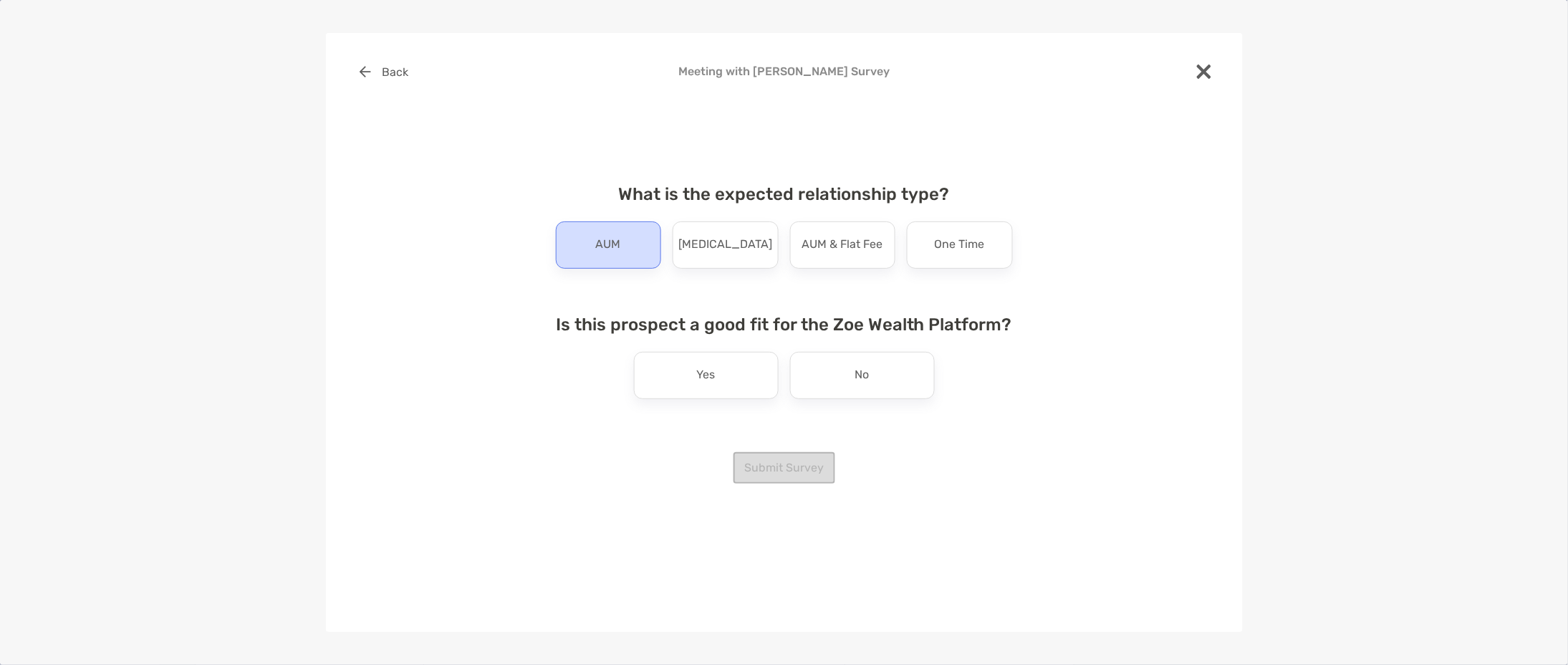
click at [637, 250] on div "AUM" at bounding box center [609, 245] width 106 height 48
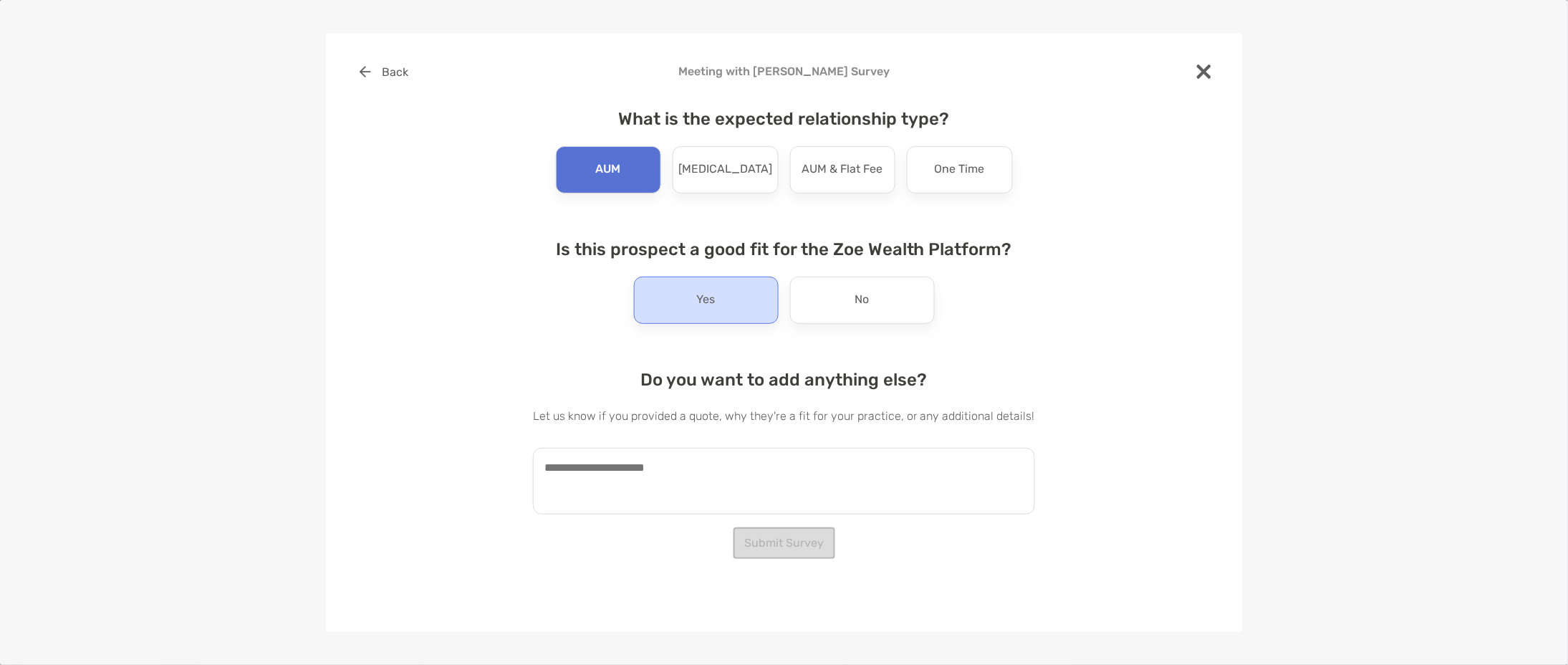
click at [749, 308] on div "Yes" at bounding box center [706, 300] width 145 height 48
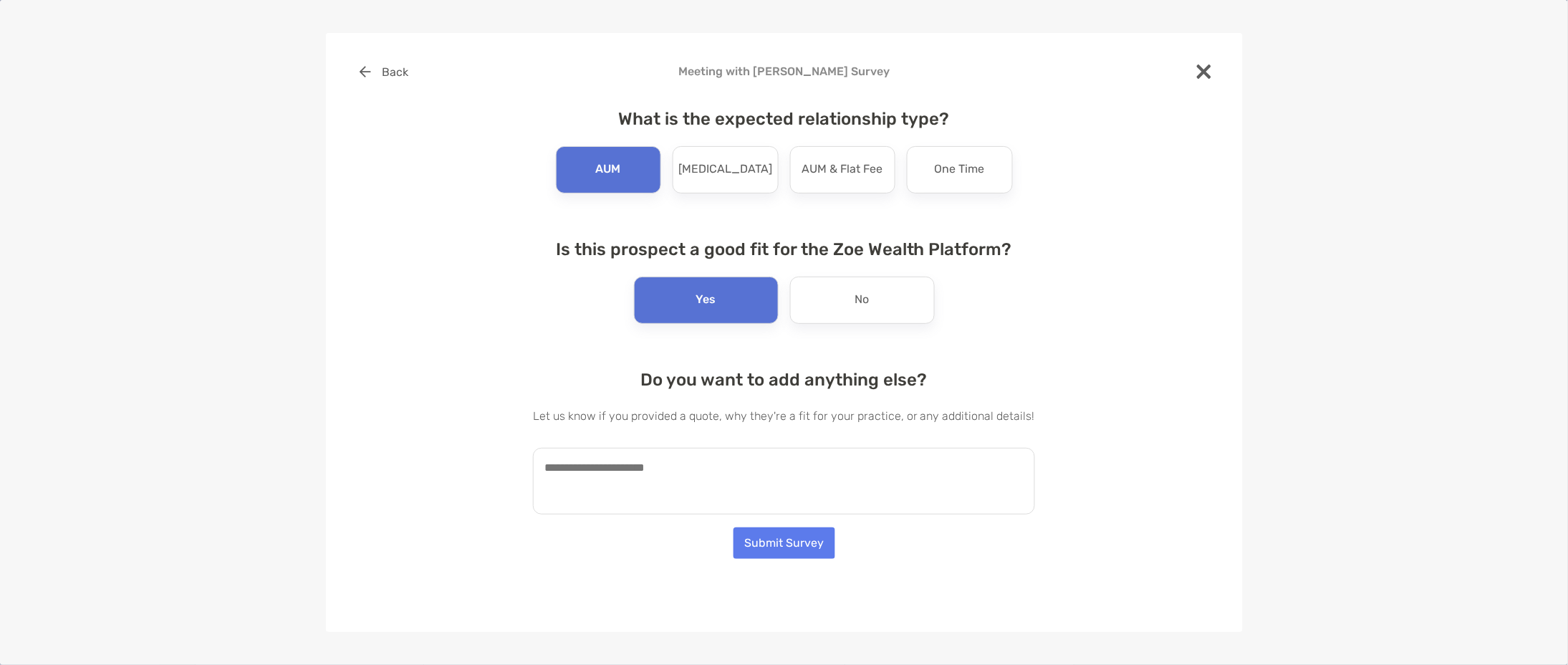
click at [781, 494] on textarea at bounding box center [784, 481] width 502 height 67
click at [884, 467] on textarea "**********" at bounding box center [776, 481] width 488 height 67
type textarea "**********"
click at [812, 539] on button "Submit Survey" at bounding box center [784, 542] width 102 height 31
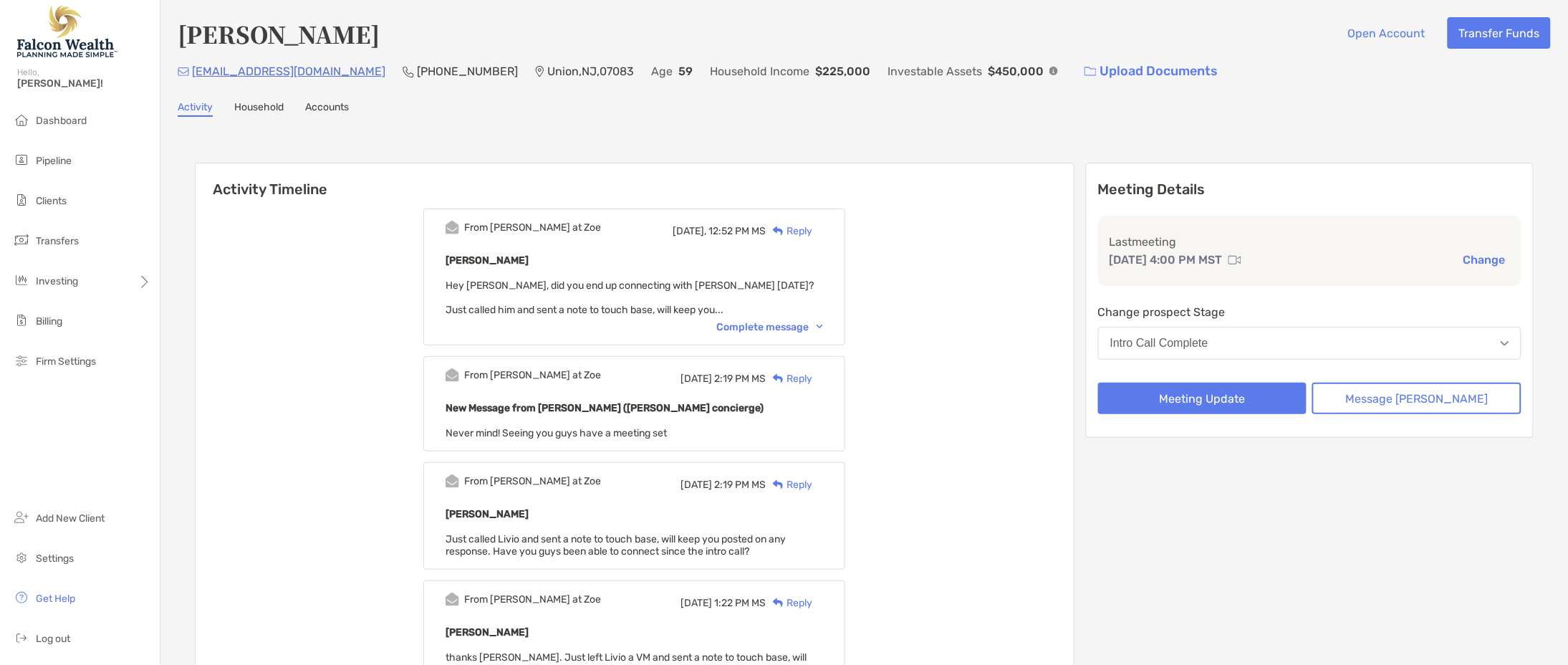
click at [809, 230] on div "Reply" at bounding box center [789, 231] width 47 height 15
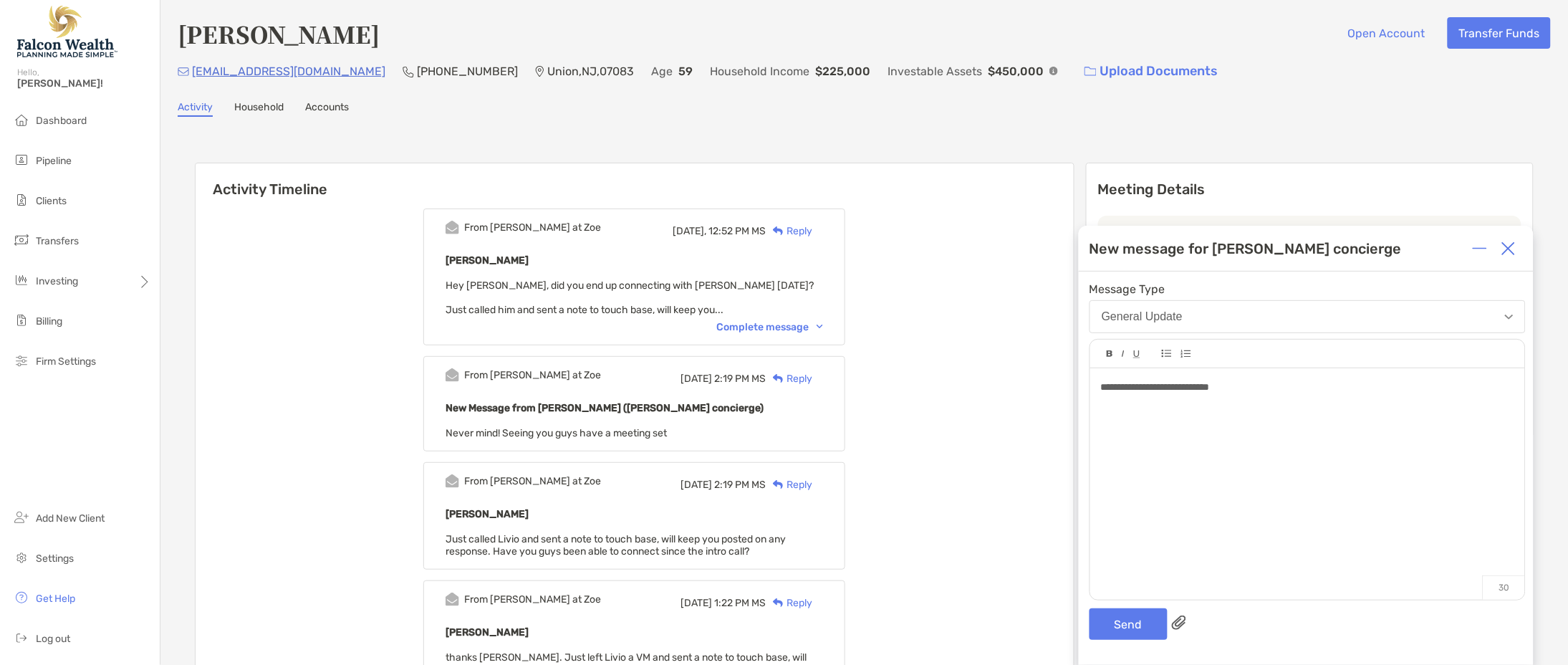
click at [1327, 389] on div "**********" at bounding box center [1307, 388] width 413 height 15
click at [1229, 395] on div "**********" at bounding box center [1307, 388] width 413 height 15
click at [1462, 401] on div "**********" at bounding box center [1307, 395] width 413 height 30
click at [1148, 629] on button "Send" at bounding box center [1129, 624] width 78 height 31
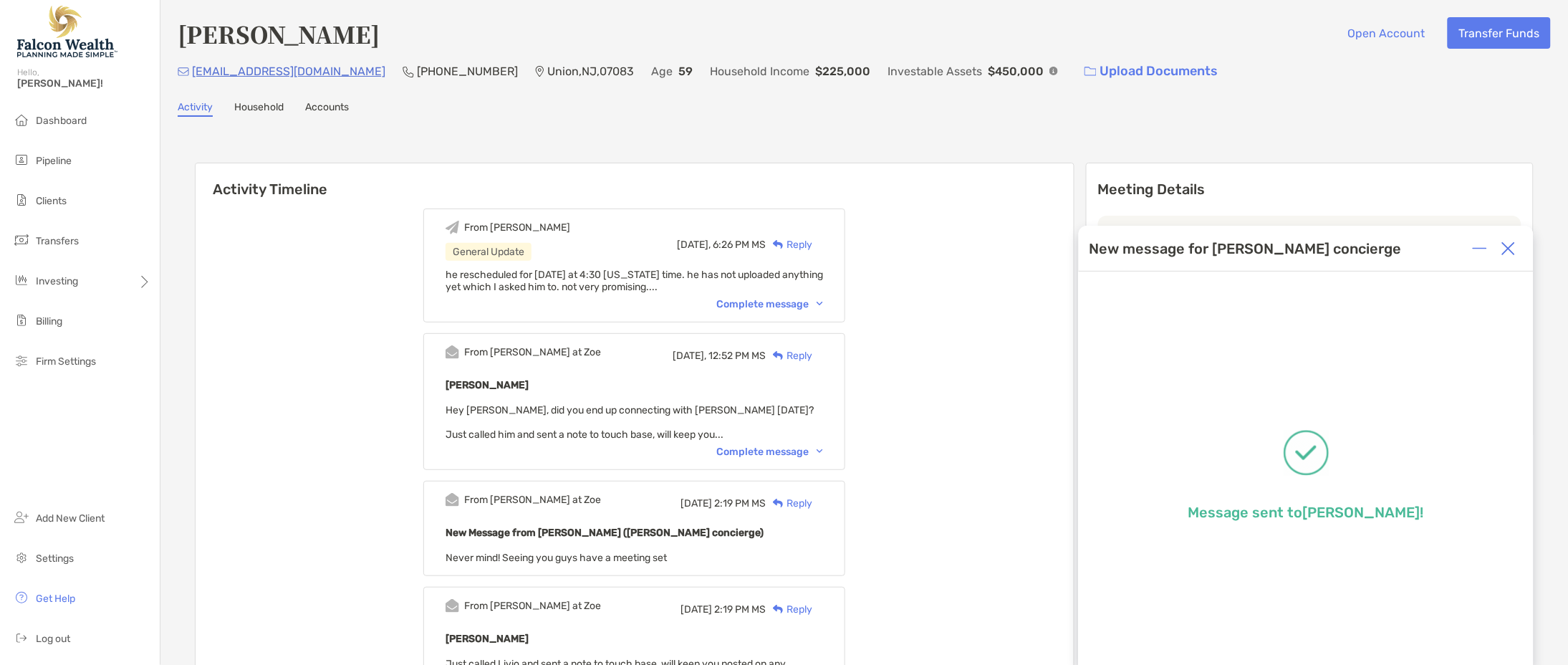
click at [1505, 254] on img at bounding box center [1508, 248] width 15 height 15
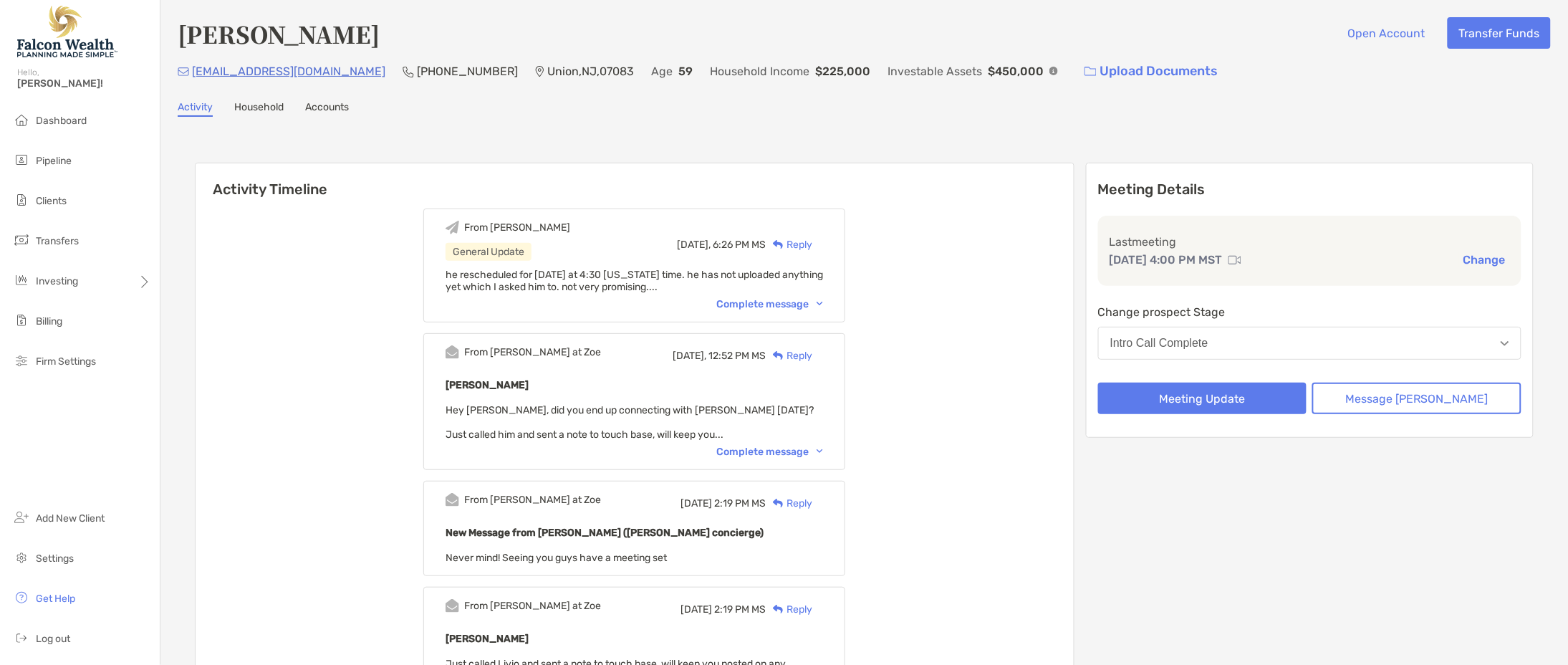
click at [1208, 347] on div "Intro Call Complete" at bounding box center [1159, 343] width 98 height 13
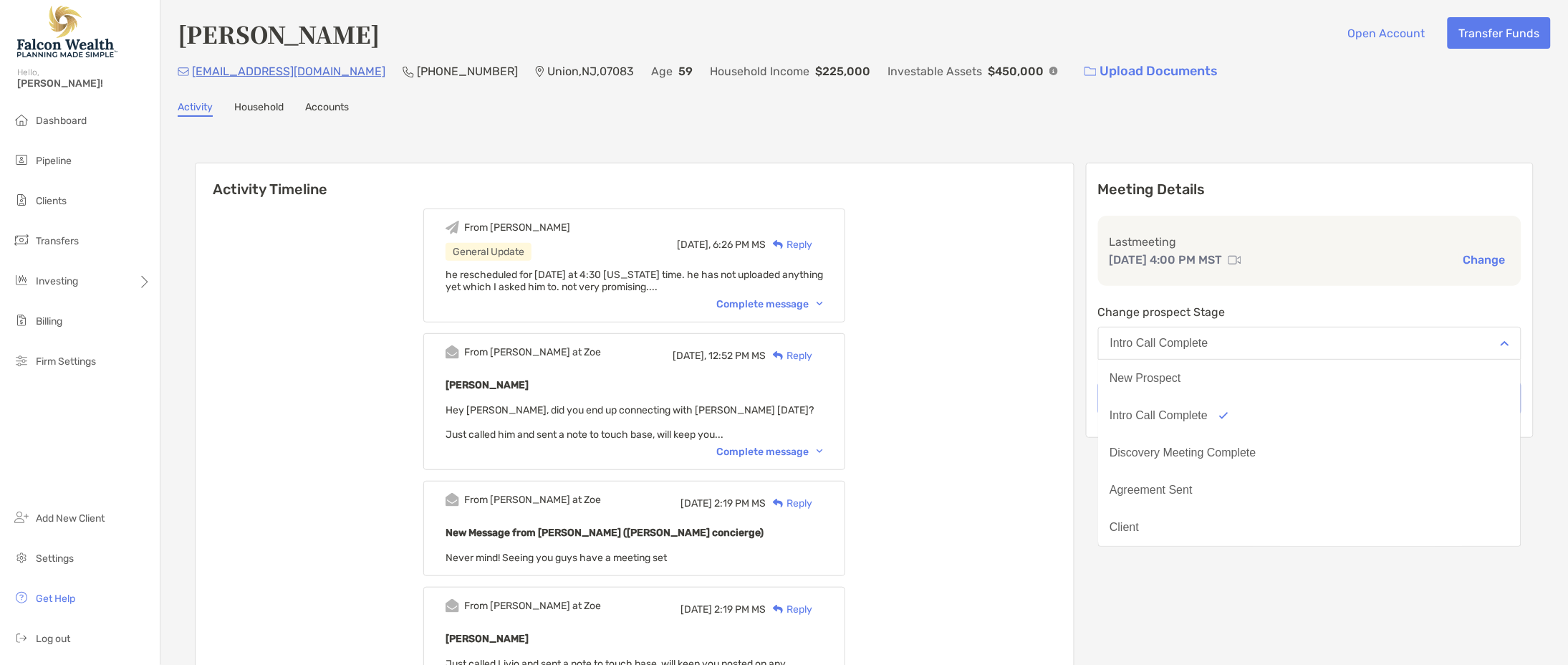
click at [1476, 256] on button "Change" at bounding box center [1484, 260] width 51 height 15
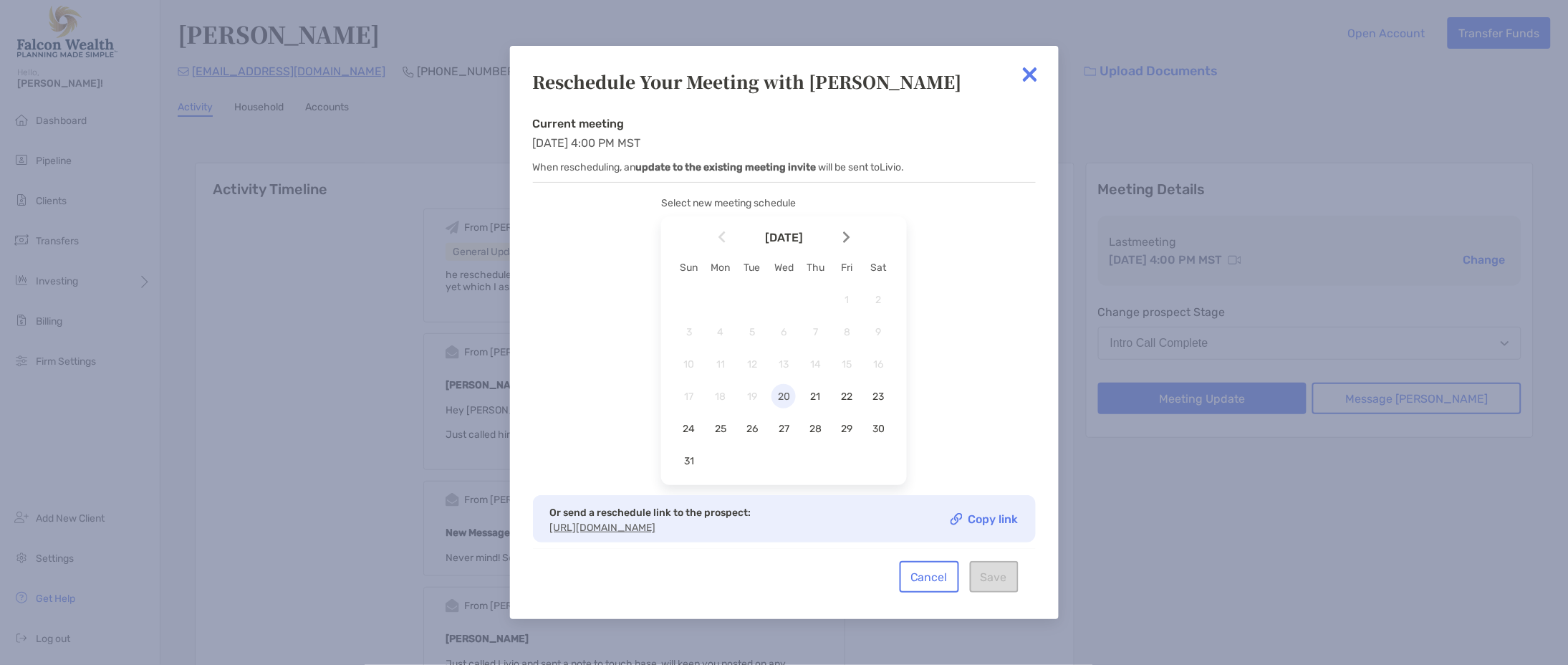
click at [778, 396] on span "20" at bounding box center [783, 397] width 24 height 12
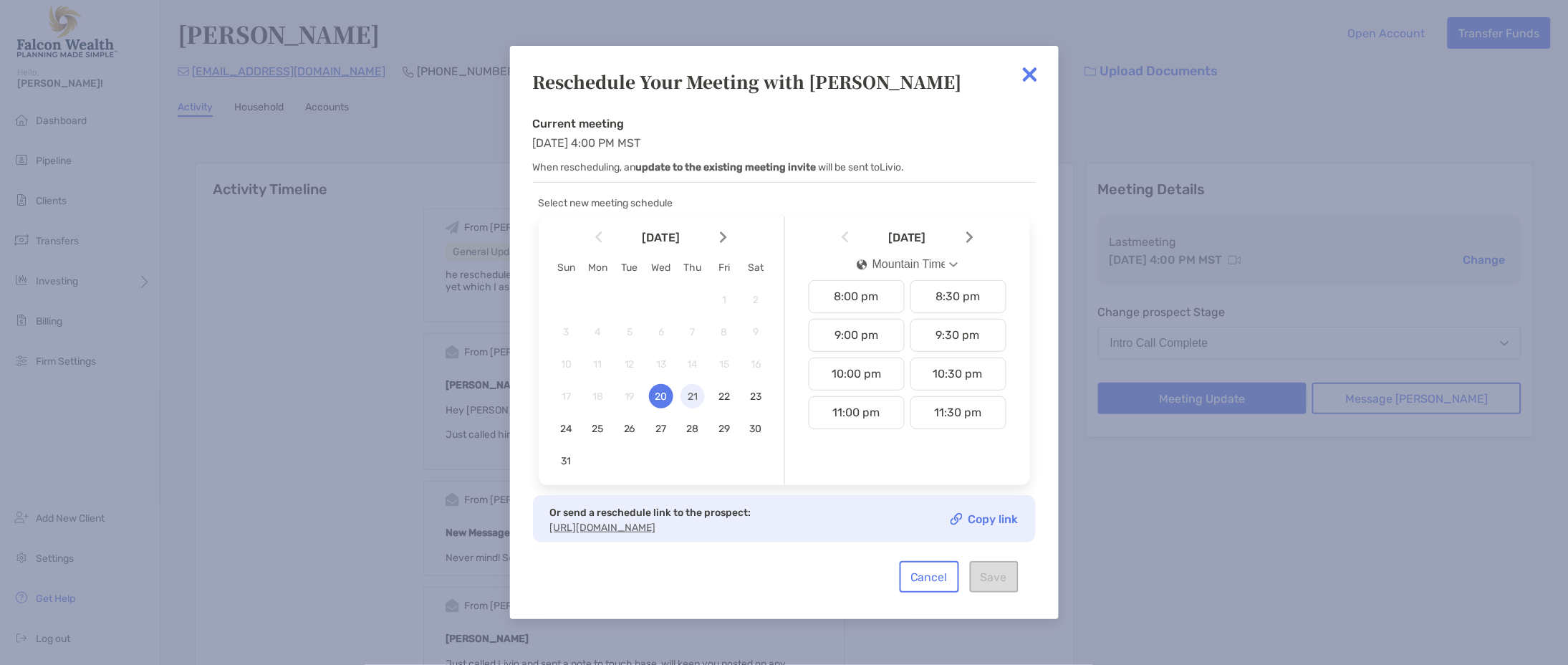
click at [691, 389] on div "21" at bounding box center [693, 396] width 24 height 25
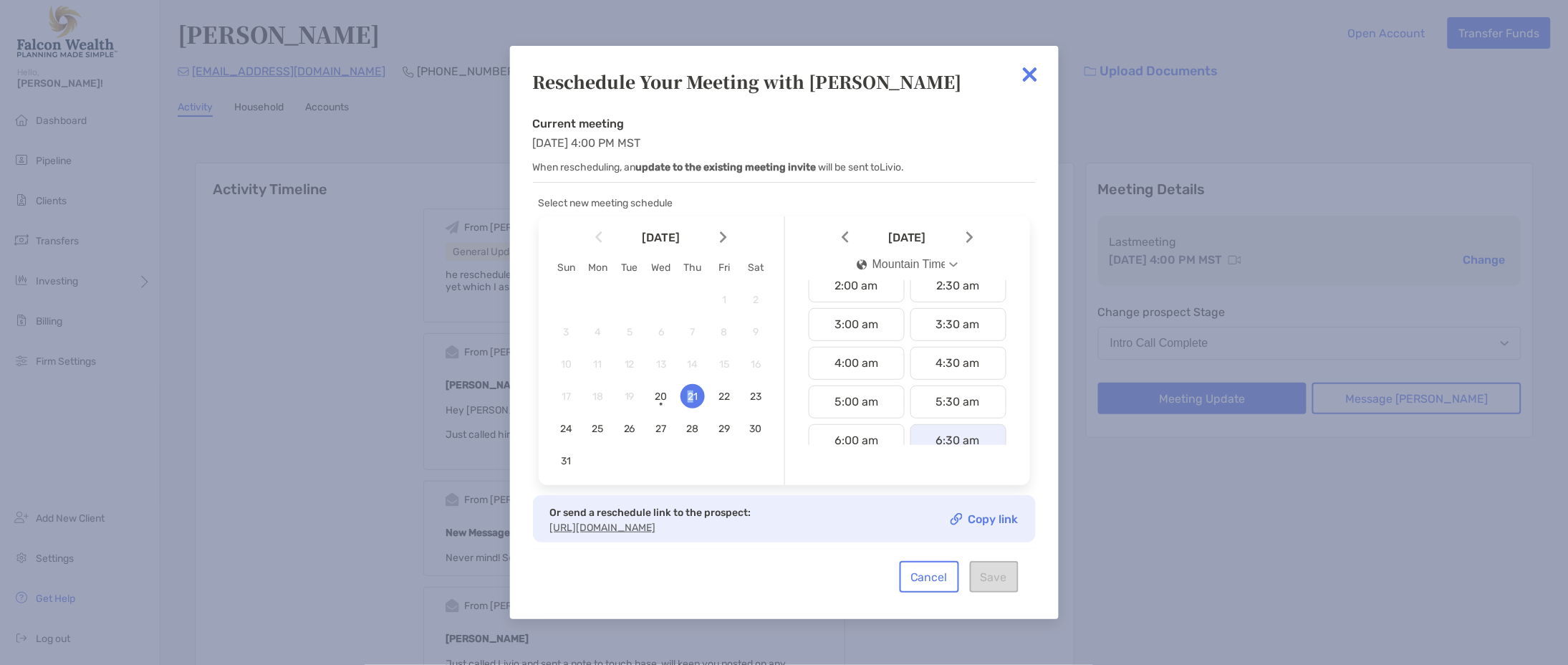
scroll to position [119, 0]
click at [911, 264] on div "Mountain Time" at bounding box center [900, 264] width 88 height 13
click at [901, 399] on button "Pacific Time" at bounding box center [907, 411] width 124 height 38
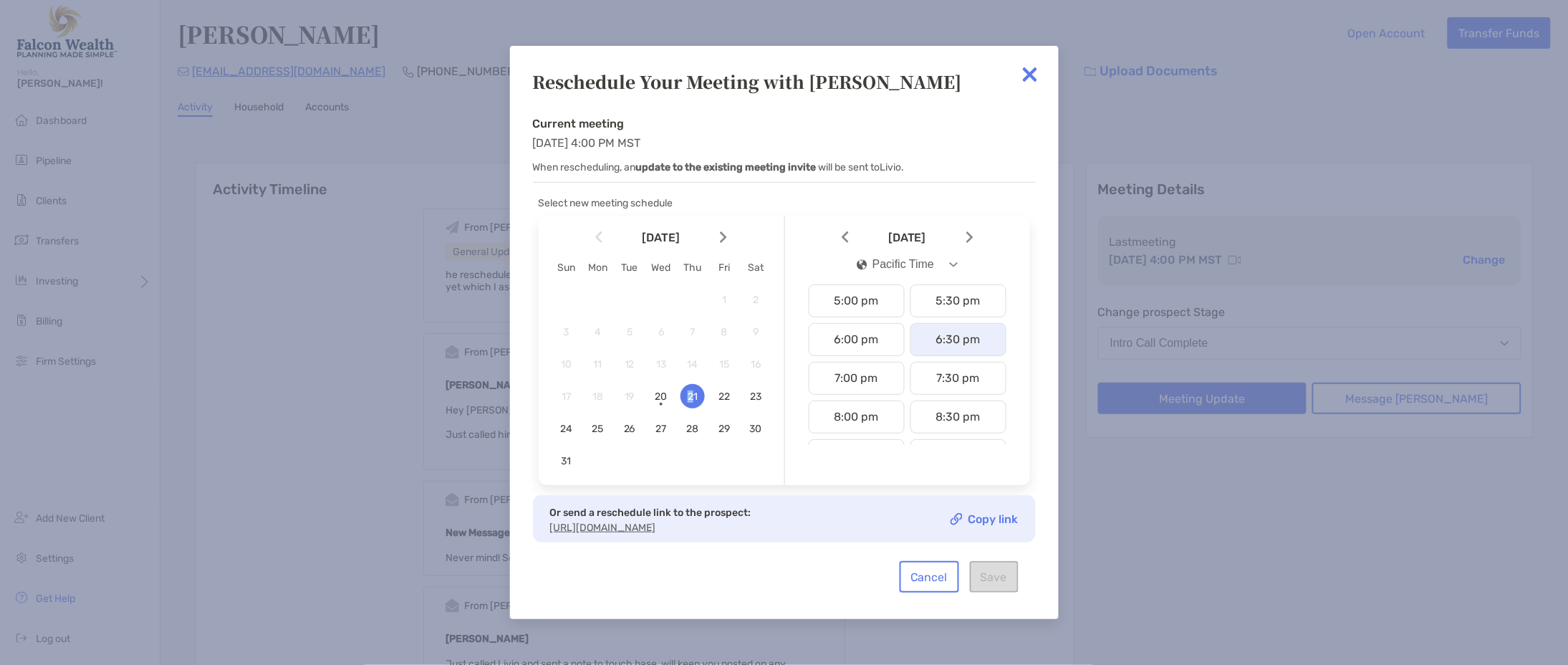
scroll to position [627, 0]
click at [949, 294] on div "4:30 pm" at bounding box center [958, 288] width 96 height 33
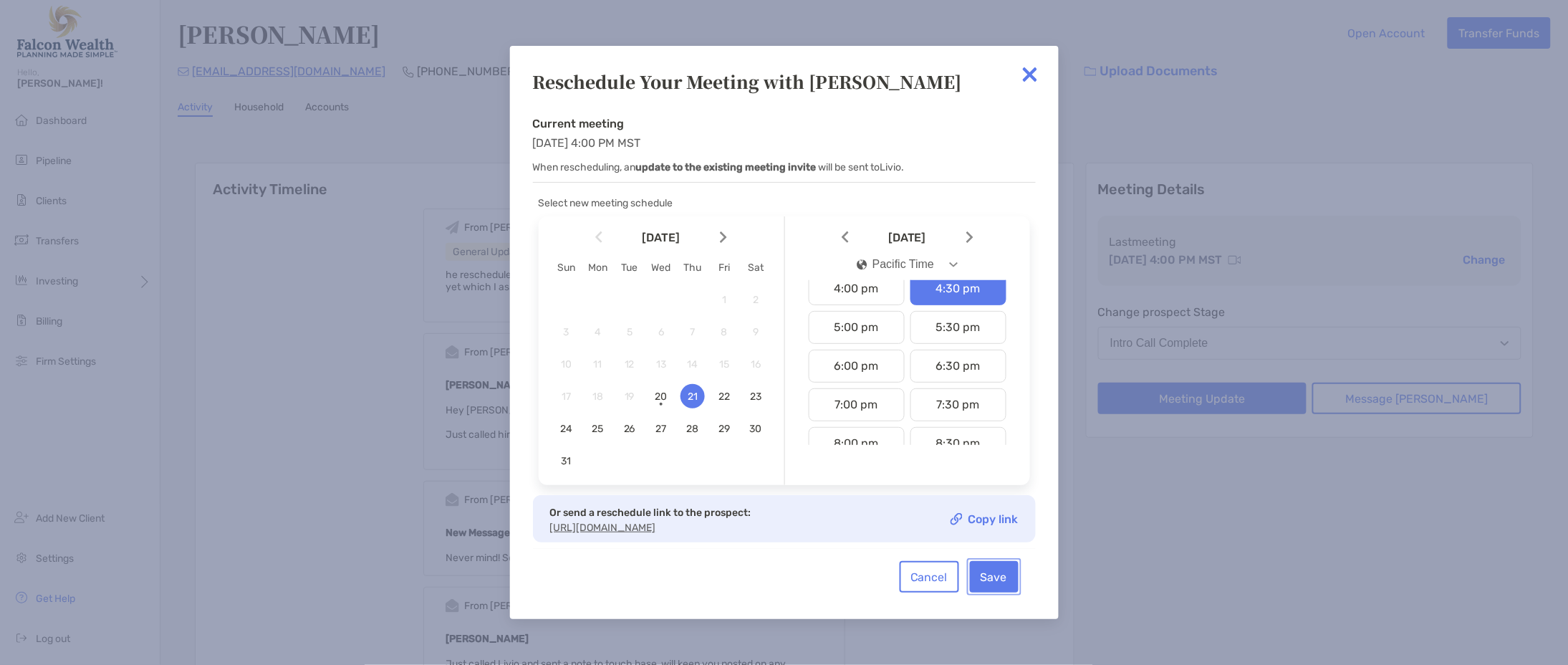
click at [995, 593] on button "Save" at bounding box center [995, 576] width 49 height 31
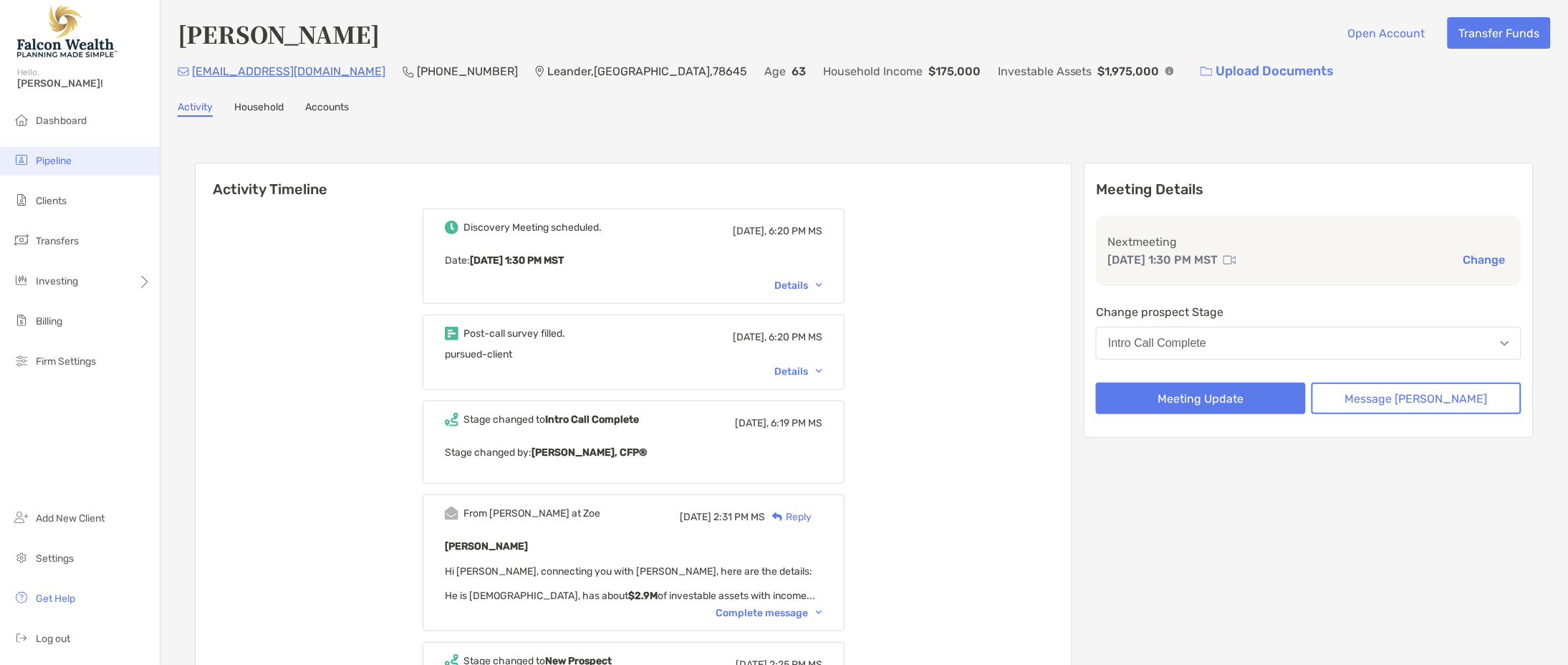
click at [86, 169] on li "Pipeline" at bounding box center [80, 161] width 160 height 28
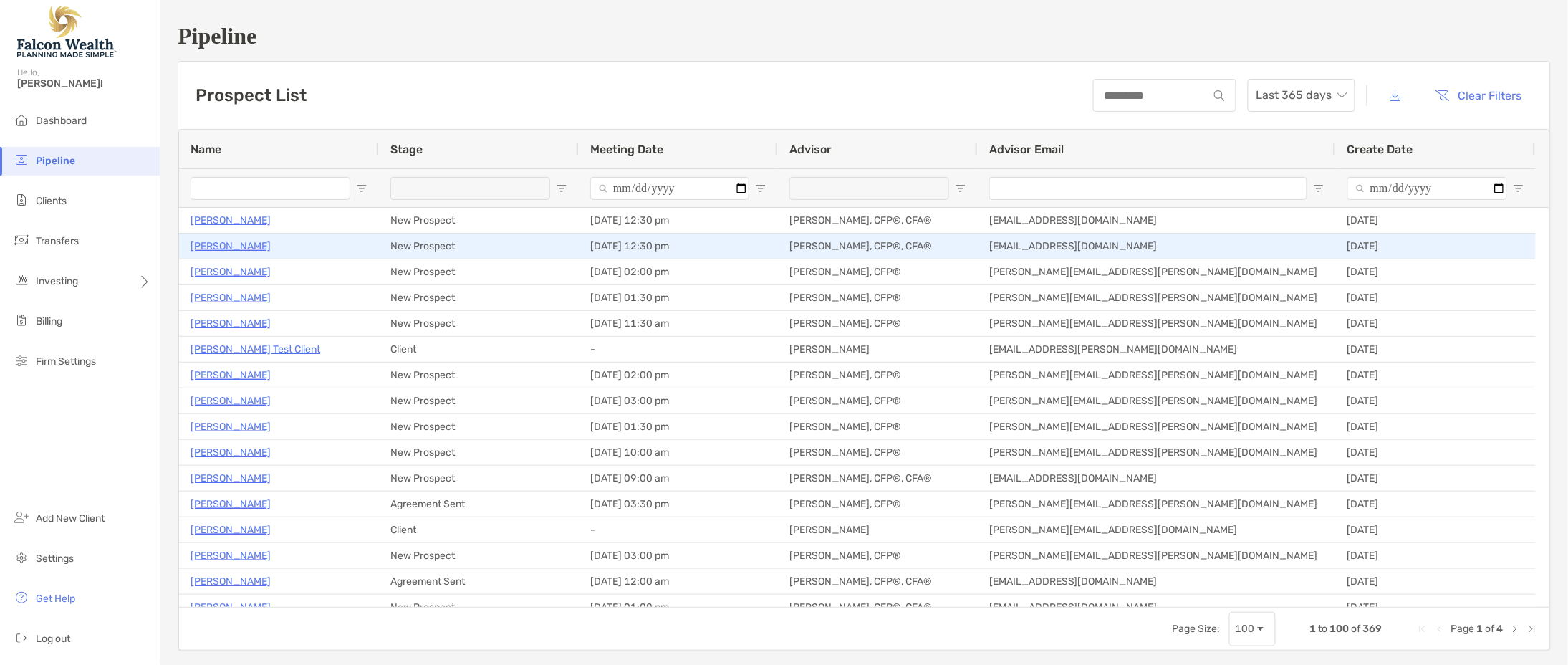
type input "**********"
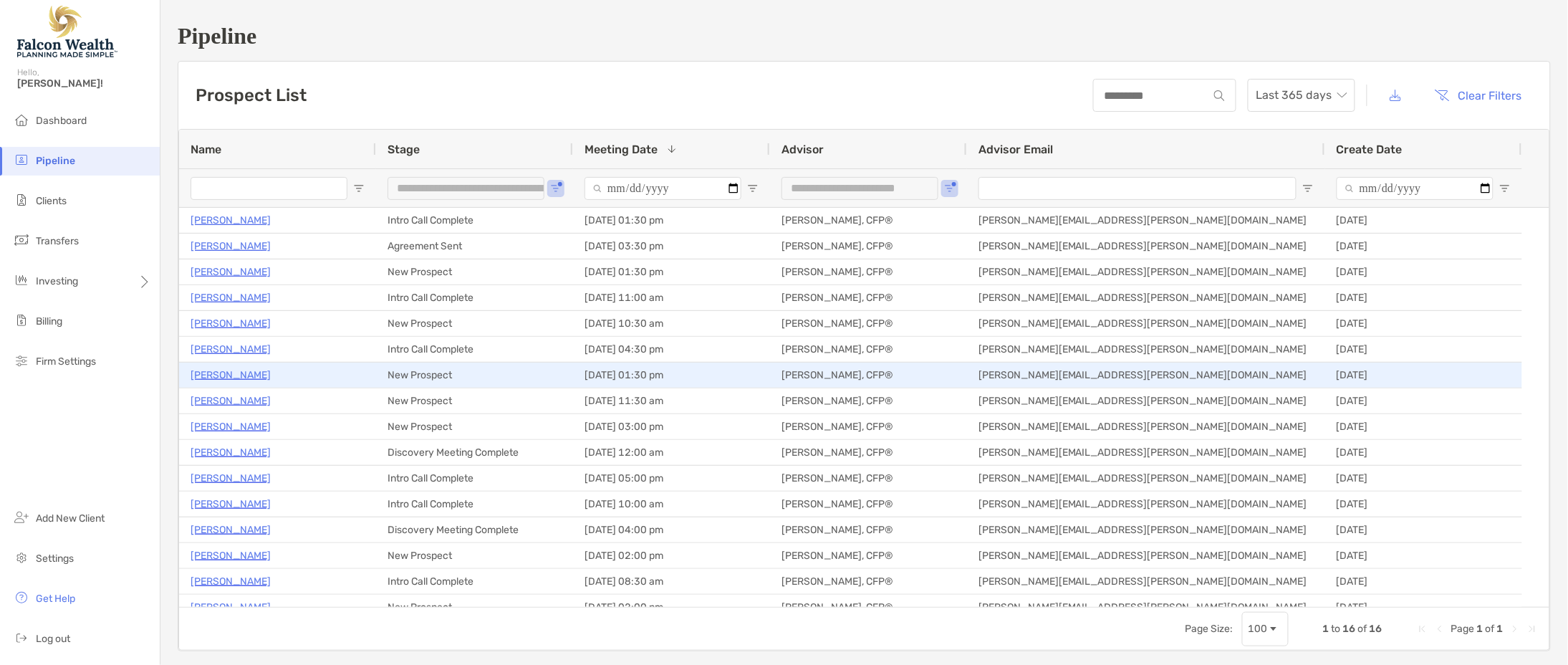
scroll to position [13, 0]
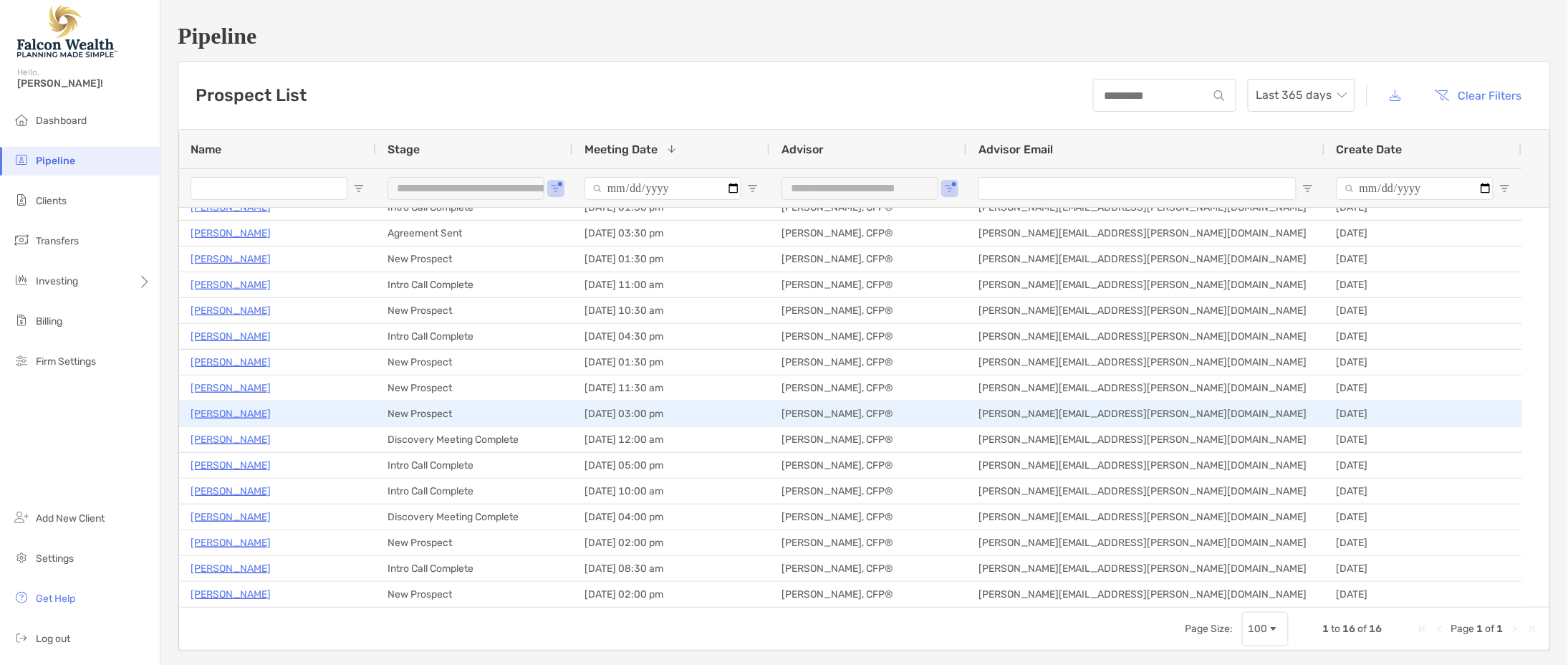
click at [227, 414] on p "[PERSON_NAME]" at bounding box center [230, 414] width 80 height 18
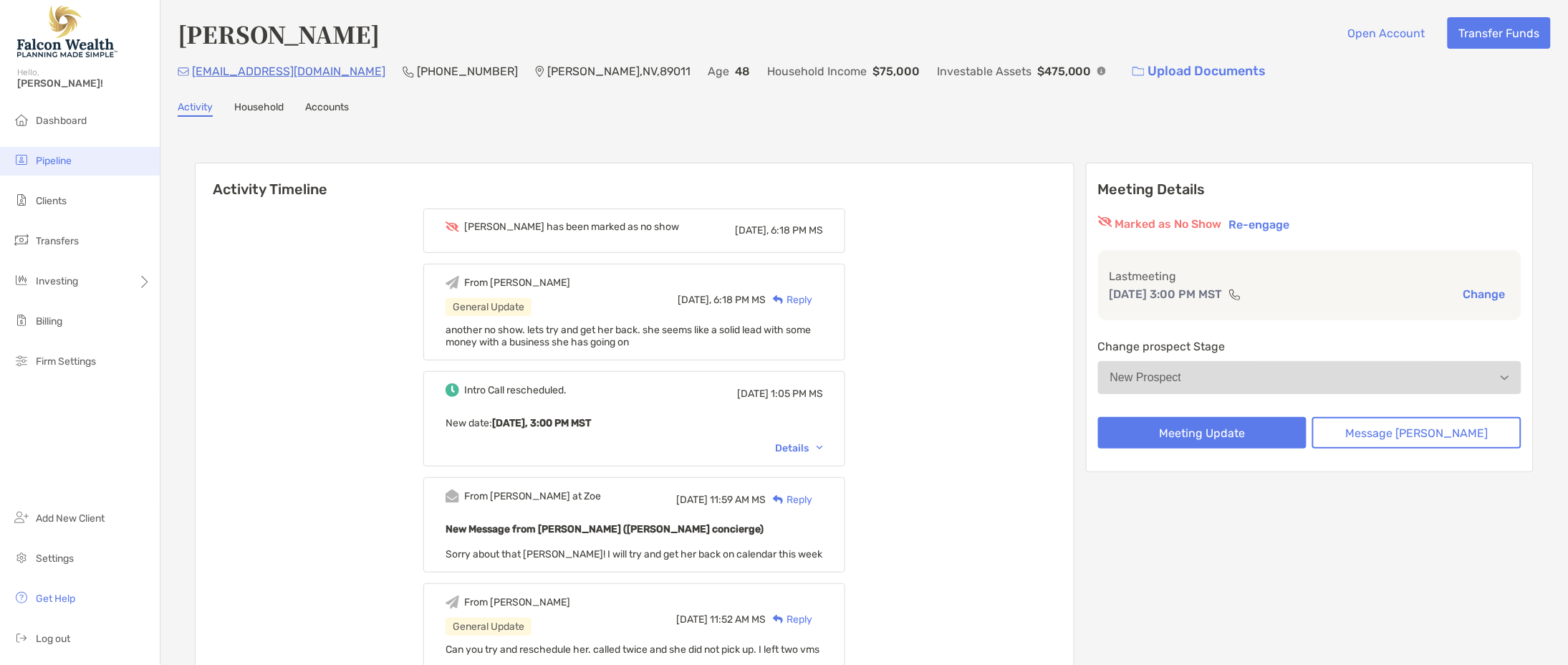
click at [70, 163] on span "Pipeline" at bounding box center [54, 161] width 36 height 12
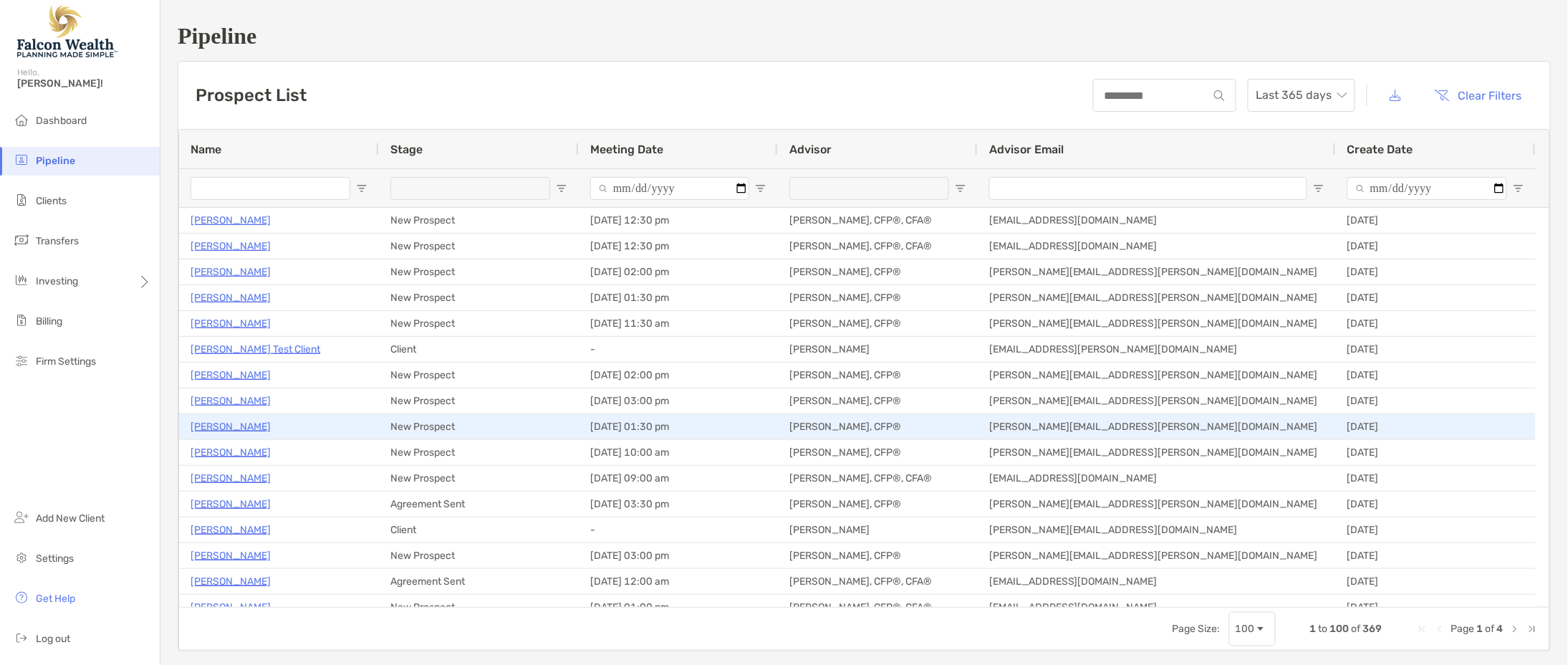
type input "**********"
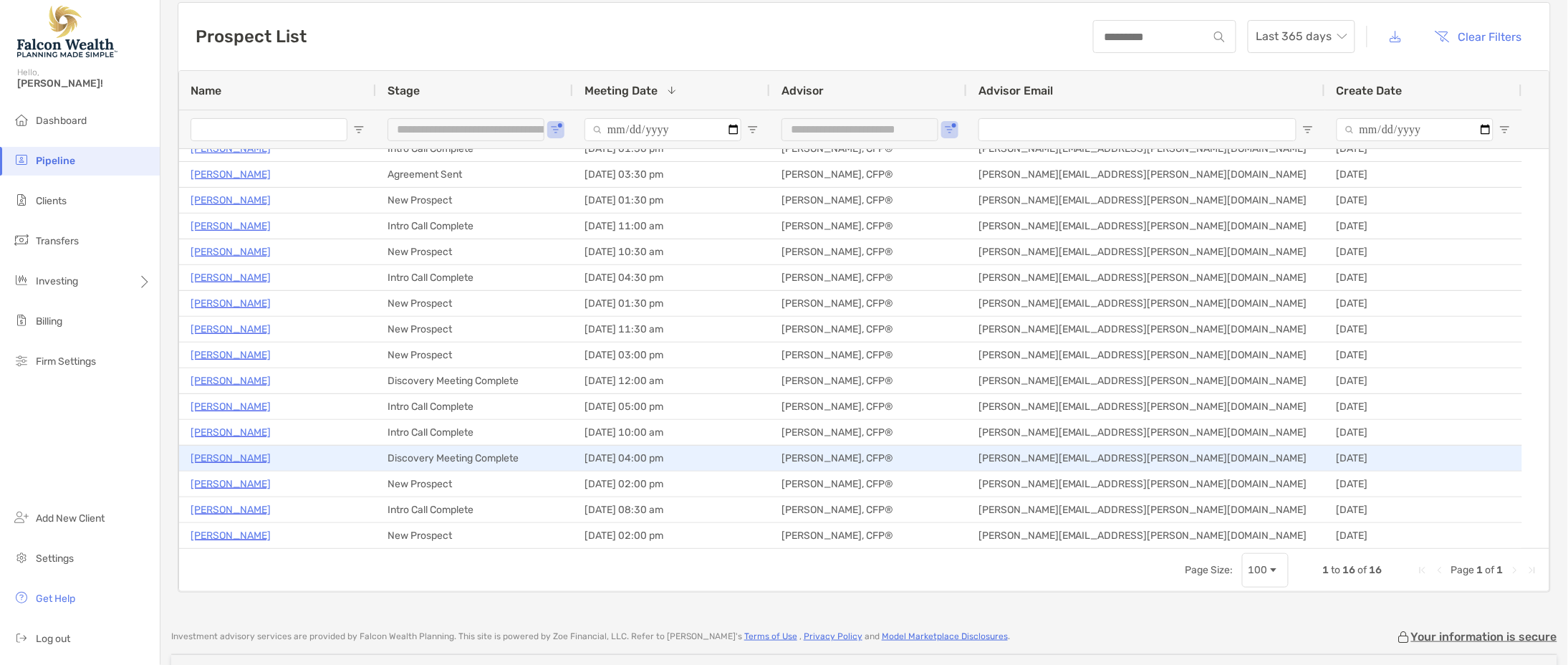
scroll to position [60, 0]
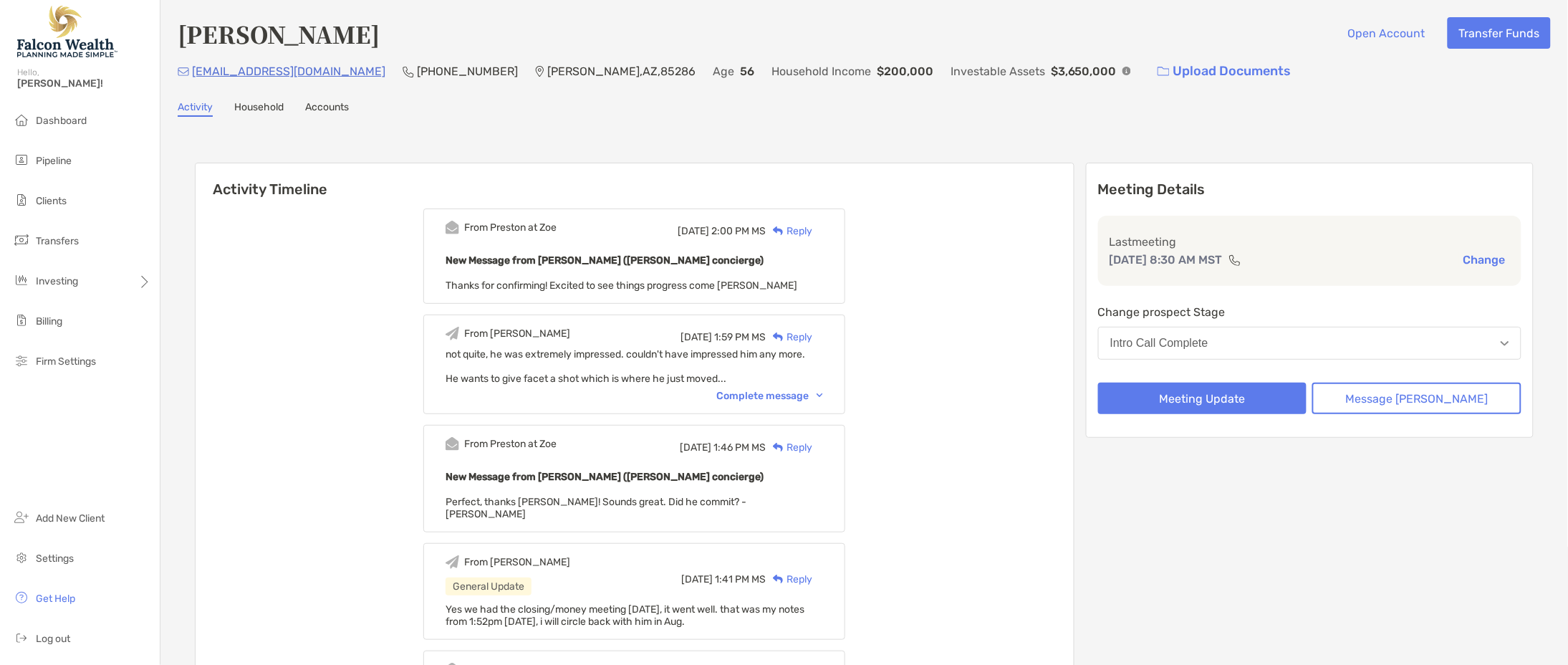
click at [812, 229] on div "Reply" at bounding box center [789, 231] width 47 height 15
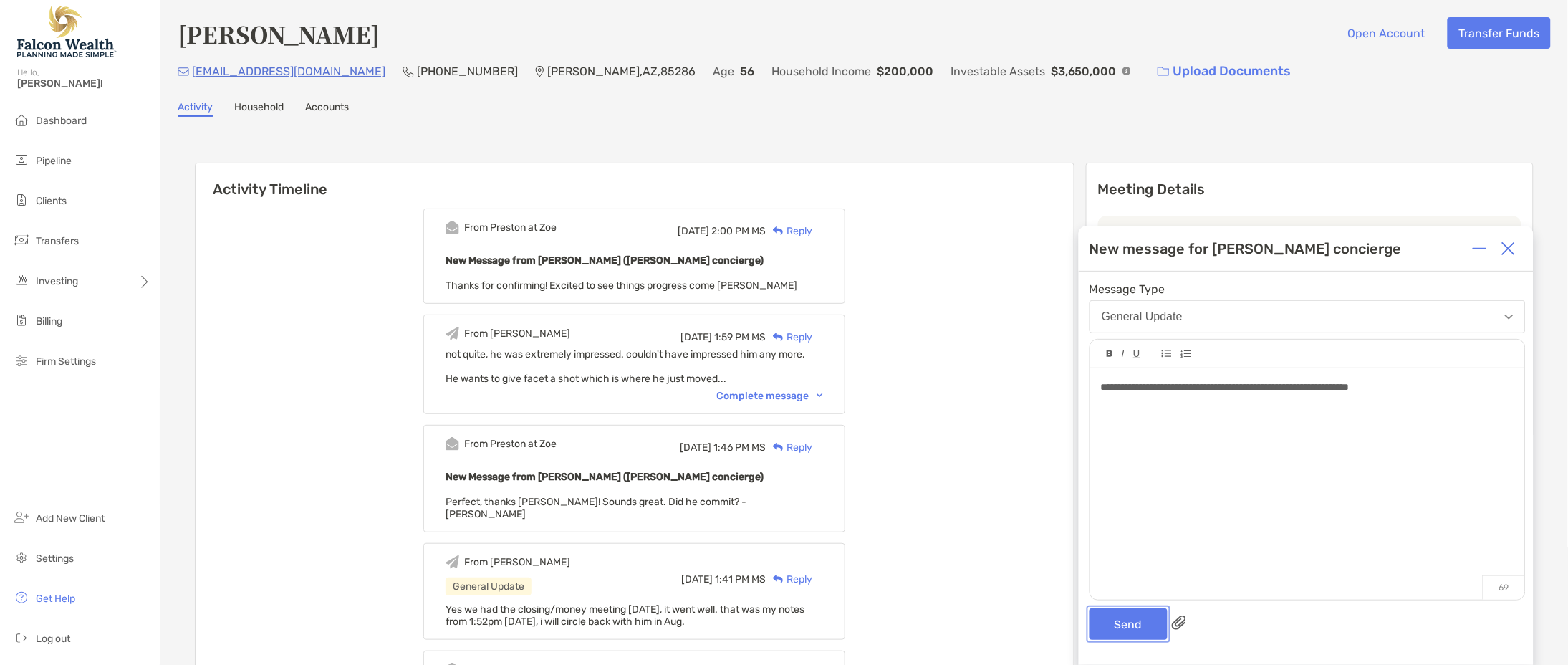
drag, startPoint x: 1115, startPoint y: 621, endPoint x: 1075, endPoint y: 599, distance: 45.7
click at [1116, 621] on button "Send" at bounding box center [1129, 624] width 78 height 31
